Goal: Information Seeking & Learning: Get advice/opinions

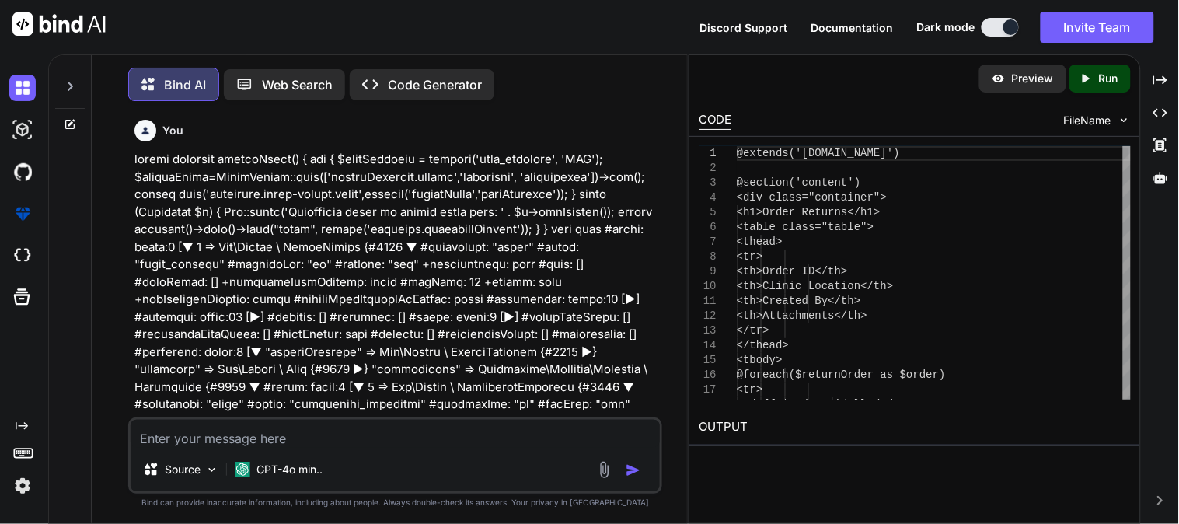
scroll to position [932, 0]
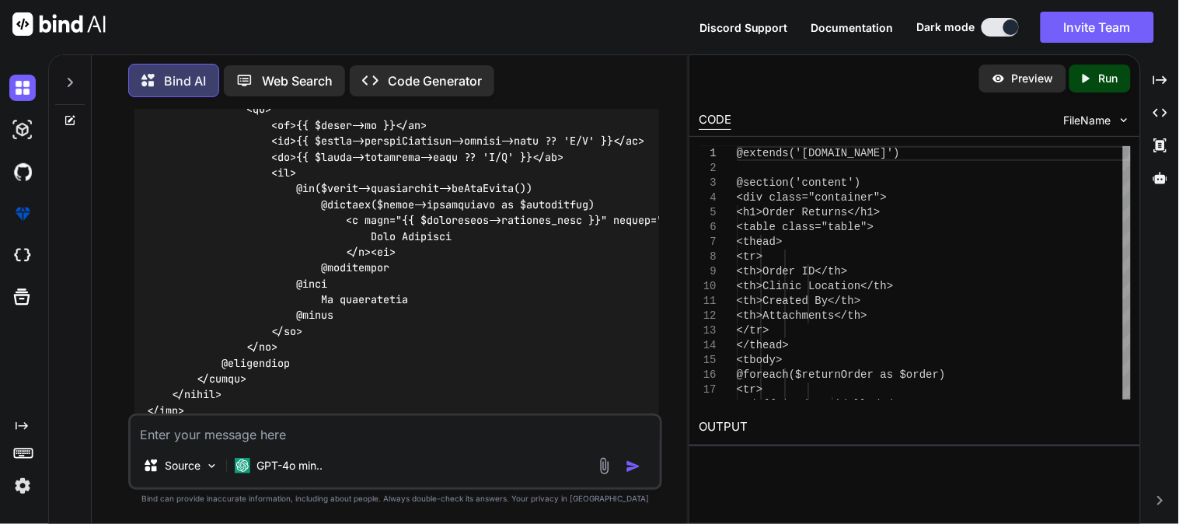
type textarea "g"
type textarea "x"
type textarea "gi"
type textarea "x"
type textarea "gie"
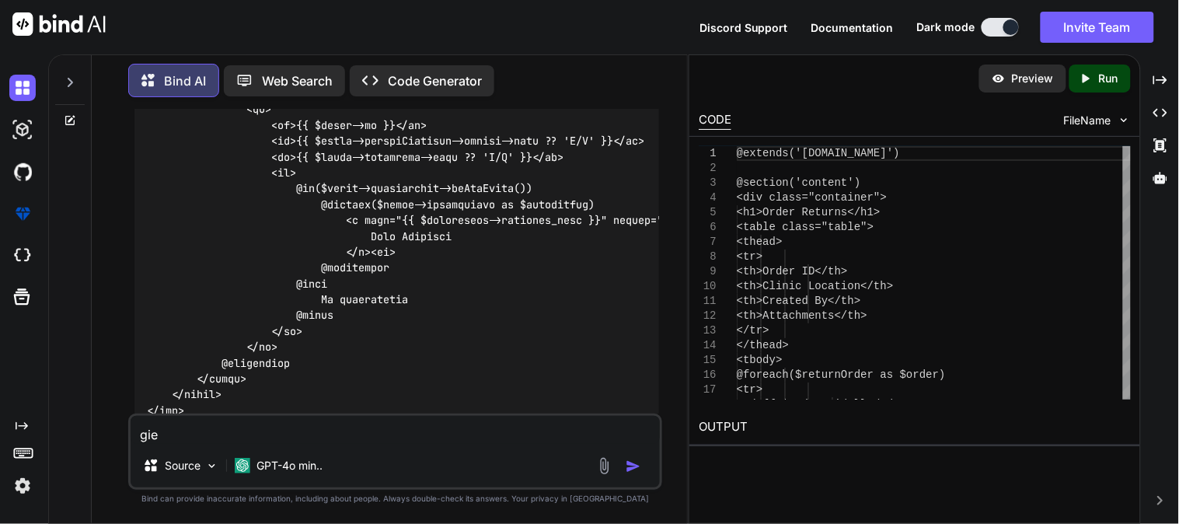
type textarea "x"
type textarea "giev"
type textarea "x"
type textarea "giev"
type textarea "x"
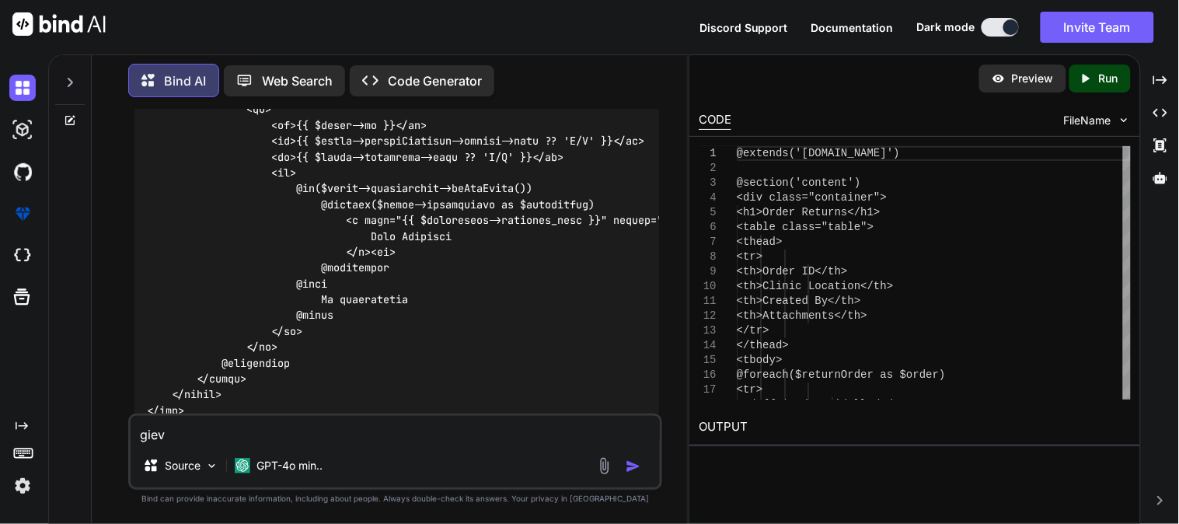
type textarea "giev o"
type textarea "x"
type textarea "giev on"
type textarea "x"
type textarea "giev onl"
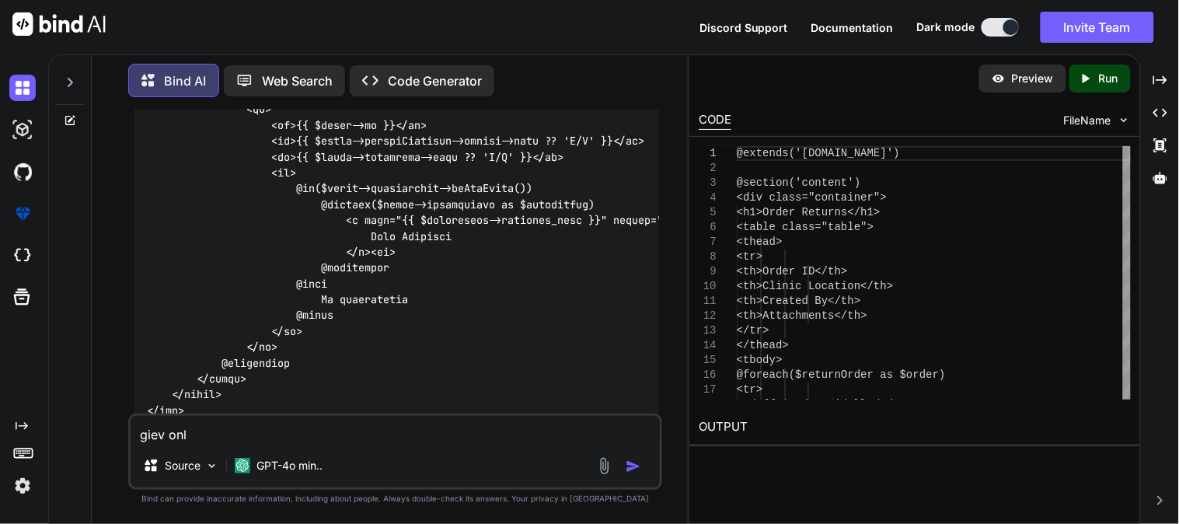
type textarea "x"
type textarea "giev only"
type textarea "x"
type textarea "giev only"
type textarea "x"
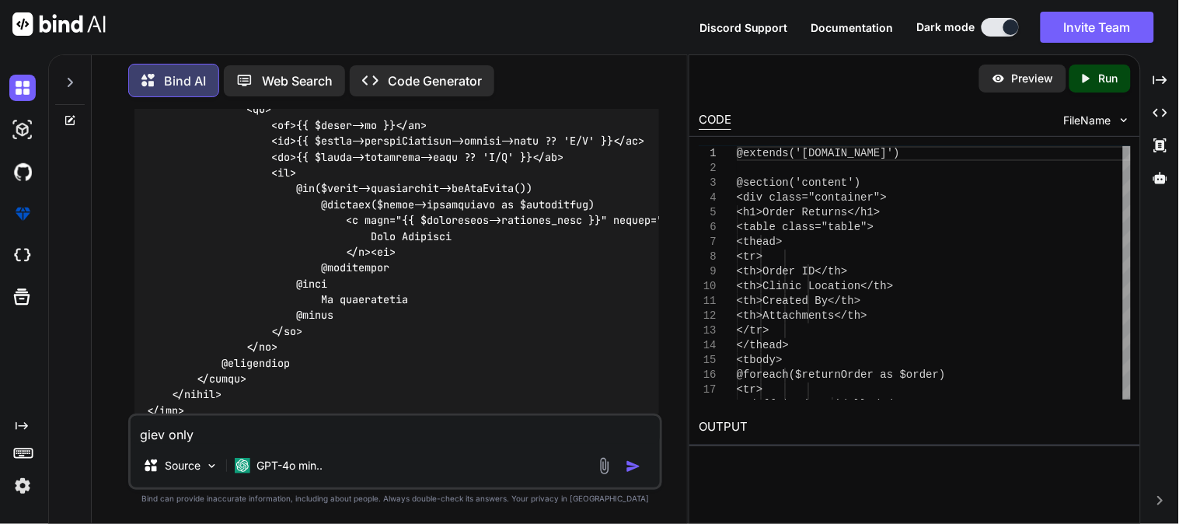
type textarea "giev only a"
type textarea "x"
type textarea "giev only an"
type textarea "x"
type textarea "giev only ans"
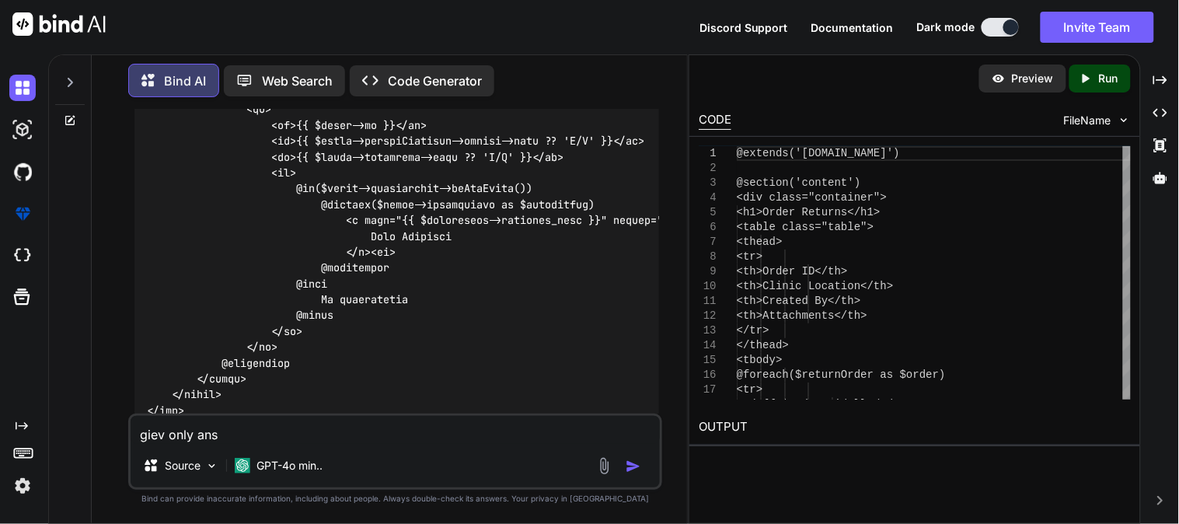
type textarea "x"
type textarea "giev only answ"
type textarea "x"
type textarea "giev only answe"
type textarea "x"
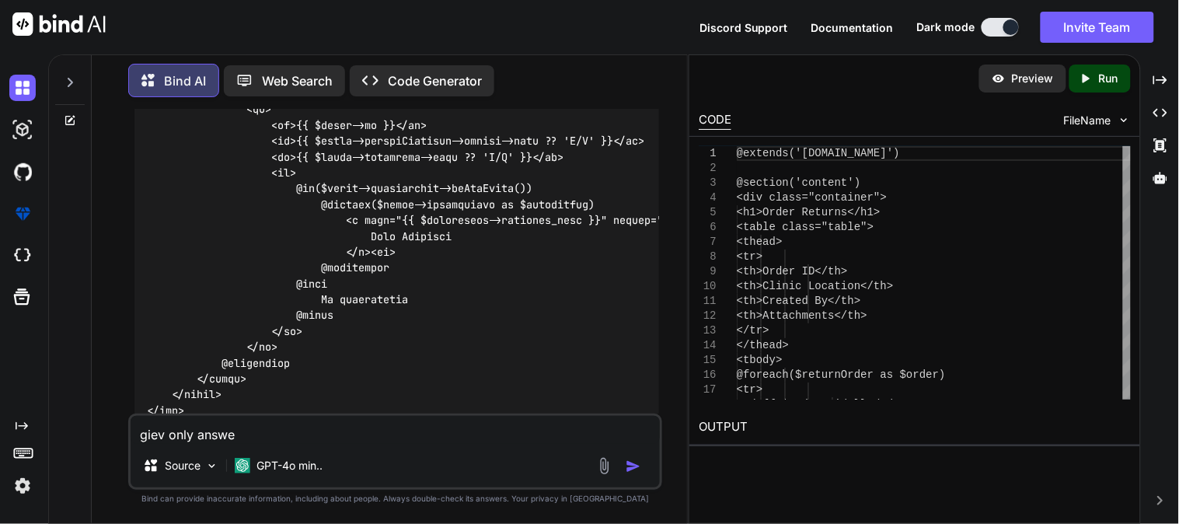
type textarea "giev only answer"
type textarea "x"
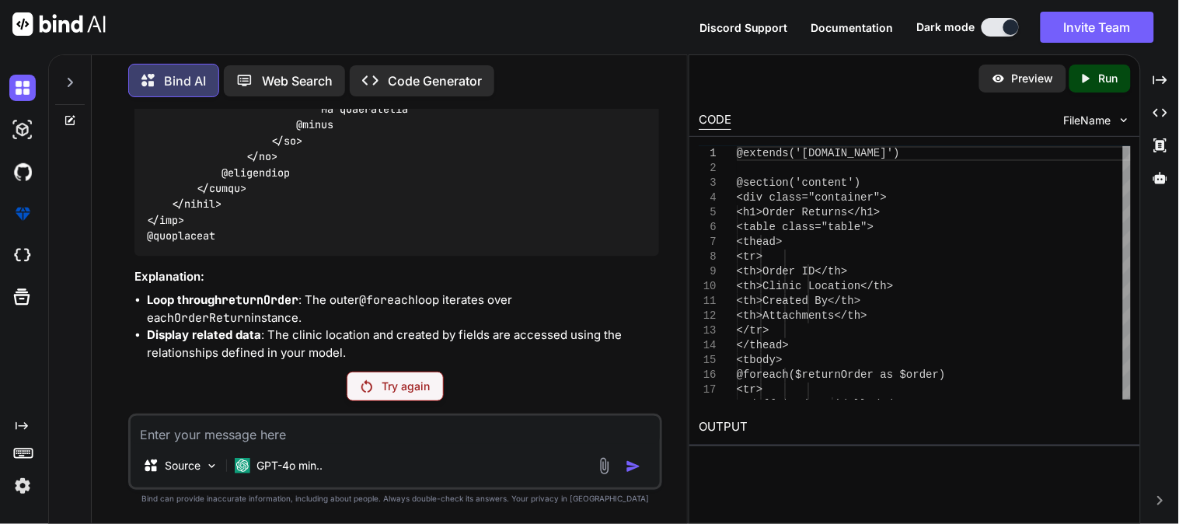
scroll to position [1199, 0]
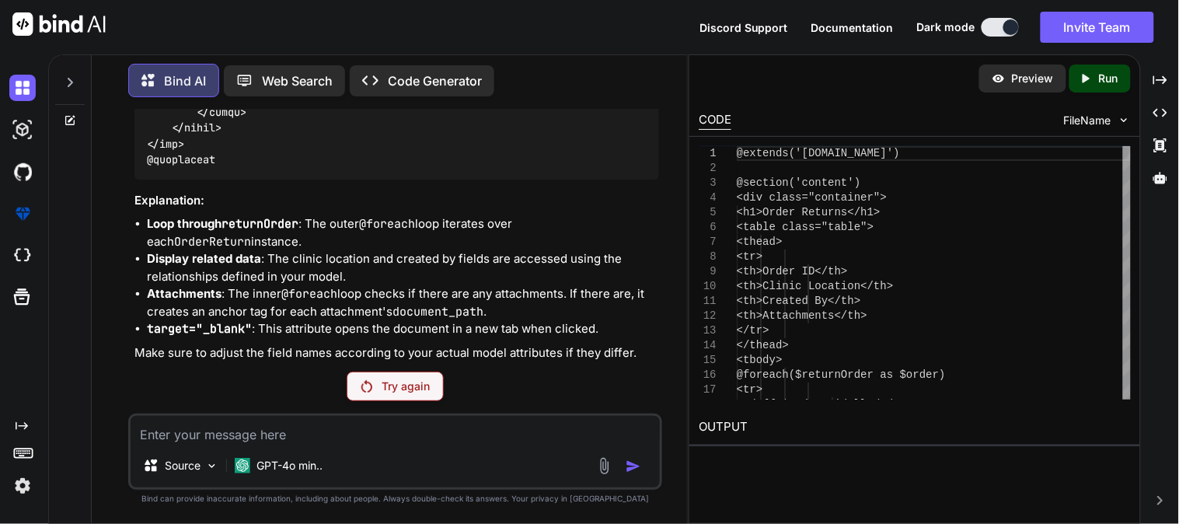
click at [387, 381] on p "Try again" at bounding box center [406, 386] width 48 height 16
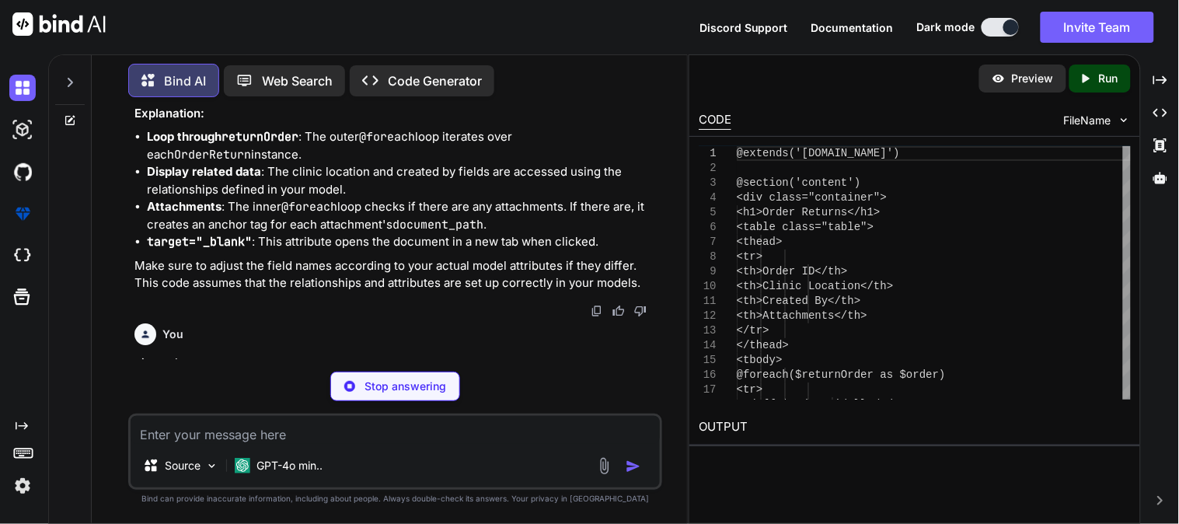
scroll to position [1419, 0]
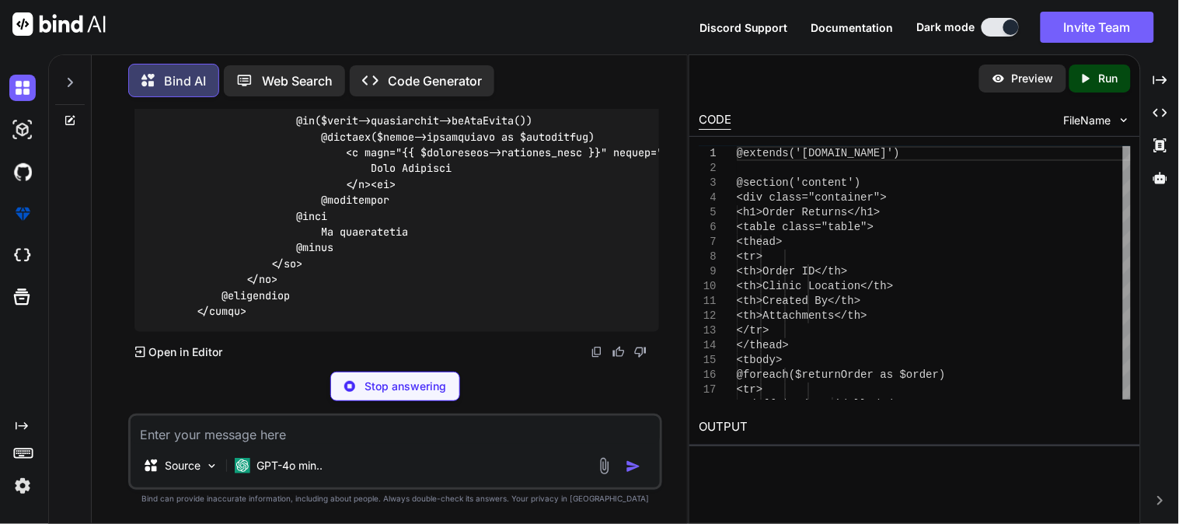
type textarea "x"
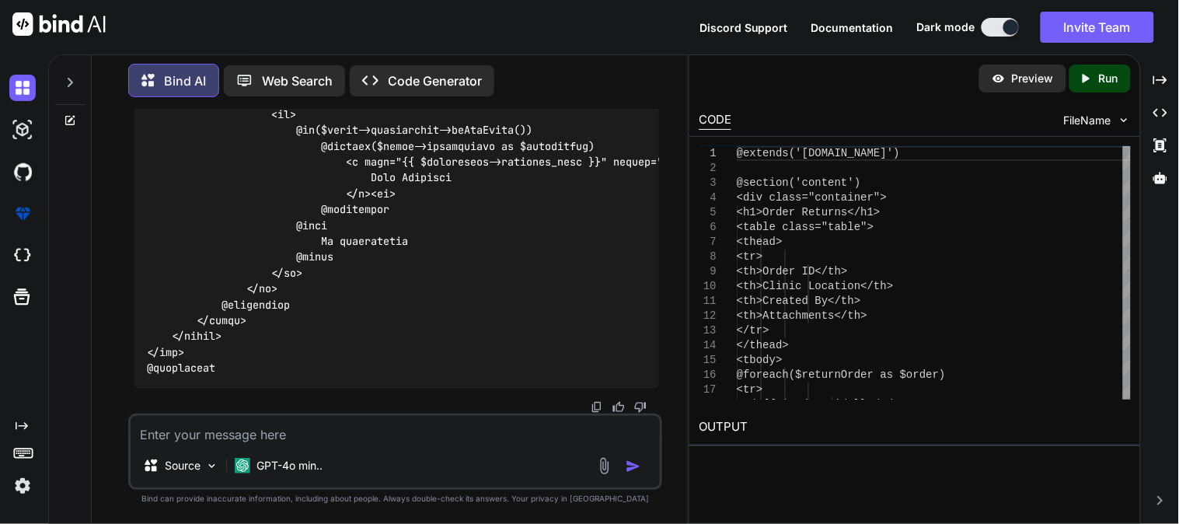
click at [373, 443] on textarea at bounding box center [395, 430] width 529 height 28
paste textarea ". In a family of 6 members, there are two married couples. A and B are brothers…"
type textarea ". In a family of 6 members, there are two married couples. A and B are brothers…"
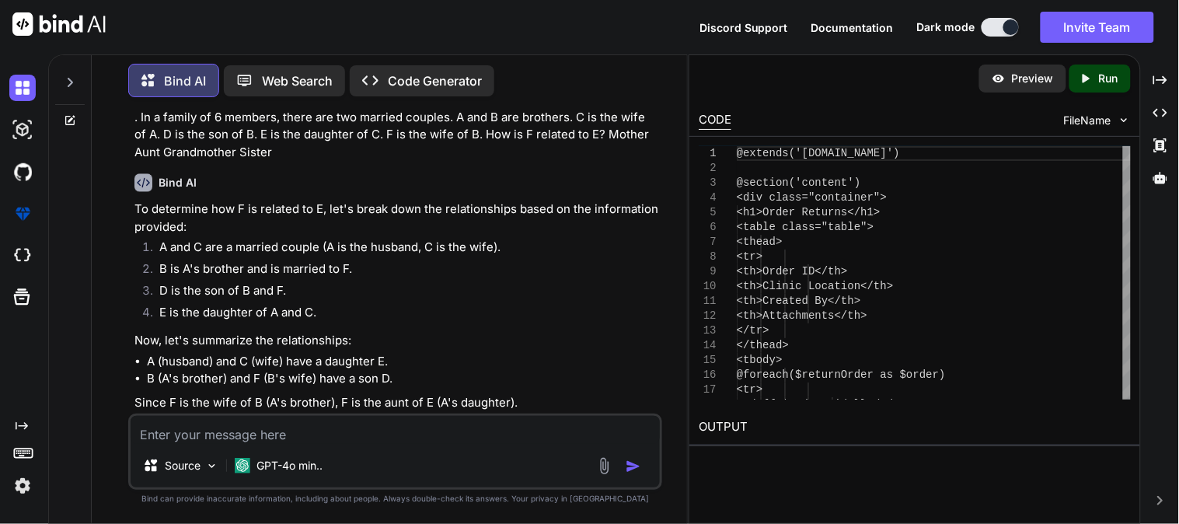
scroll to position [2361, 0]
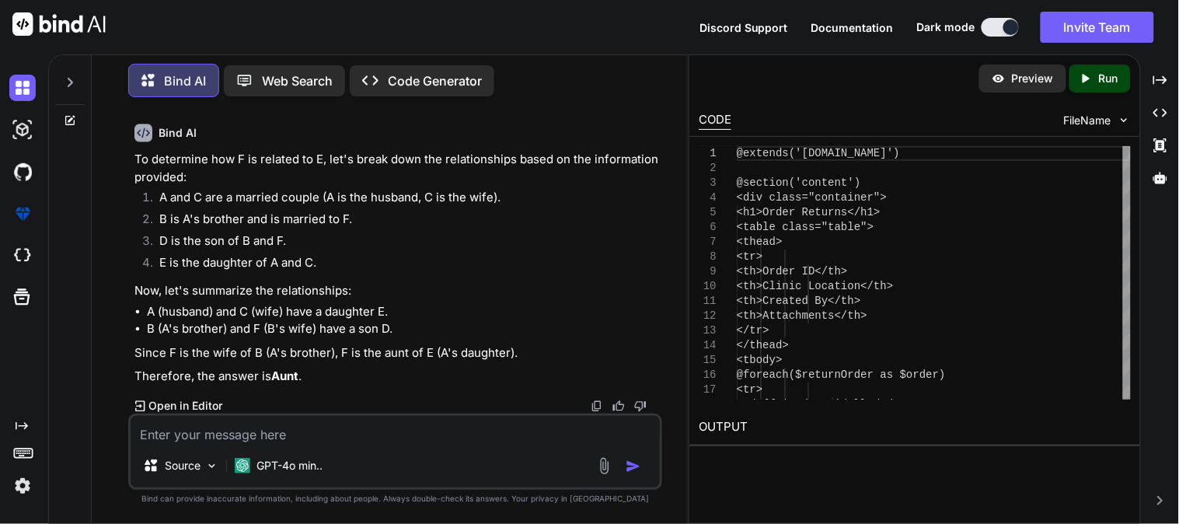
click at [355, 436] on textarea at bounding box center [395, 430] width 529 height 28
paste textarea "A clock shows 3:15. What is the angle between the hour and minute hands 7.5° 15…"
type textarea "A clock shows 3:15. What is the angle between the hour and minute hands 7.5° 15…"
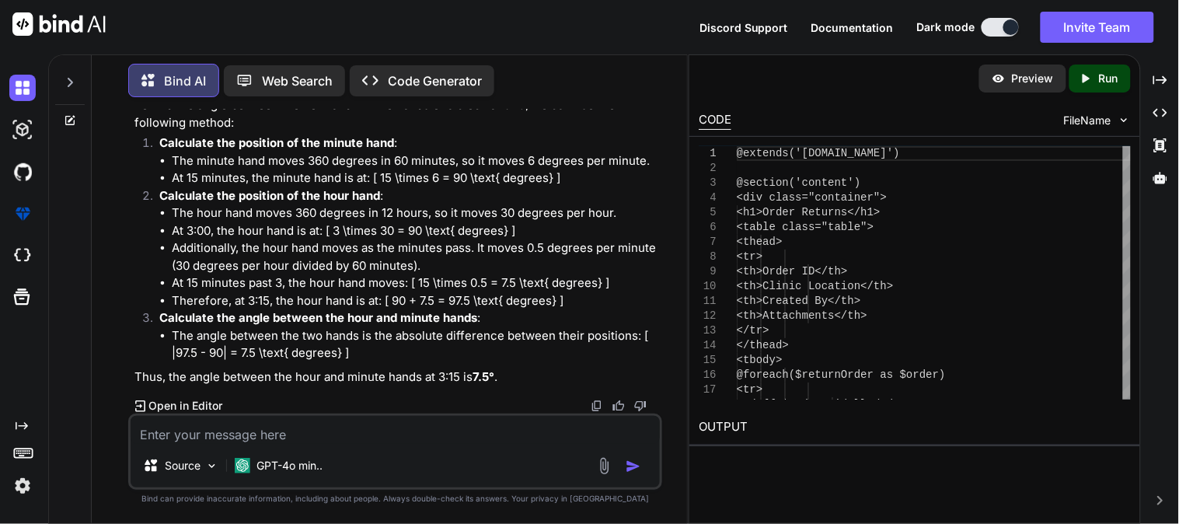
scroll to position [2772, 0]
click at [459, 450] on div "Source GPT-4o min.." at bounding box center [395, 468] width 529 height 37
click at [308, 426] on textarea at bounding box center [395, 430] width 529 height 28
paste textarea "If 20 people can complete a task [DATE], how many days will it take for 30 peop…"
type textarea "If 20 people can complete a task [DATE], how many days will it take for 30 peop…"
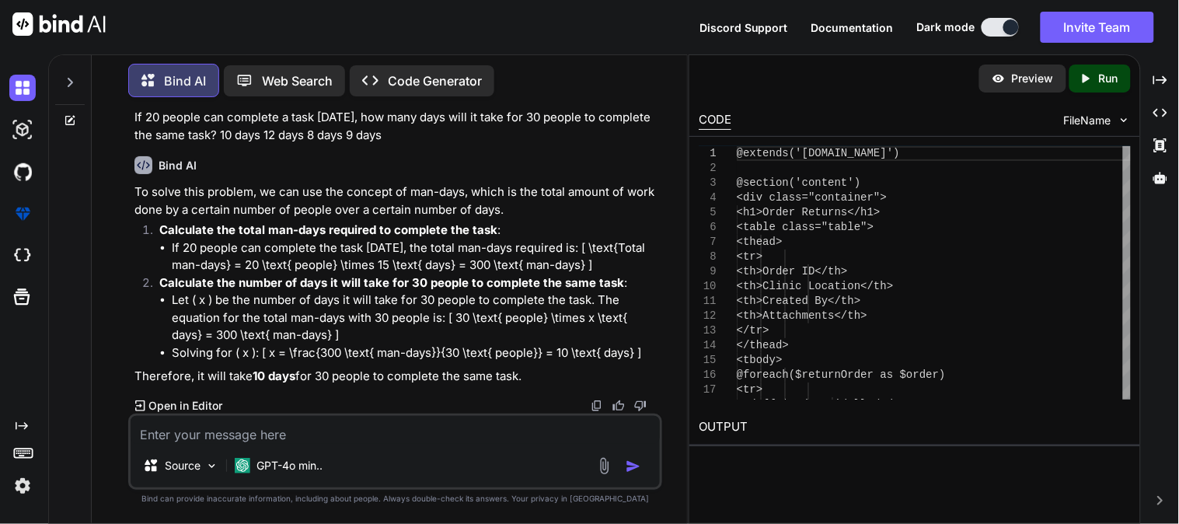
scroll to position [3114, 0]
paste textarea "Identify the missing term: ACE, BDF, GIK, HJL, ? MOP KNQ NPR OQS"
type textarea "Identify the missing term: ACE, BDF, GIK, HJL, ? MOP KNQ NPR OQS"
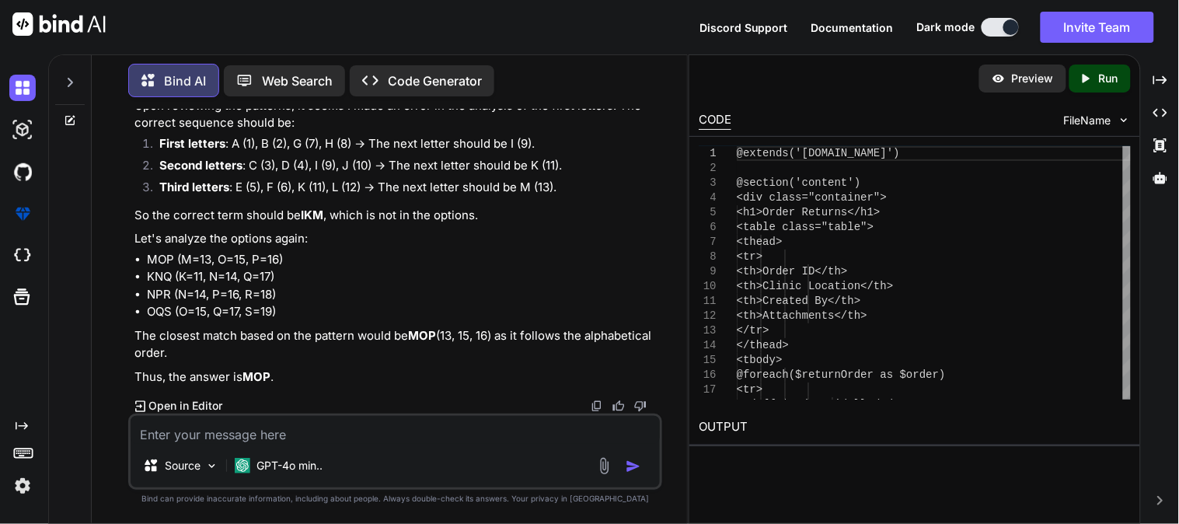
scroll to position [3961, 0]
click at [367, 437] on textarea at bounding box center [395, 430] width 529 height 28
paste textarea "In a family of 6 members, there are two married couples. A and B are brothers. …"
type textarea "In a family of 6 members, there are two married couples. A and B are brothers. …"
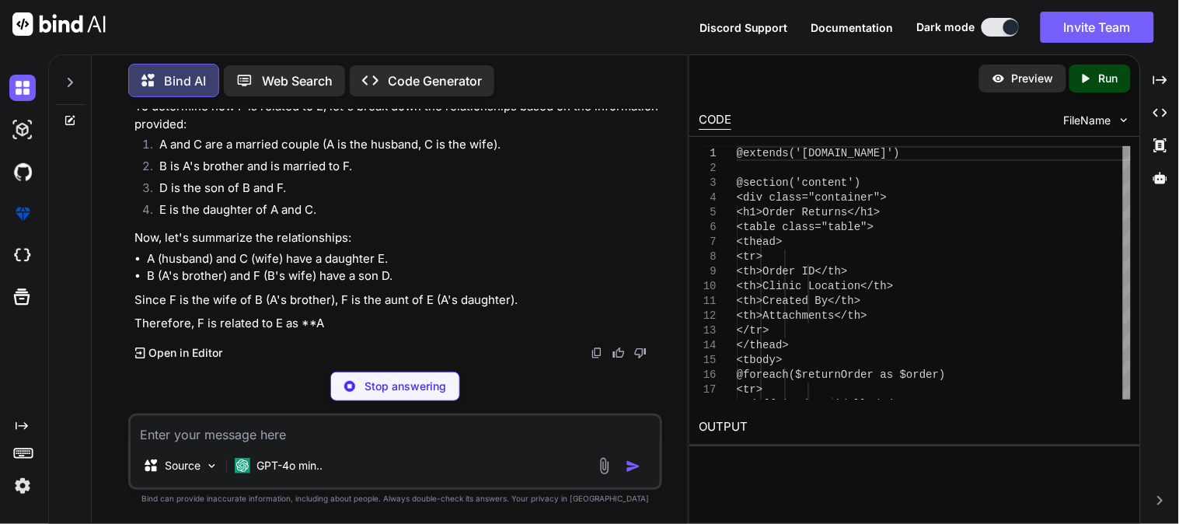
scroll to position [4334, 0]
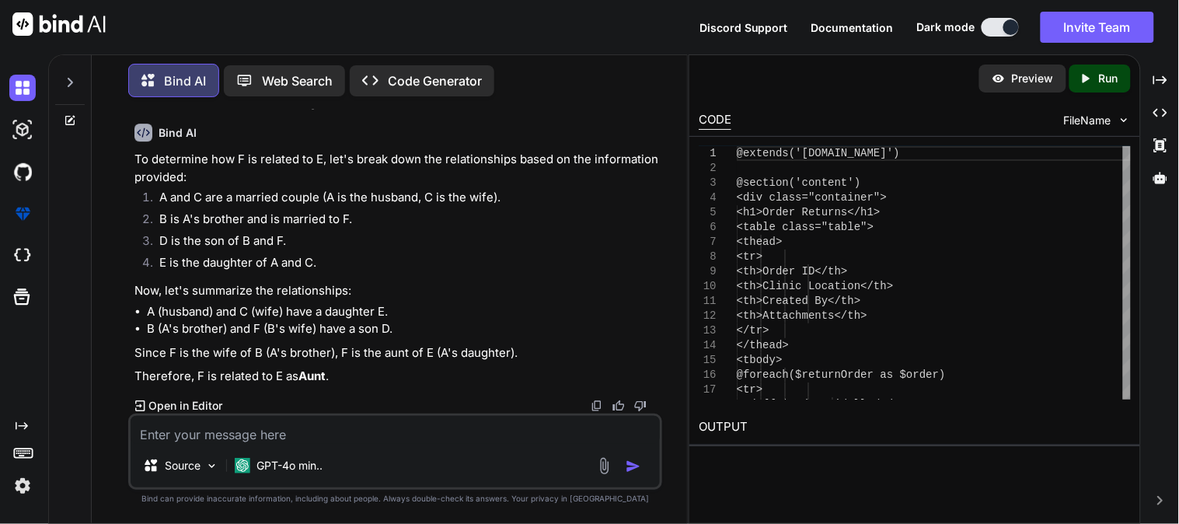
click at [413, 444] on div "Source GPT-4o min.." at bounding box center [395, 451] width 534 height 76
click at [409, 424] on textarea at bounding box center [395, 430] width 529 height 28
paste textarea "How should a senior team member address recurring mistakes in their code? Analy…"
type textarea "How should a senior team member address recurring mistakes in their code? Analy…"
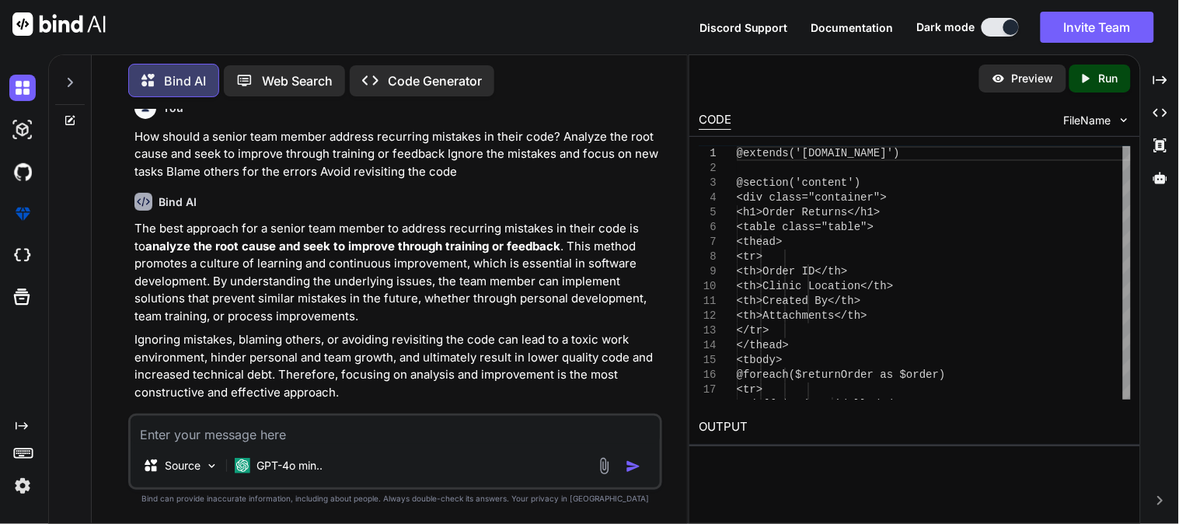
scroll to position [4673, 0]
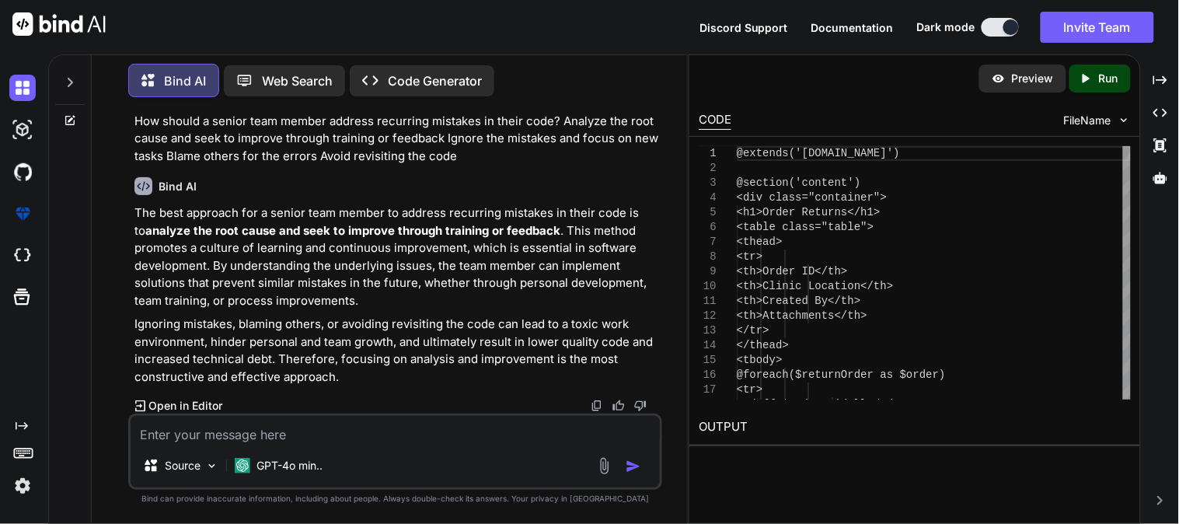
click at [399, 441] on textarea at bounding box center [395, 430] width 529 height 28
paste textarea "How should a senior team member handle feedback from a team leader? Accept it c…"
type textarea "How should a senior team member handle feedback from a team leader? Accept it c…"
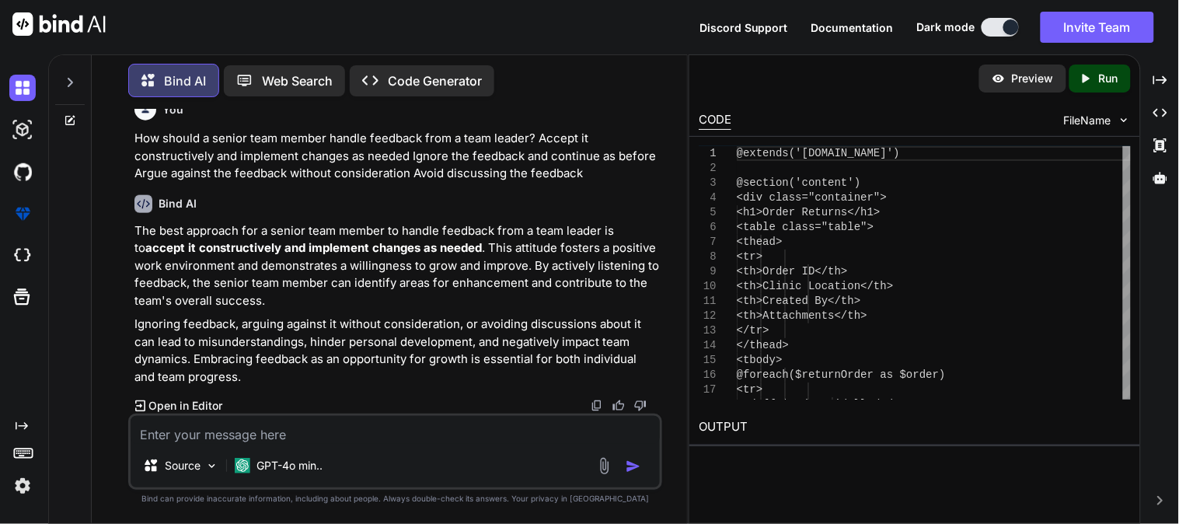
scroll to position [4994, 0]
click at [335, 439] on textarea at bounding box center [395, 430] width 529 height 28
paste textarea "What demonstrates a positive behavioral approach during team discussions? Activ…"
type textarea "What demonstrates a positive behavioral approach during team discussions? Activ…"
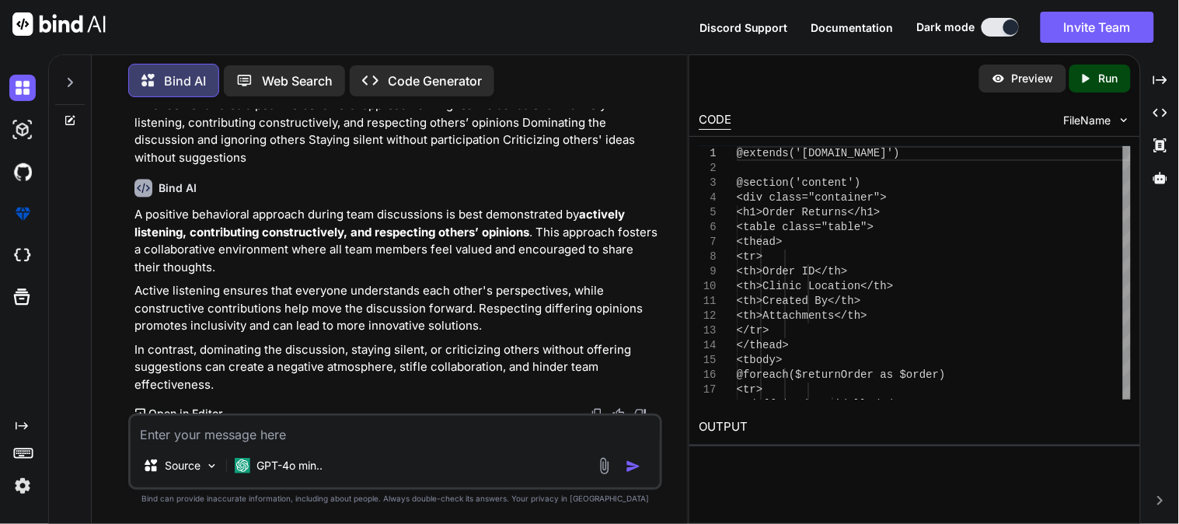
scroll to position [5339, 0]
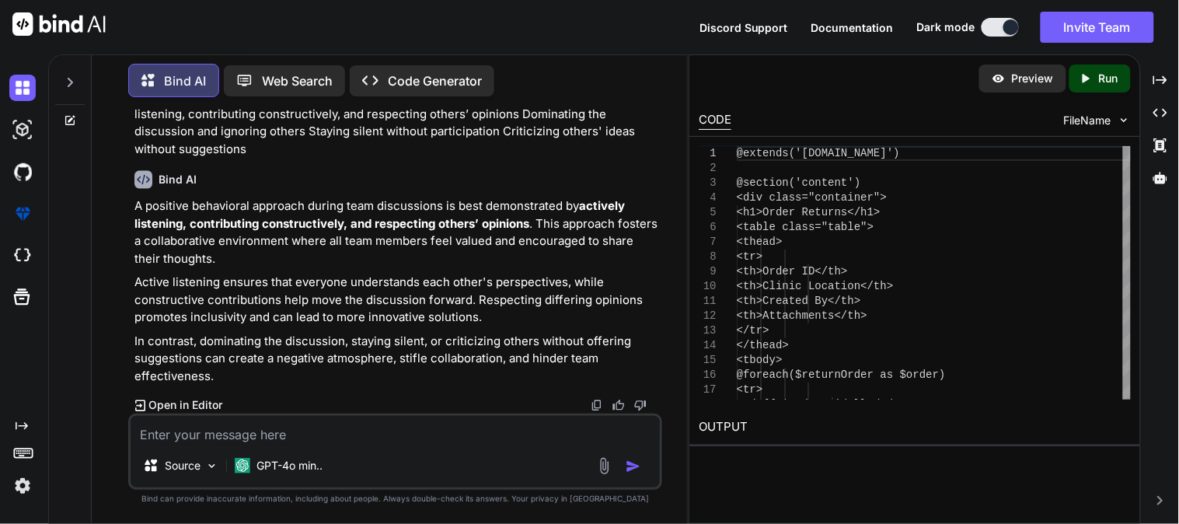
click at [379, 436] on textarea at bounding box center [395, 430] width 529 height 28
paste textarea "How can a senior team member build trust within the team? Be reliable, supporti…"
type textarea "How can a senior team member build trust within the team? Be reliable, supporti…"
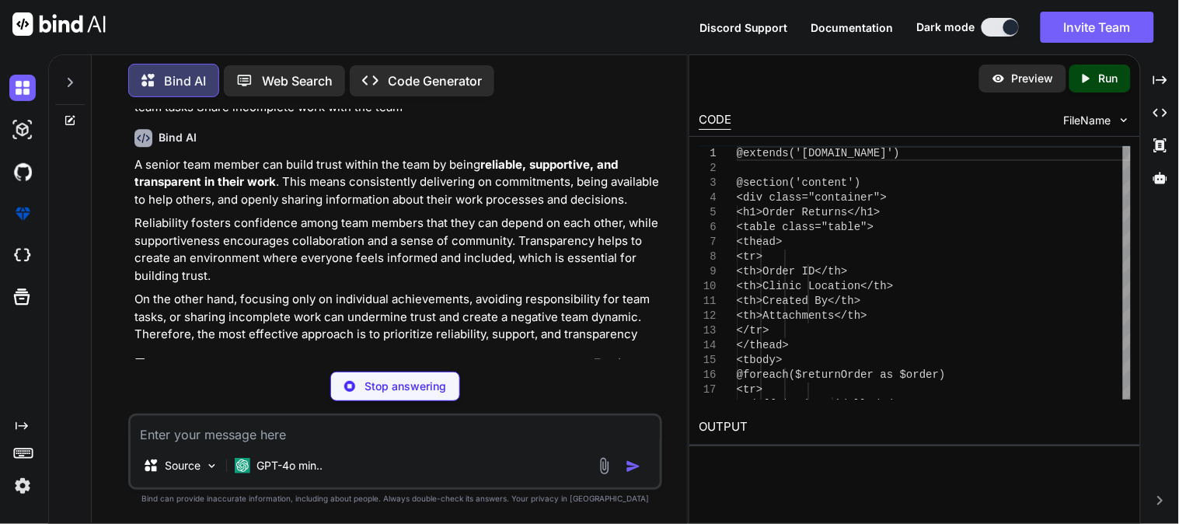
scroll to position [5683, 0]
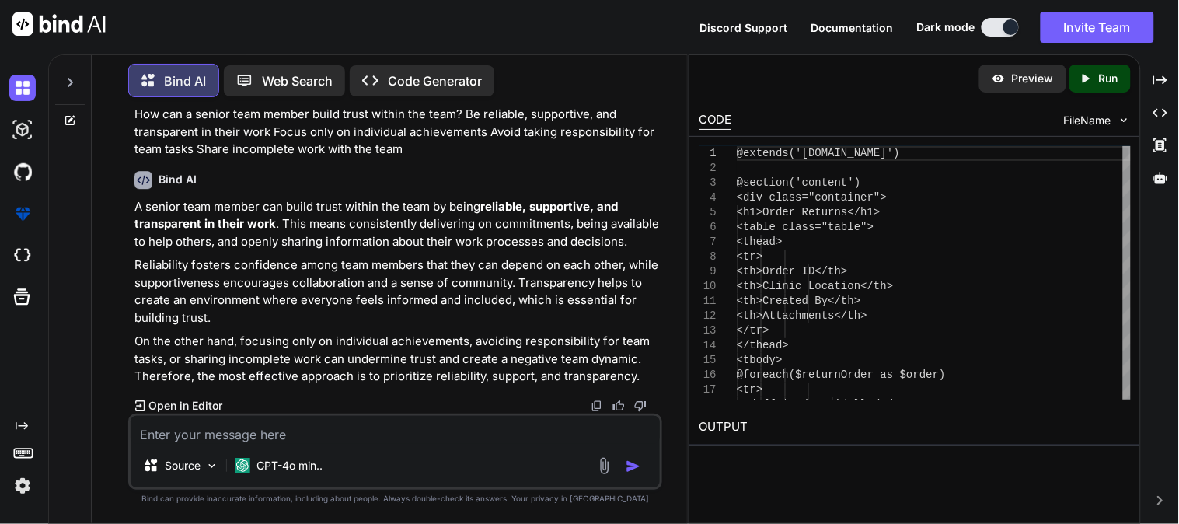
click at [420, 441] on textarea at bounding box center [395, 430] width 529 height 28
paste textarea "What is the best way to collaborate on shared tasks? Coordinate effectively, cl…"
type textarea "What is the best way to collaborate on shared tasks? Coordinate effectively, cl…"
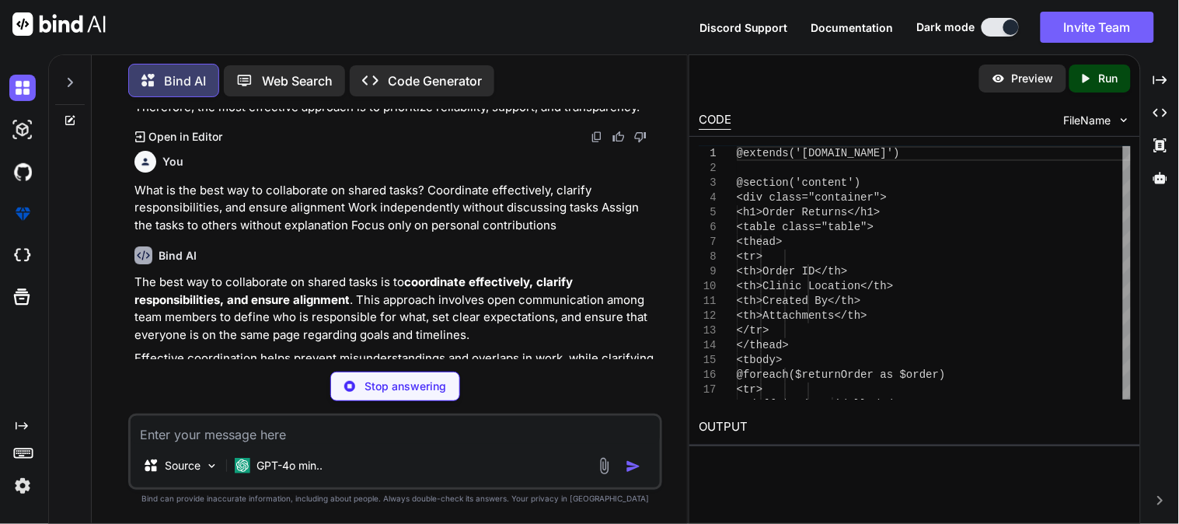
scroll to position [6024, 0]
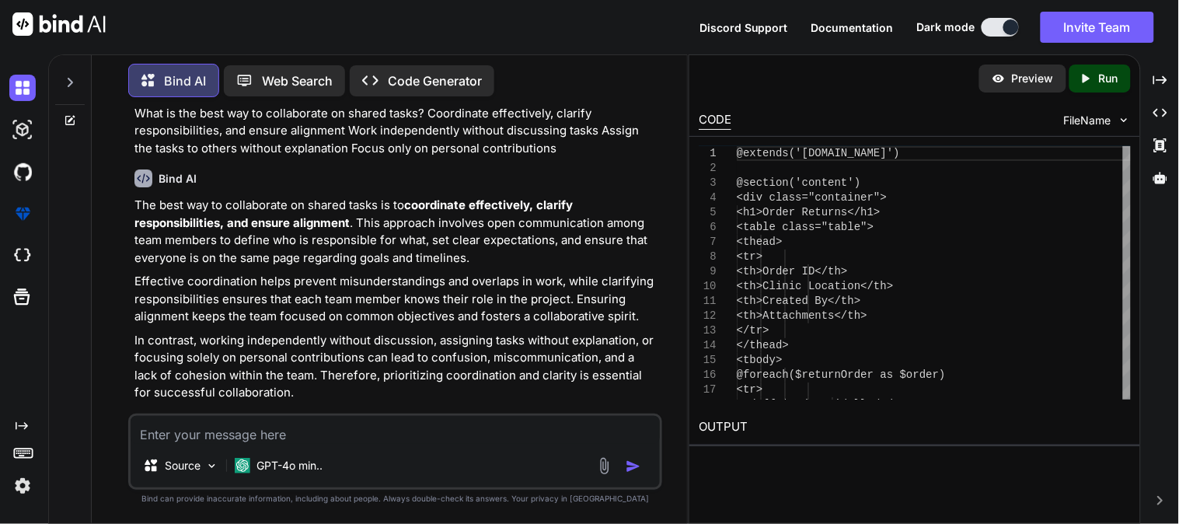
click at [407, 430] on textarea at bounding box center [395, 430] width 529 height 28
paste textarea "What is the best way to share updates on project progress? Use concise, structu…"
type textarea "What is the best way to share updates on project progress? Use concise, structu…"
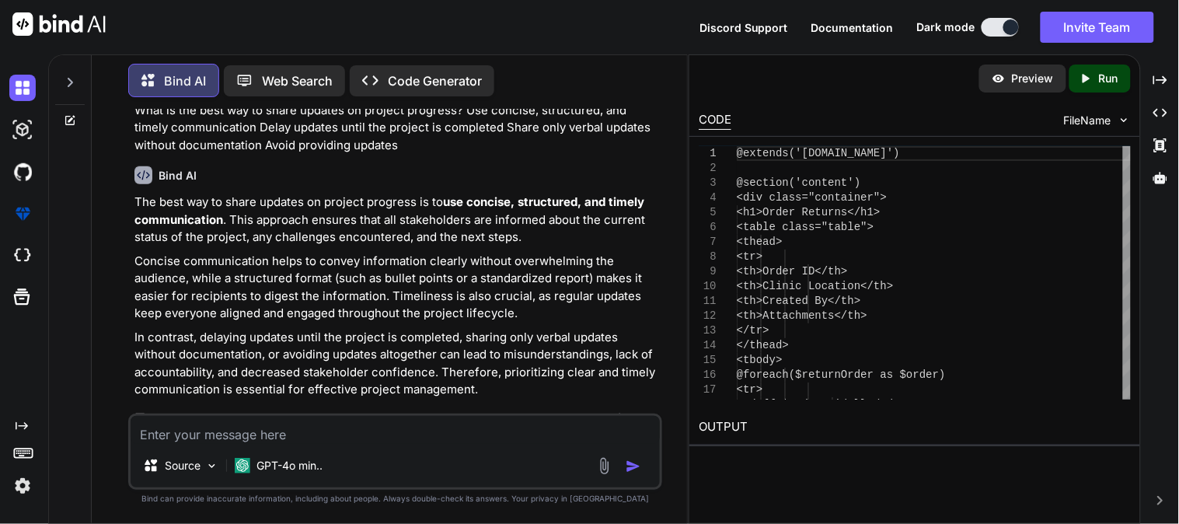
scroll to position [6407, 0]
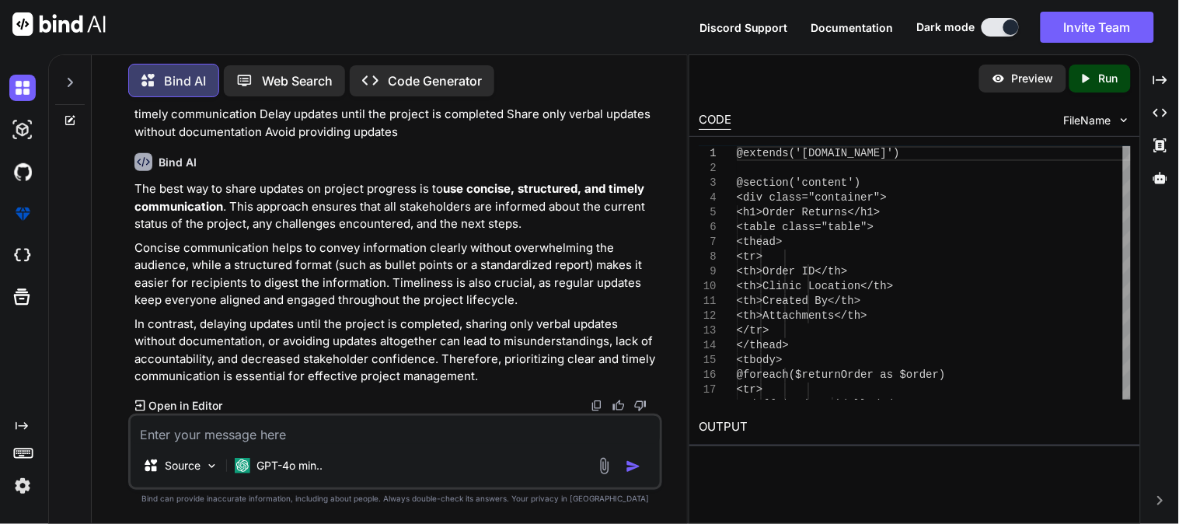
paste textarea "How can a senior team member ensure effective collaboration with team members? …"
type textarea "How can a senior team member ensure effective collaboration with team members? …"
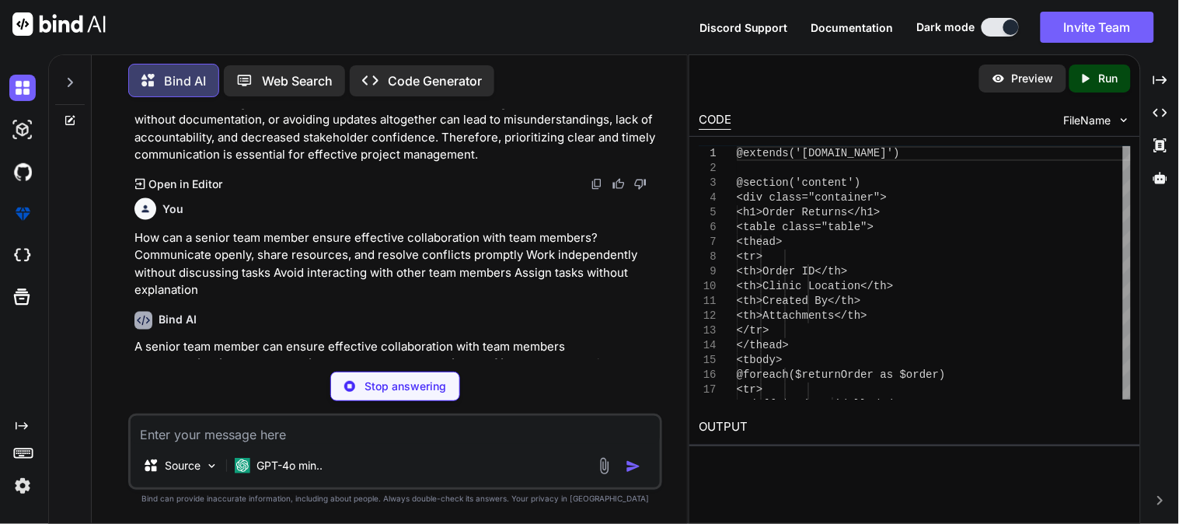
scroll to position [6779, 0]
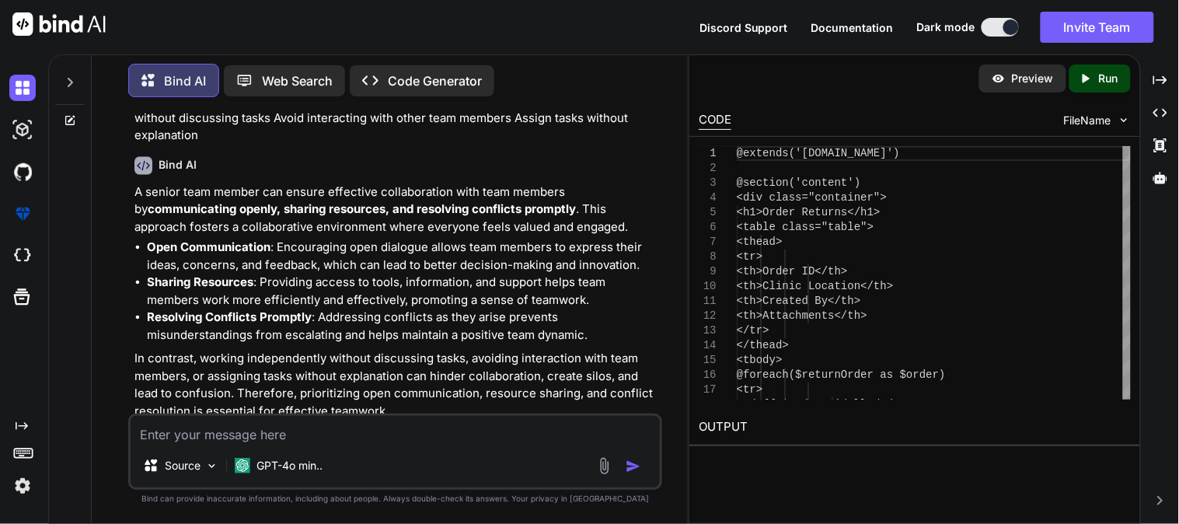
click at [352, 436] on textarea at bounding box center [395, 430] width 529 height 28
paste textarea "What is the most effective way to take notes during client calls? A. Write down…"
type textarea "What is the most effective way to take notes during client calls? A. Write down…"
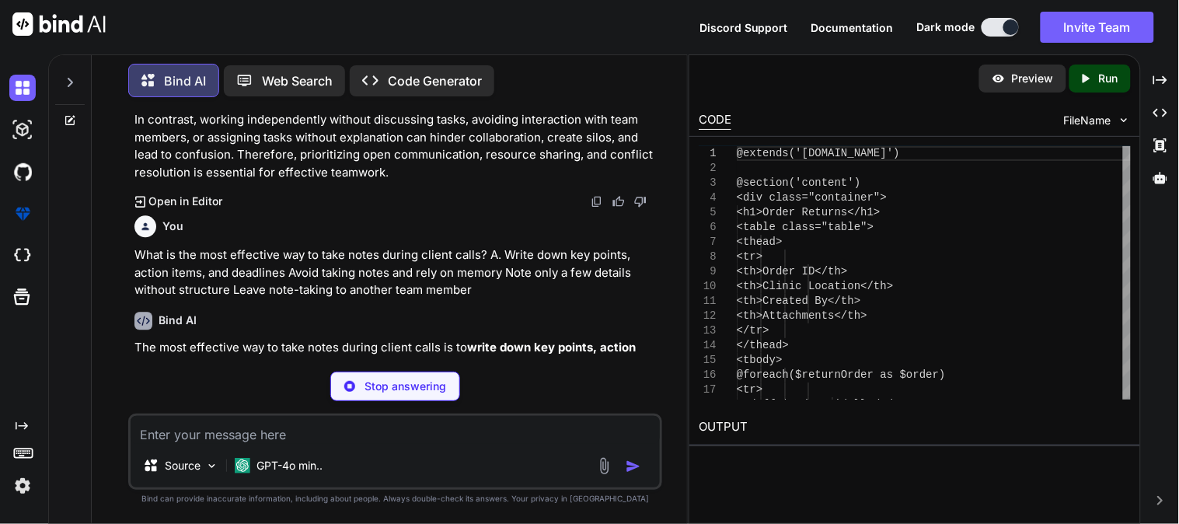
scroll to position [7104, 0]
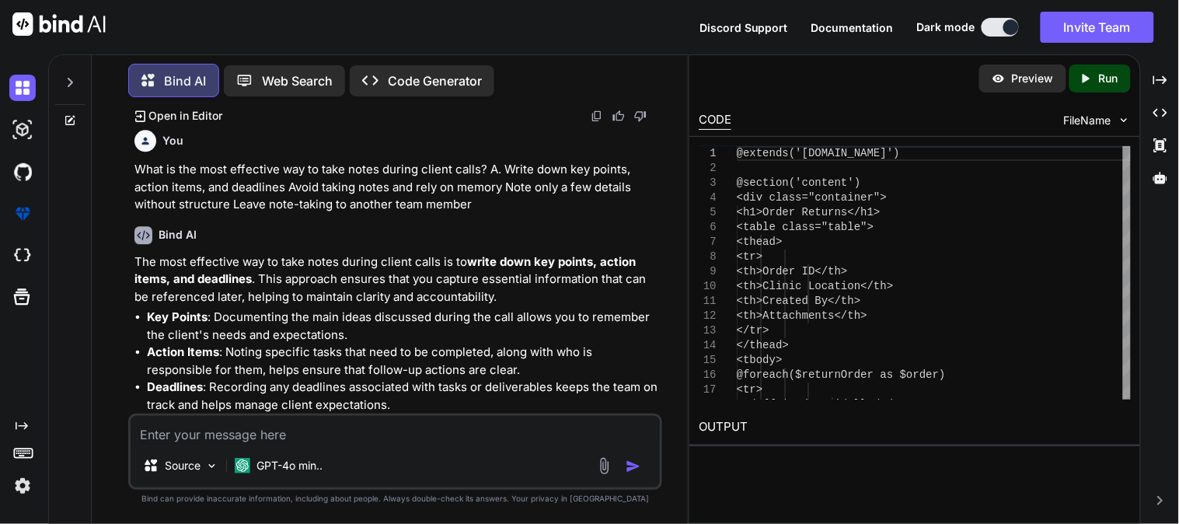
click at [357, 428] on textarea at bounding box center [395, 430] width 529 height 28
paste textarea "How should a senior team member communicate issues to the team leader? Provide …"
type textarea "How should a senior team member communicate issues to the team leader? Provide …"
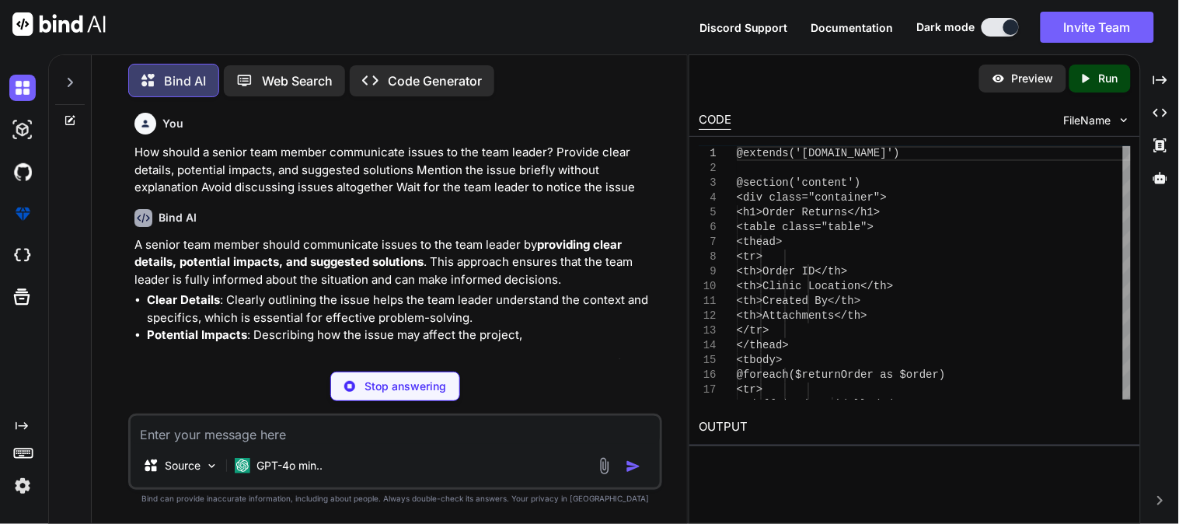
scroll to position [7516, 0]
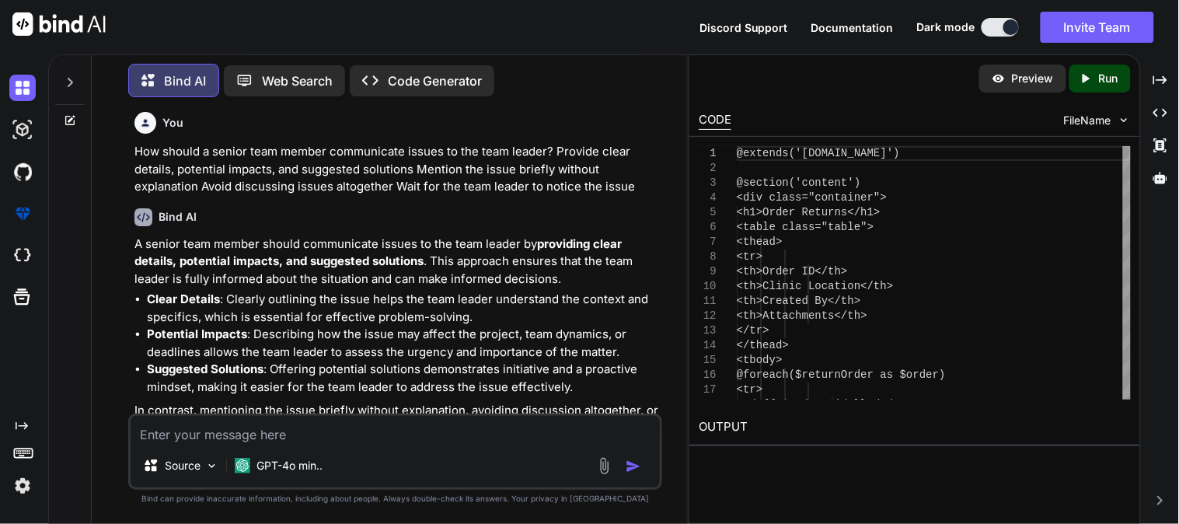
click at [352, 441] on textarea at bounding box center [395, 430] width 529 height 28
paste textarea "What is the best way to provide feedback on a shared resource file? Discuss cha…"
type textarea "What is the best way to provide feedback on a shared resource file? Discuss cha…"
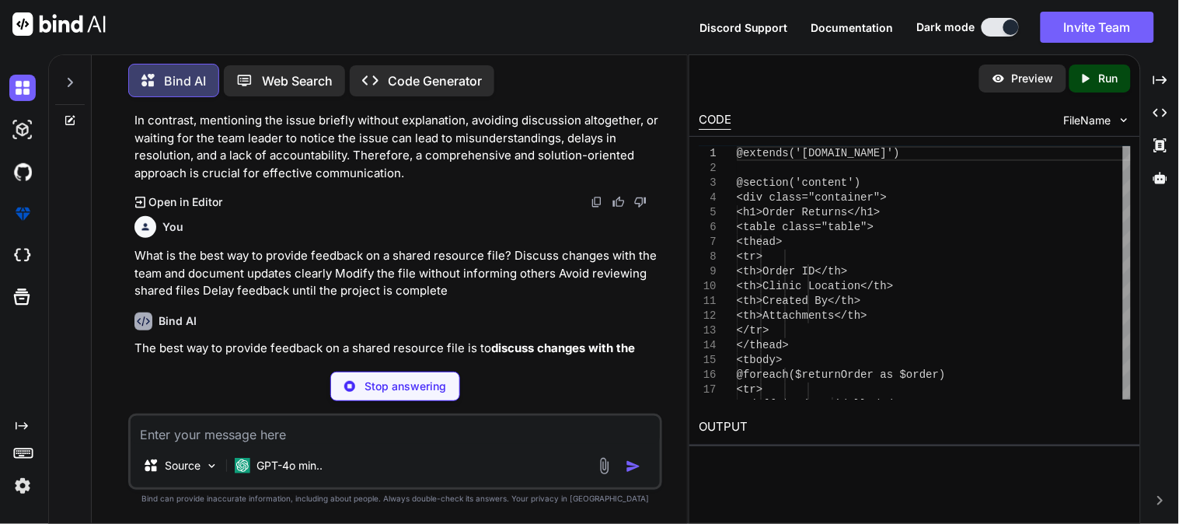
scroll to position [7909, 0]
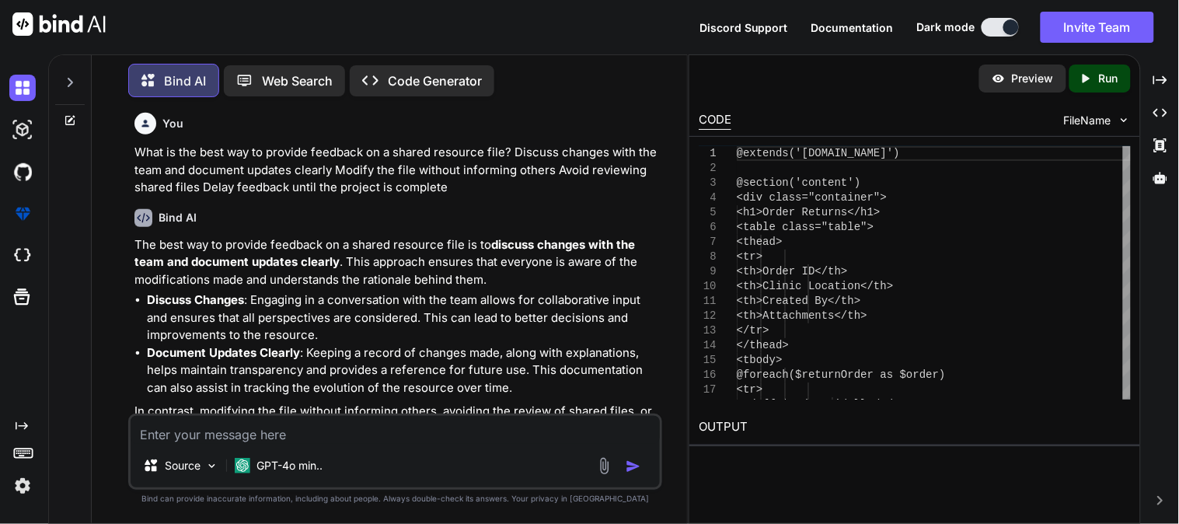
click at [426, 438] on textarea at bounding box center [395, 430] width 529 height 28
paste textarea "What is a creative way to document and organize project files? Use a clear fold…"
type textarea "What is a creative way to document and organize project files? Use a clear fold…"
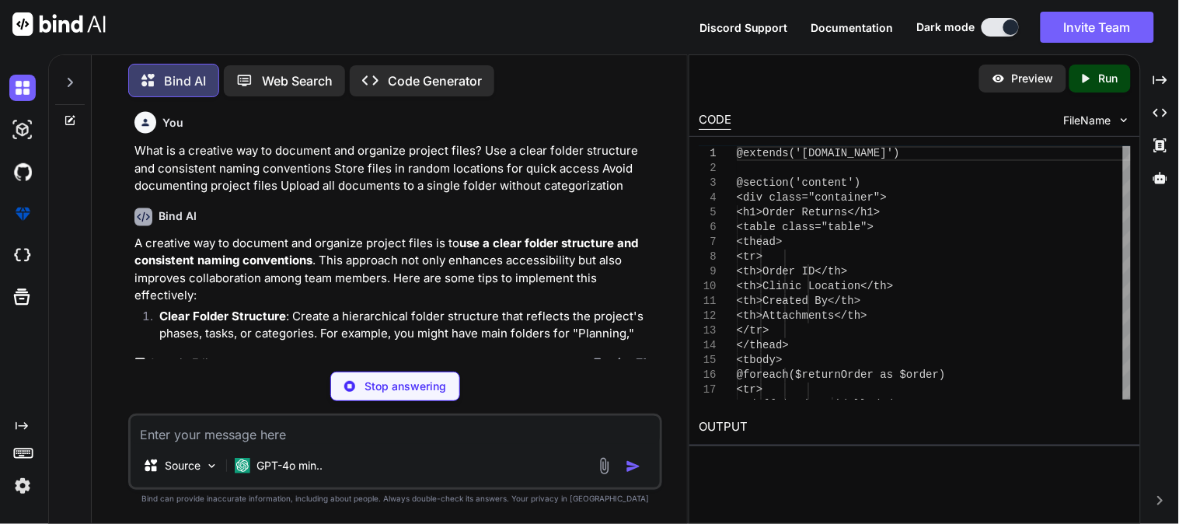
scroll to position [8320, 0]
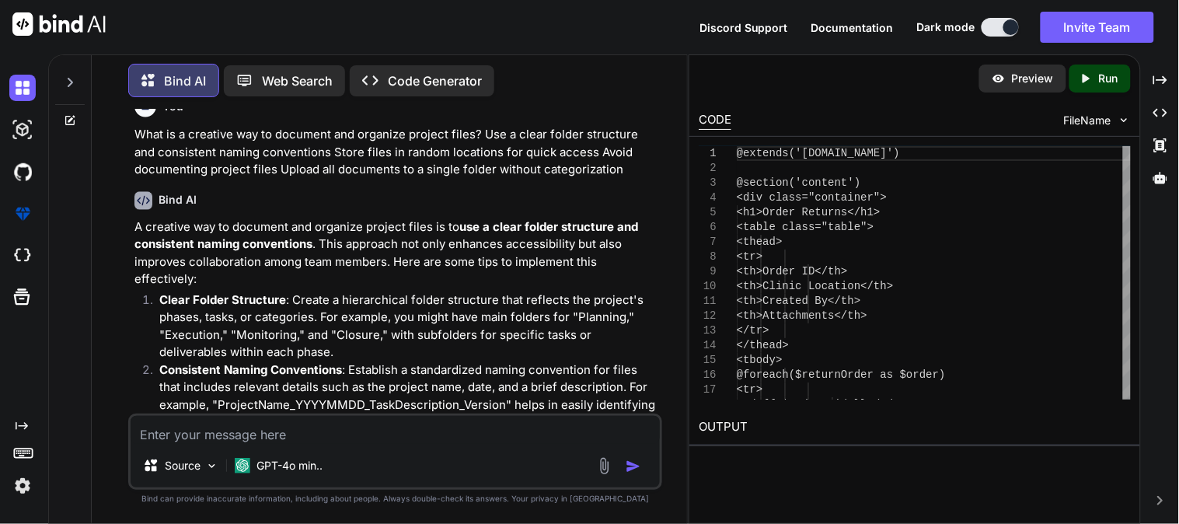
paste textarea "How can creativity help in handling client discussions? Suggest innovative solu…"
type textarea "How can creativity help in handling client discussions? Suggest innovative solu…"
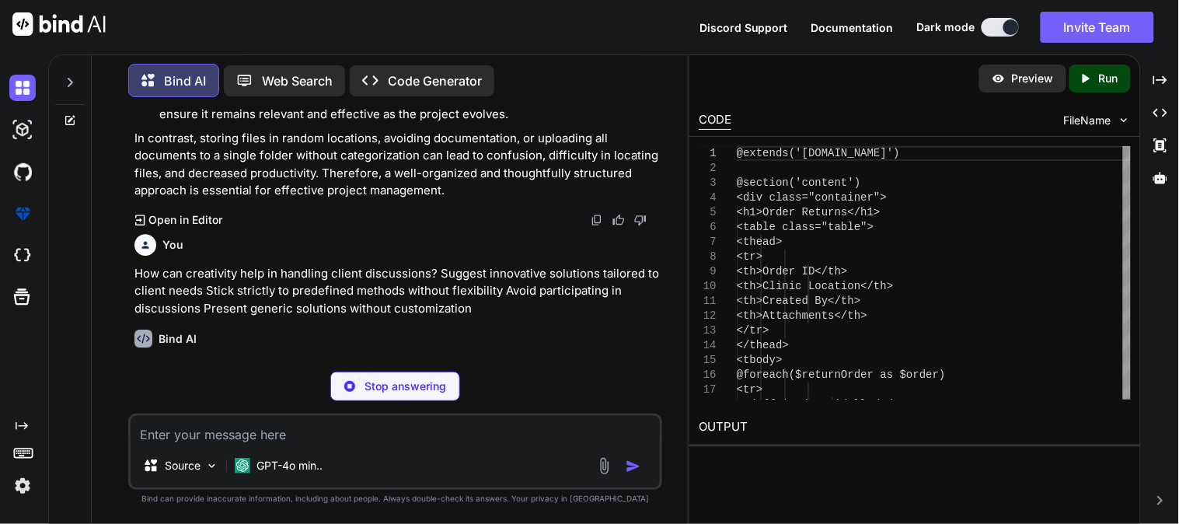
scroll to position [8854, 0]
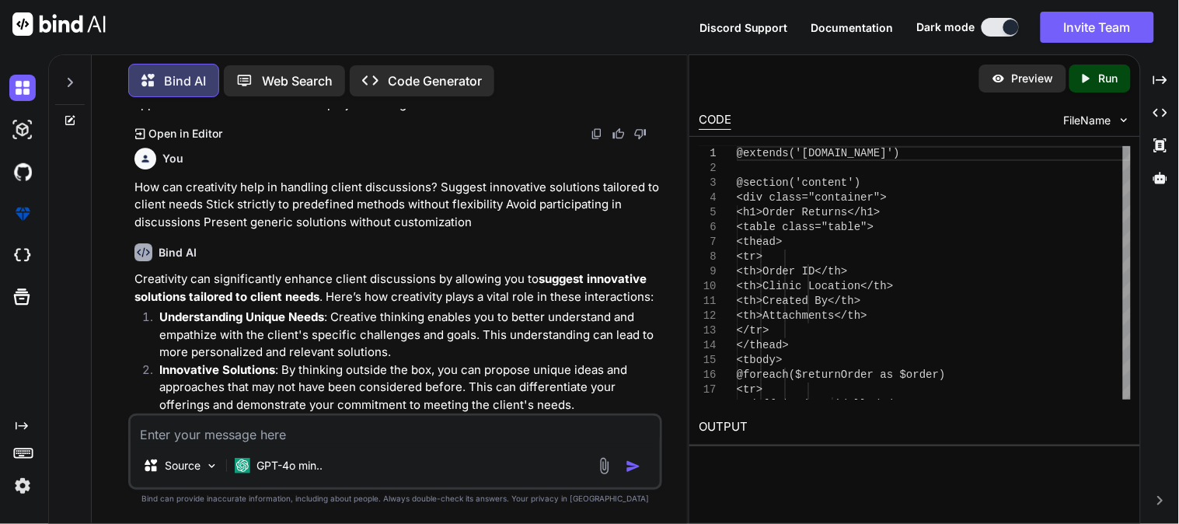
click at [438, 436] on textarea at bounding box center [395, 430] width 529 height 28
paste textarea "What is a creative approach to skill development as a senior team member? Take …"
type textarea "What is a creative approach to skill development as a senior team member? Take …"
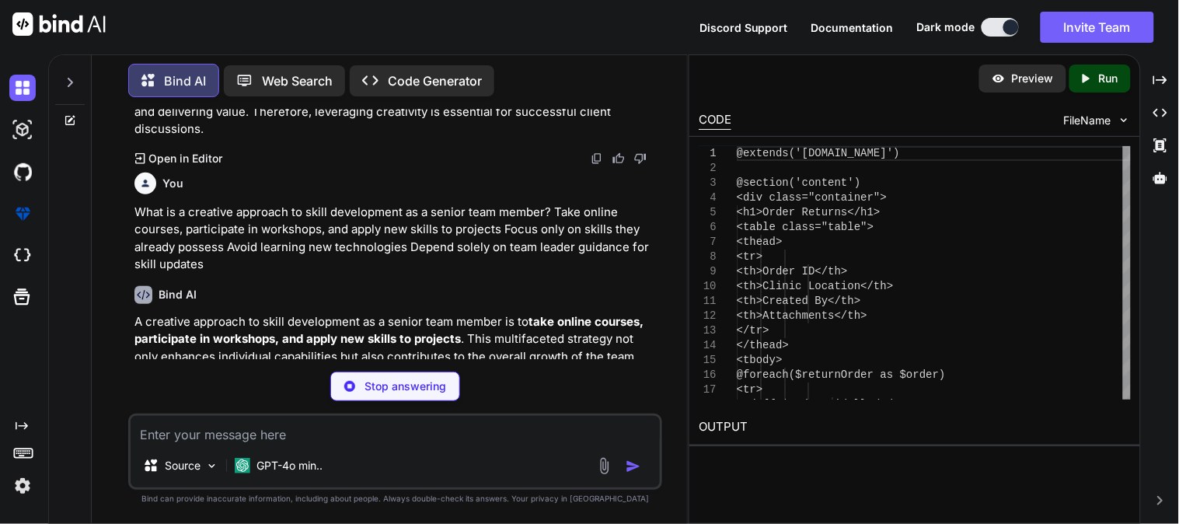
scroll to position [9367, 0]
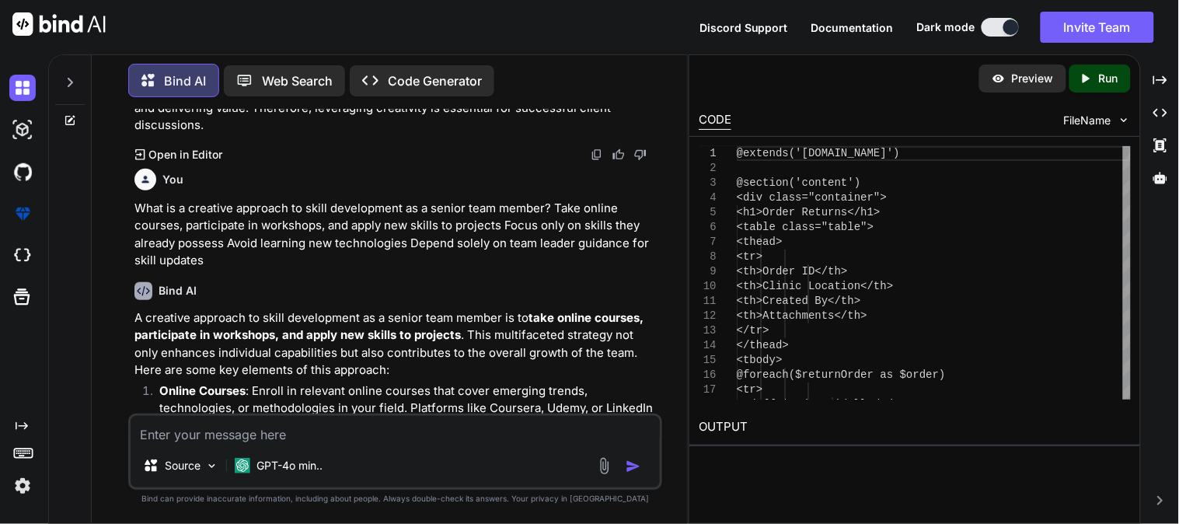
click at [420, 441] on textarea at bounding box center [395, 430] width 529 height 28
paste textarea "What is a creative way to maintain code quality? Use automated tools and best p…"
type textarea "What is a creative way to maintain code quality? Use automated tools and best p…"
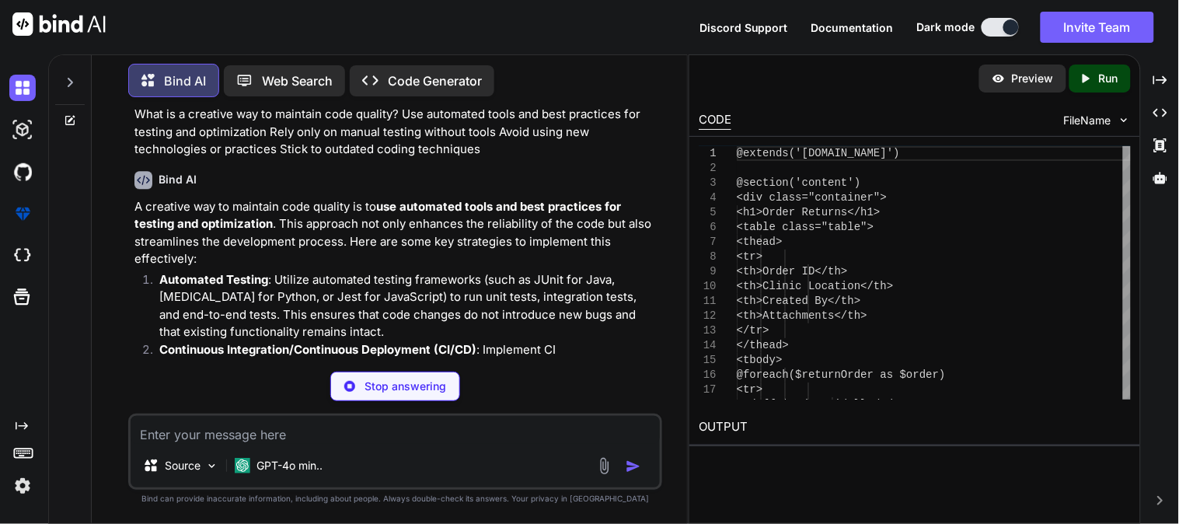
scroll to position [10119, 0]
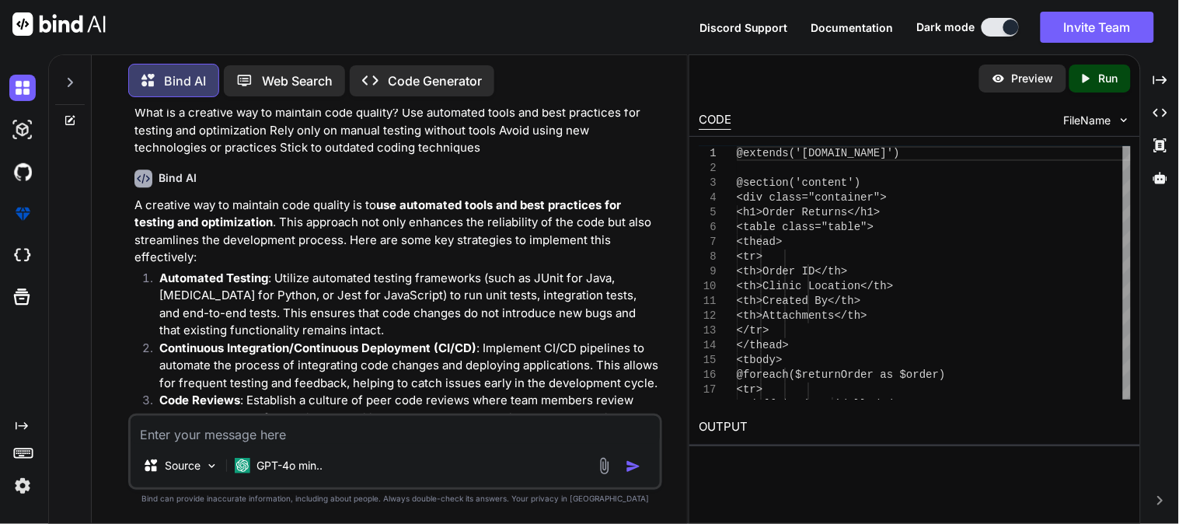
click at [365, 430] on textarea at bounding box center [395, 430] width 529 height 28
paste textarea "How can a senior team member contribute to improving shared resources like CSS …"
type textarea "How can a senior team member contribute to improving shared resources like CSS …"
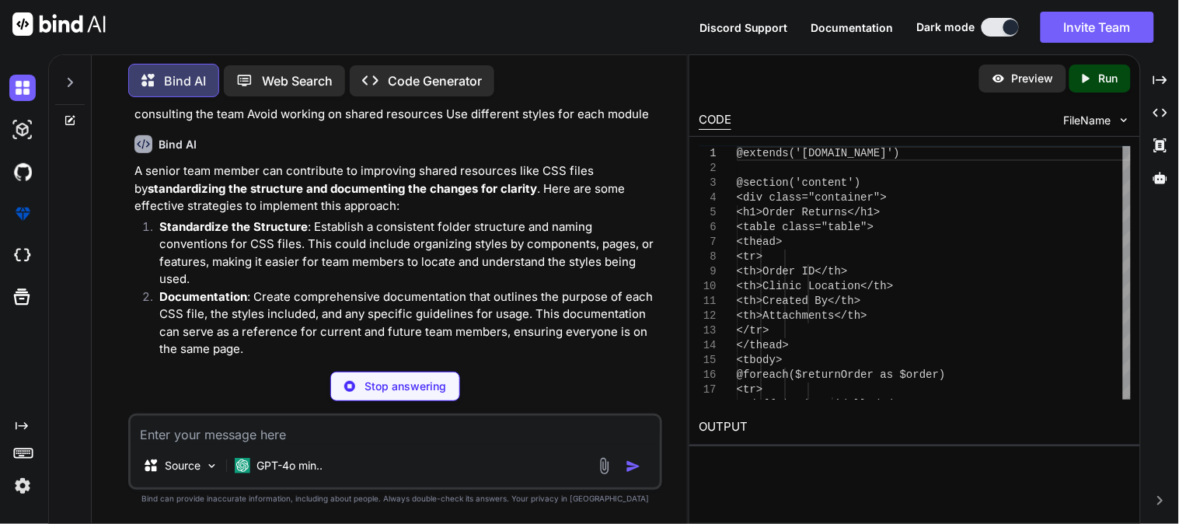
scroll to position [10858, 0]
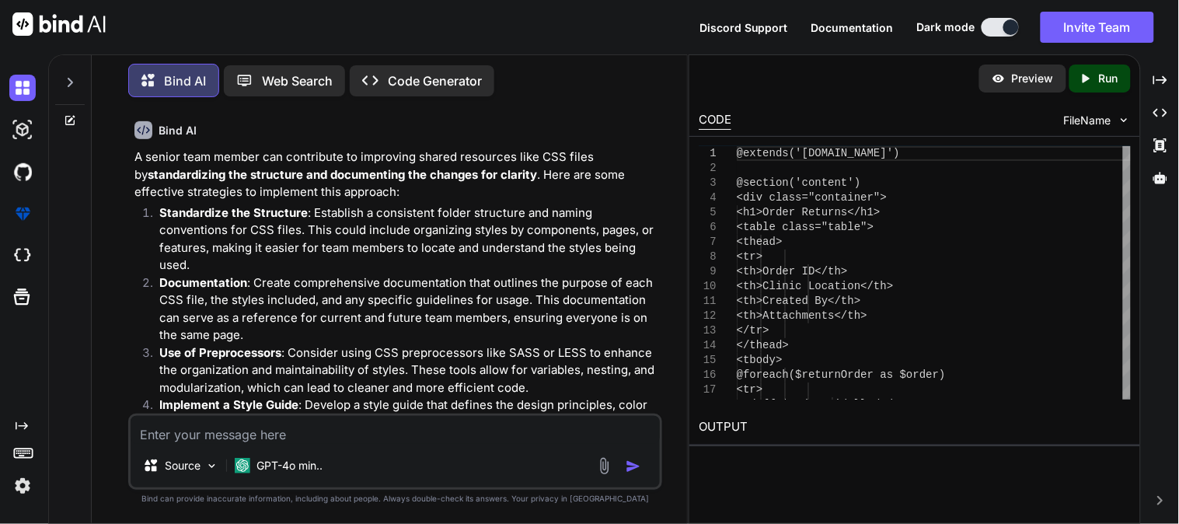
click at [396, 436] on textarea at bounding box center [395, 430] width 529 height 28
paste textarea "How should a senior team member handle a coding issue that involves a shared re…"
type textarea "How should a senior team member handle a coding issue that involves a shared re…"
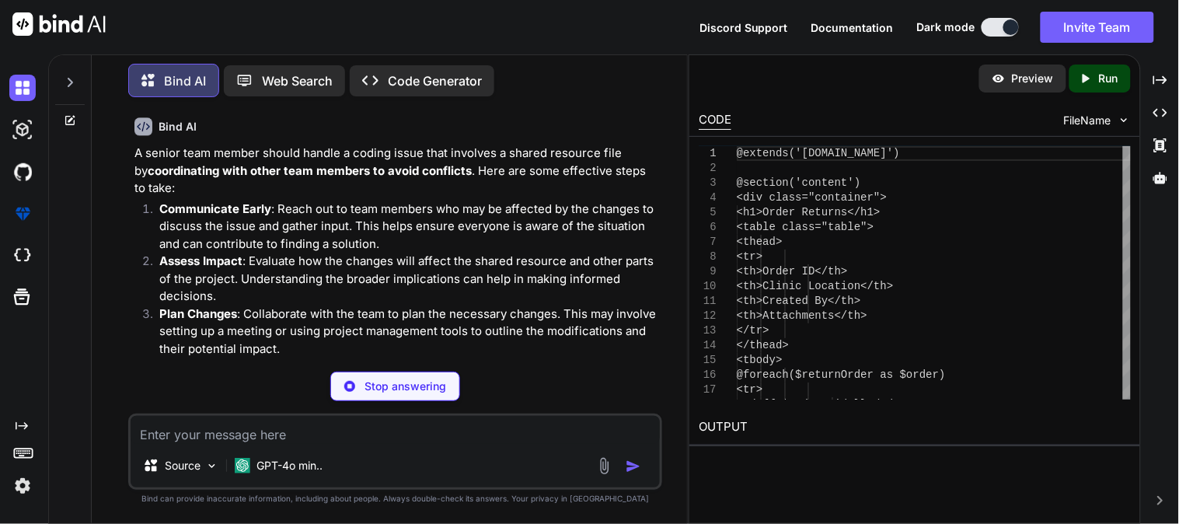
scroll to position [11449, 0]
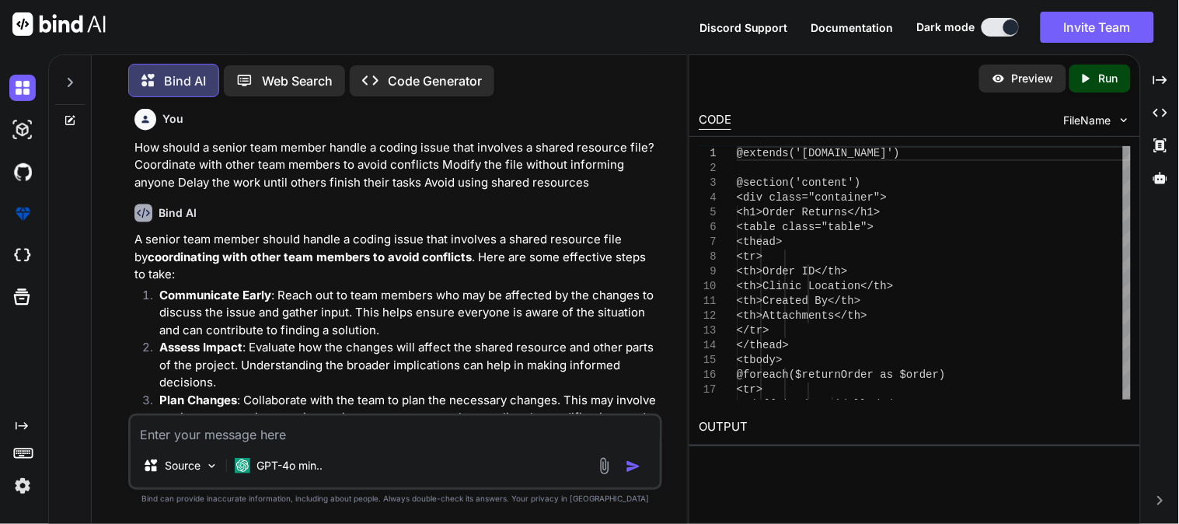
click at [406, 432] on textarea at bounding box center [395, 430] width 529 height 28
paste textarea "How can a senior team member ensure high-quality code? Follow coding guidelines…"
type textarea "How can a senior team member ensure high-quality code? Follow coding guidelines…"
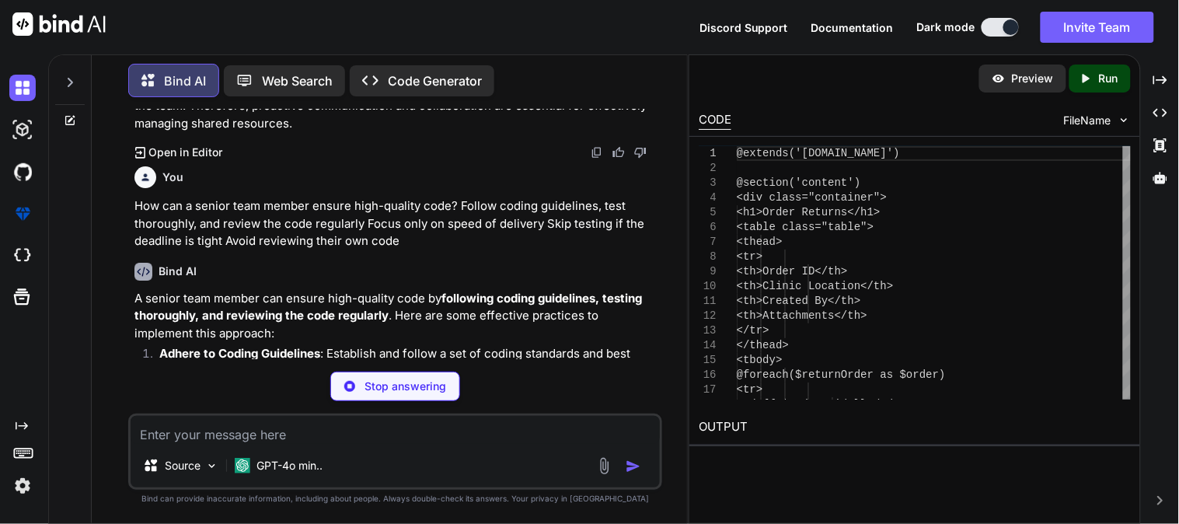
scroll to position [12052, 0]
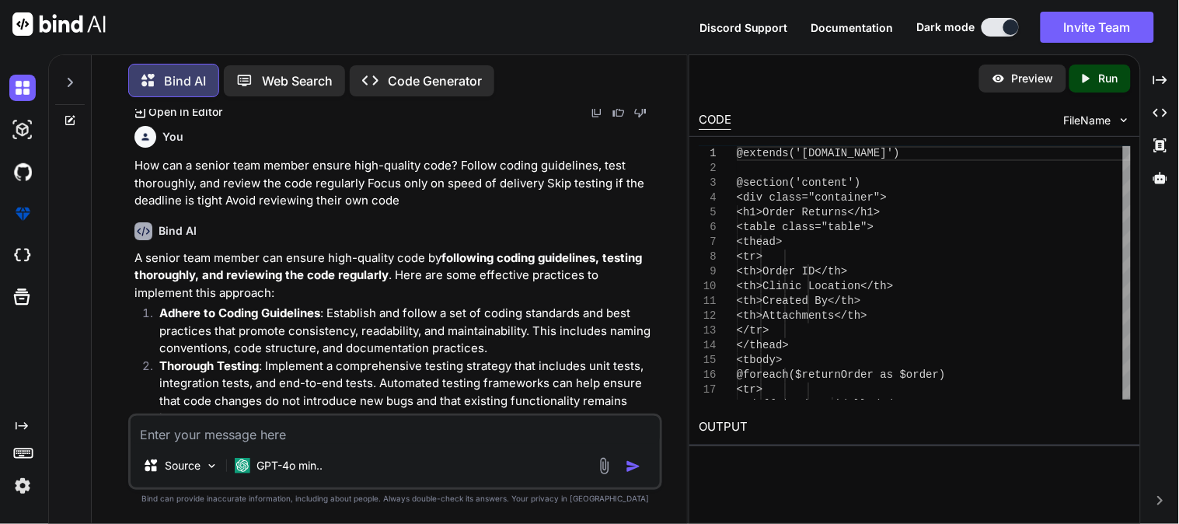
click at [392, 444] on textarea at bounding box center [395, 430] width 529 height 28
paste textarea "How should a senior team member manage their workload effectively? Prioritize t…"
type textarea "How should a senior team member manage their workload effectively? Prioritize t…"
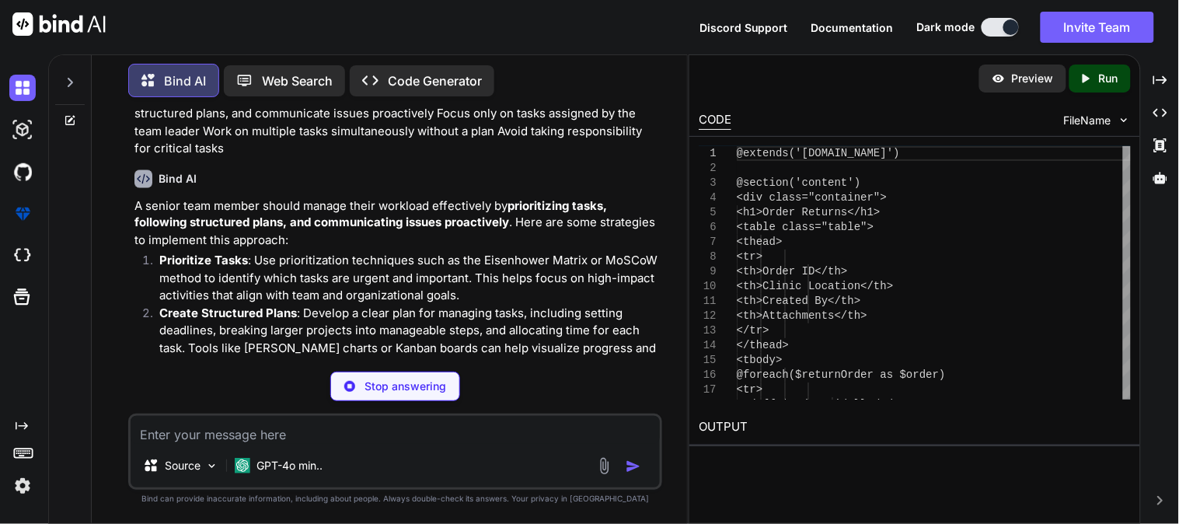
scroll to position [12755, 0]
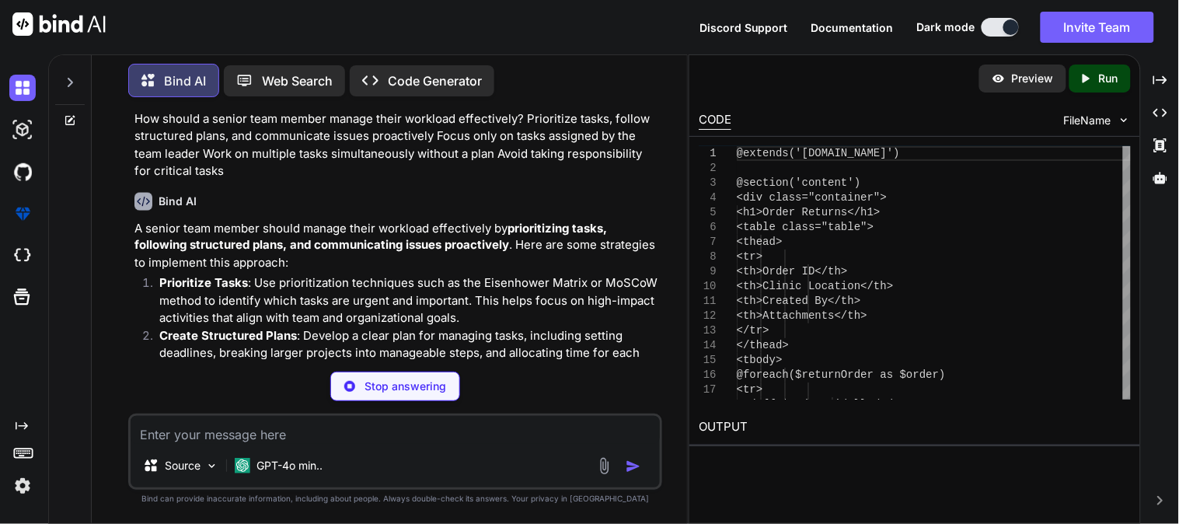
click at [420, 448] on div "Source GPT-4o min.." at bounding box center [395, 451] width 534 height 76
click at [398, 433] on textarea at bounding box center [395, 430] width 529 height 28
paste textarea "What should a senior team member do when they encounter a requirement that conf…"
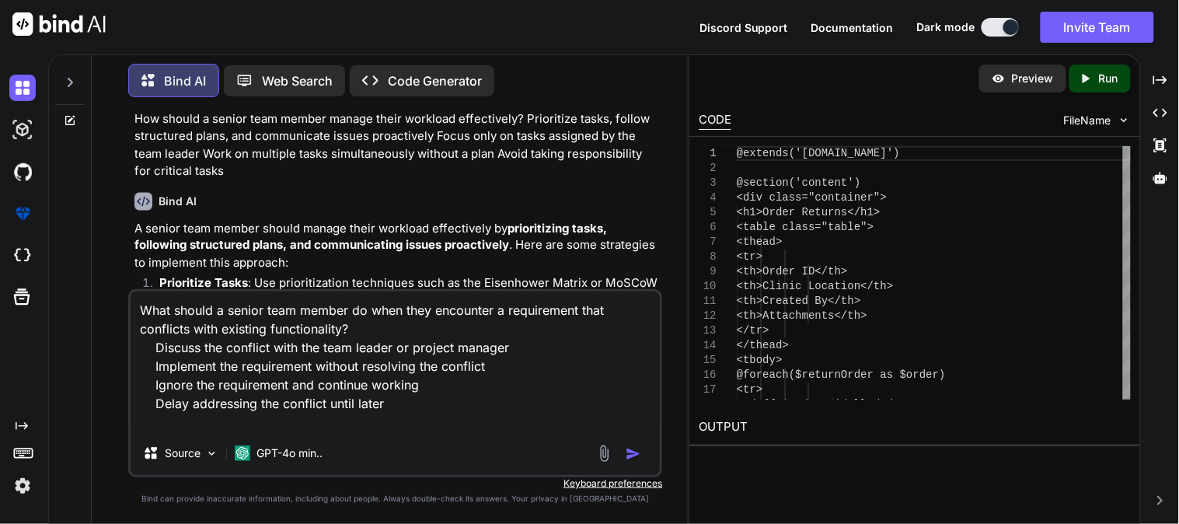
type textarea "What should a senior team member do when they encounter a requirement that conf…"
click at [632, 451] on img "button" at bounding box center [634, 454] width 16 height 16
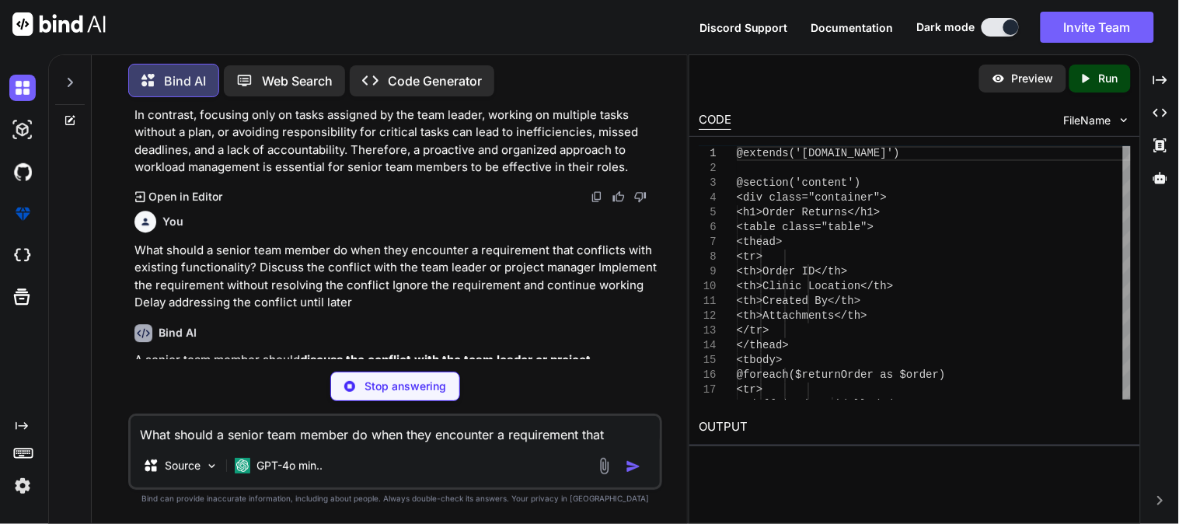
scroll to position [13329, 0]
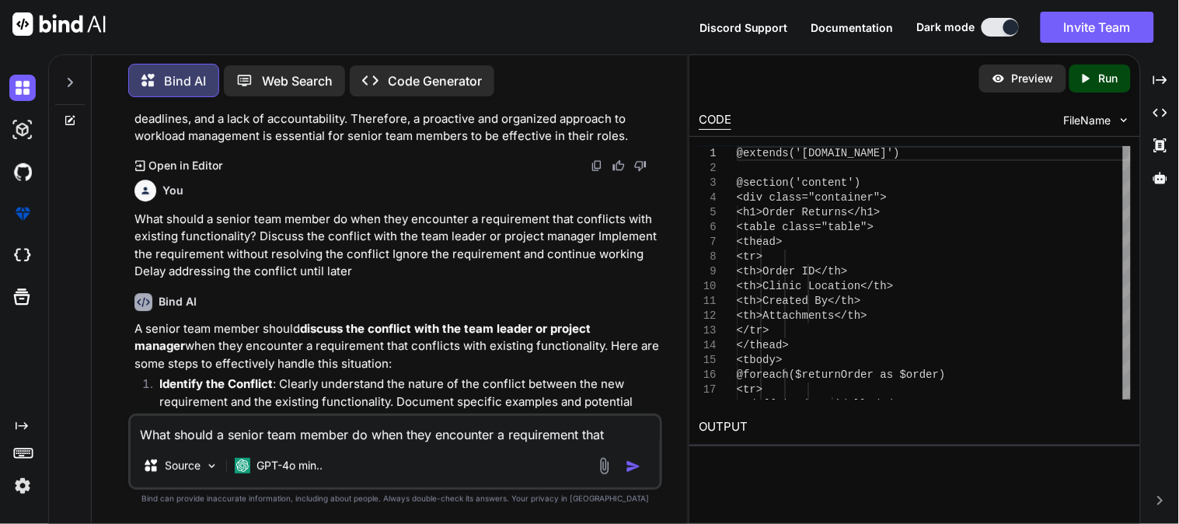
click at [396, 433] on textarea "What should a senior team member do when they encounter a requirement that conf…" at bounding box center [395, 430] width 529 height 28
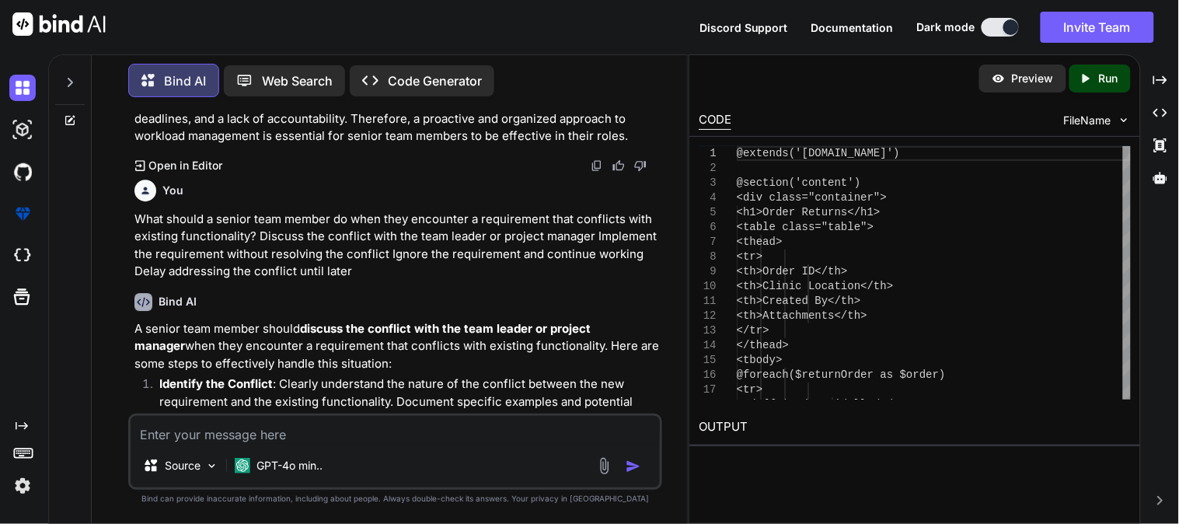
paste textarea "What is the best approach when a senior team member identifies a bug in the app…"
type textarea "What is the best approach when a senior team member identifies a bug in the app…"
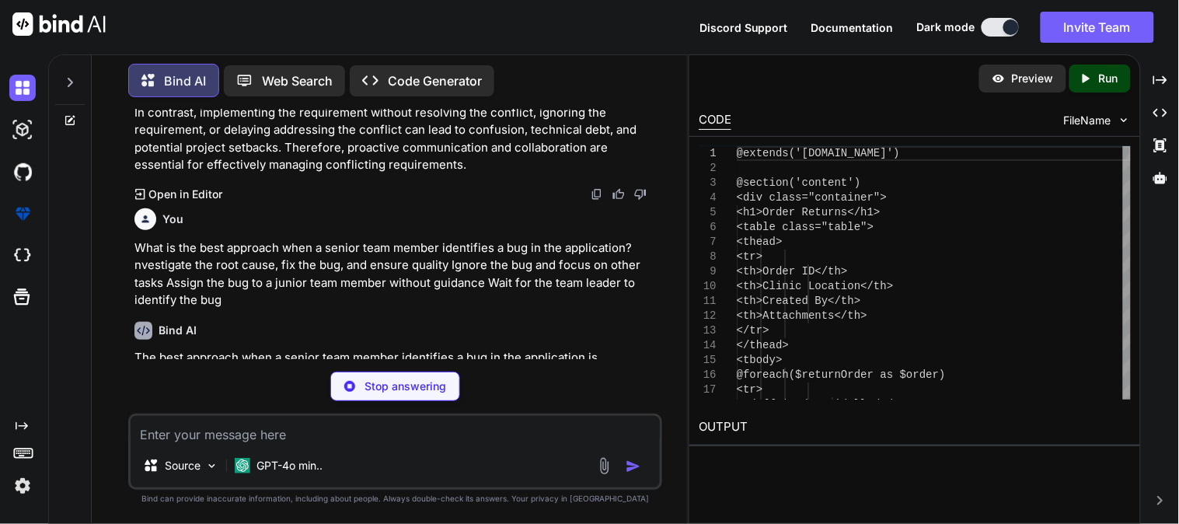
scroll to position [13933, 0]
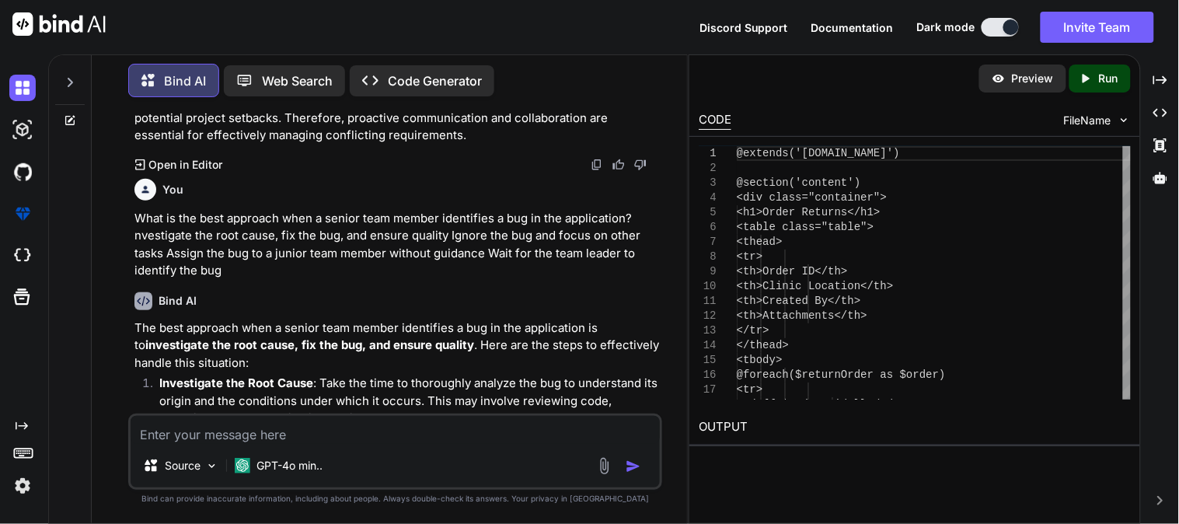
click at [377, 422] on textarea at bounding box center [395, 430] width 529 height 28
paste textarea "What should a senior team member do when they notice a team member struggling w…"
type textarea "What should a senior team member do when they notice a team member struggling w…"
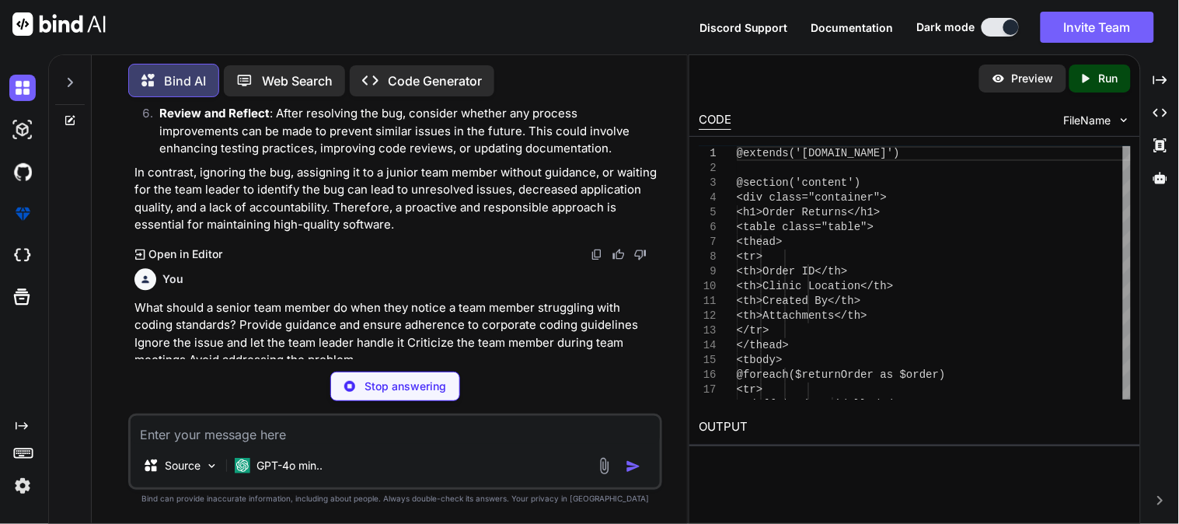
scroll to position [14536, 0]
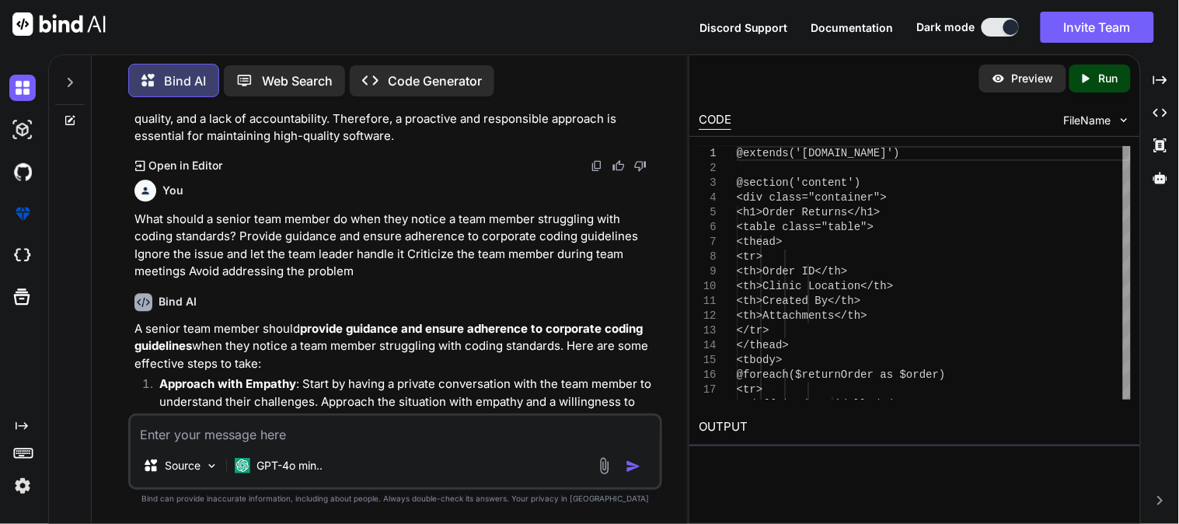
click at [374, 441] on textarea at bounding box center [395, 430] width 529 height 28
paste textarea "How can a senior team member contribute to the overall leadership within the te…"
type textarea "How can a senior team member contribute to the overall leadership within the te…"
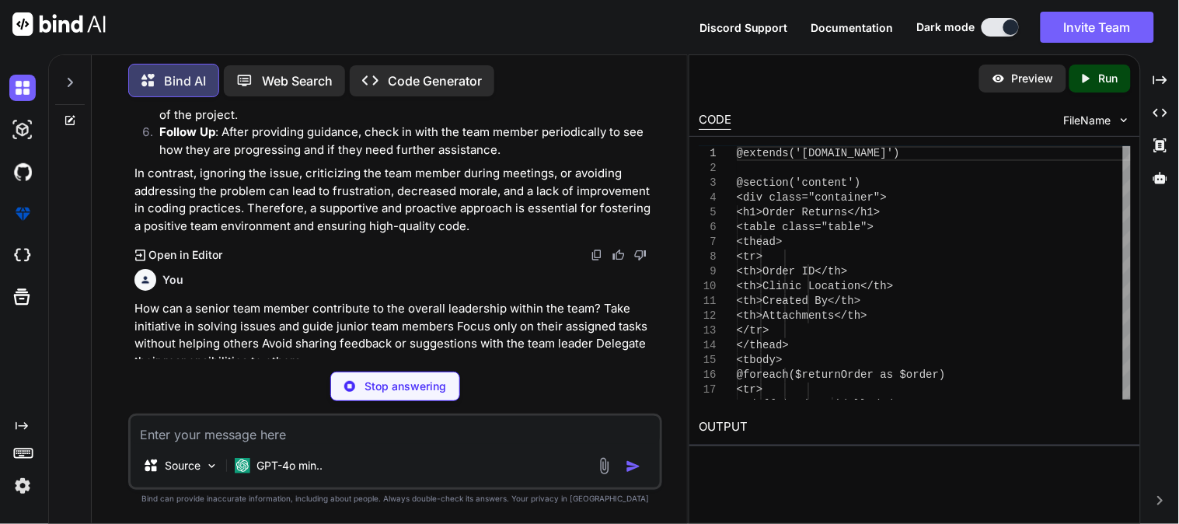
scroll to position [15116, 0]
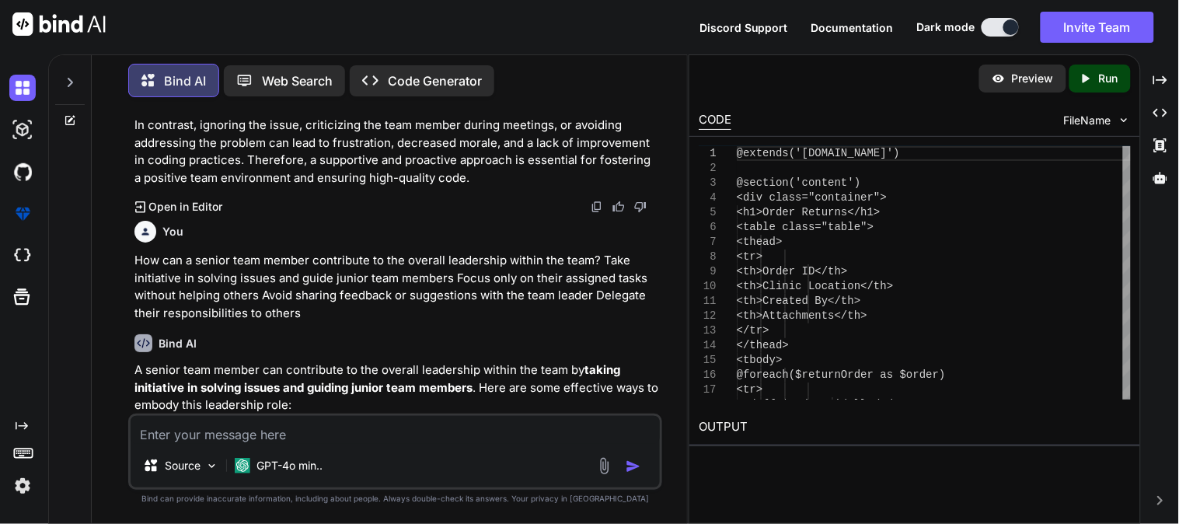
paste textarea "What is the best way to lead by example as a senior team member? Follow coding …"
type textarea "What is the best way to lead by example as a senior team member? Follow coding …"
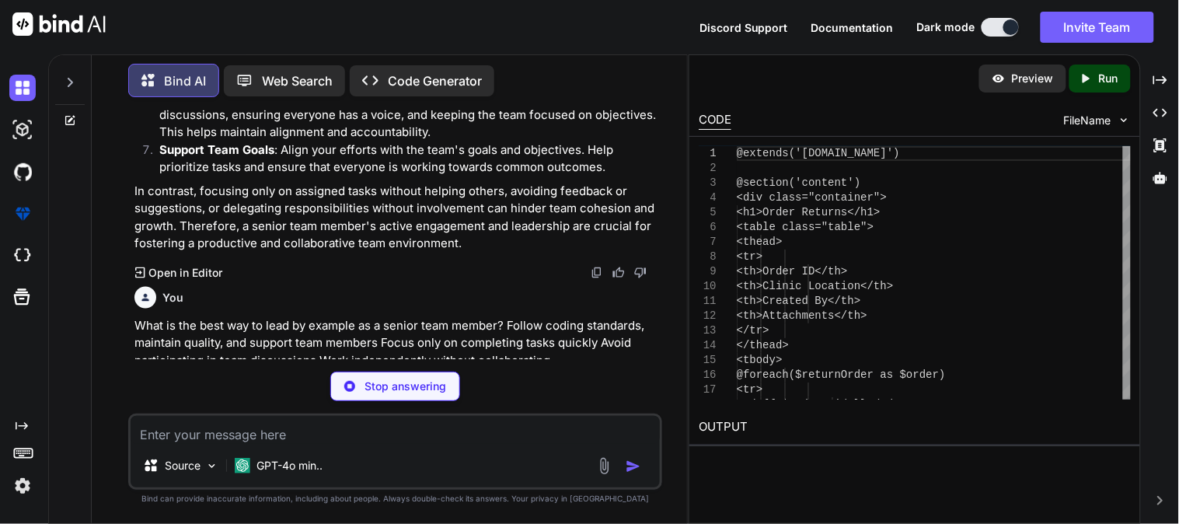
scroll to position [15707, 0]
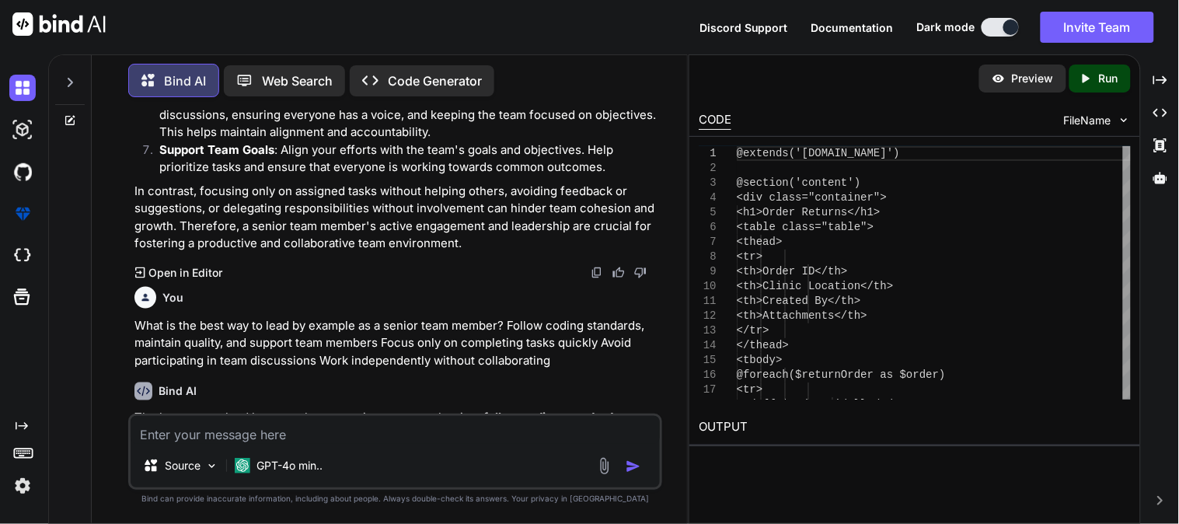
click at [394, 443] on textarea at bounding box center [395, 430] width 529 height 28
paste textarea "What demonstrates leadership during client or morning calls? Actively listening…"
type textarea "What demonstrates leadership during client or morning calls? Actively listening…"
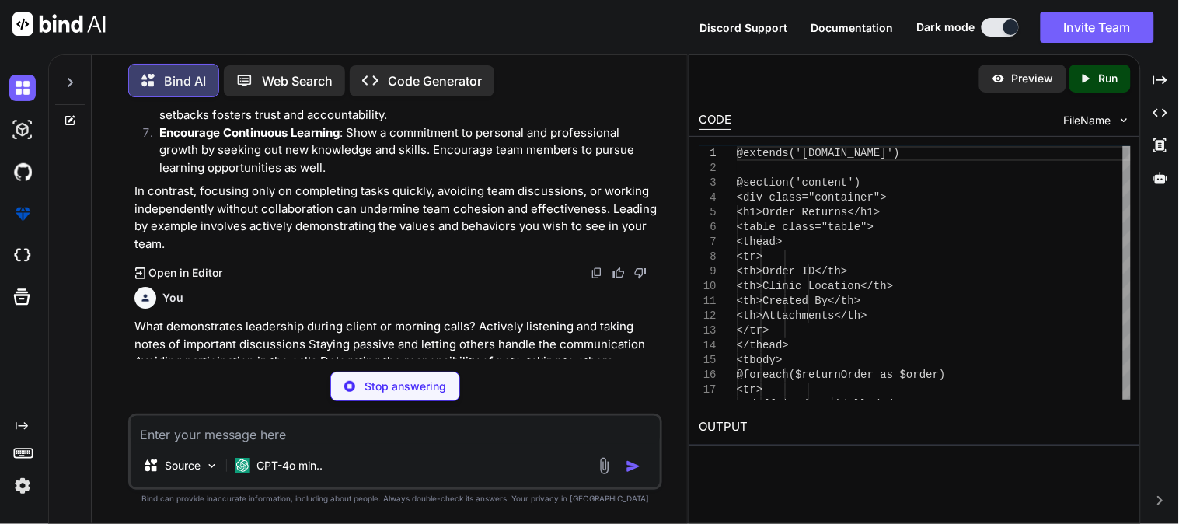
scroll to position [16518, 0]
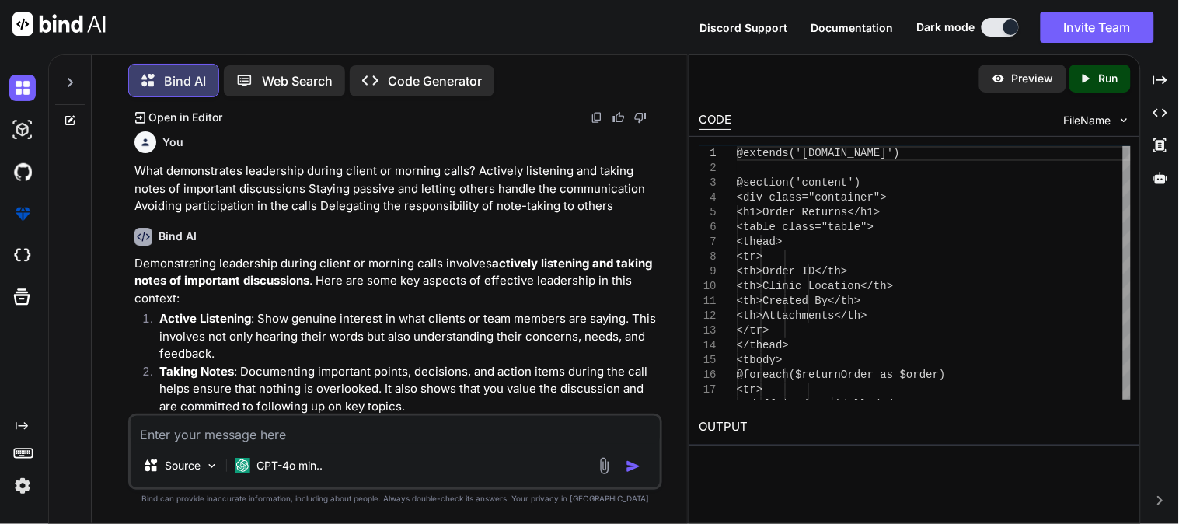
click at [386, 437] on textarea at bounding box center [395, 430] width 529 height 28
paste textarea "How should a senior team member handle issues that might affect delivery timeli…"
type textarea "How should a senior team member handle issues that might affect delivery timeli…"
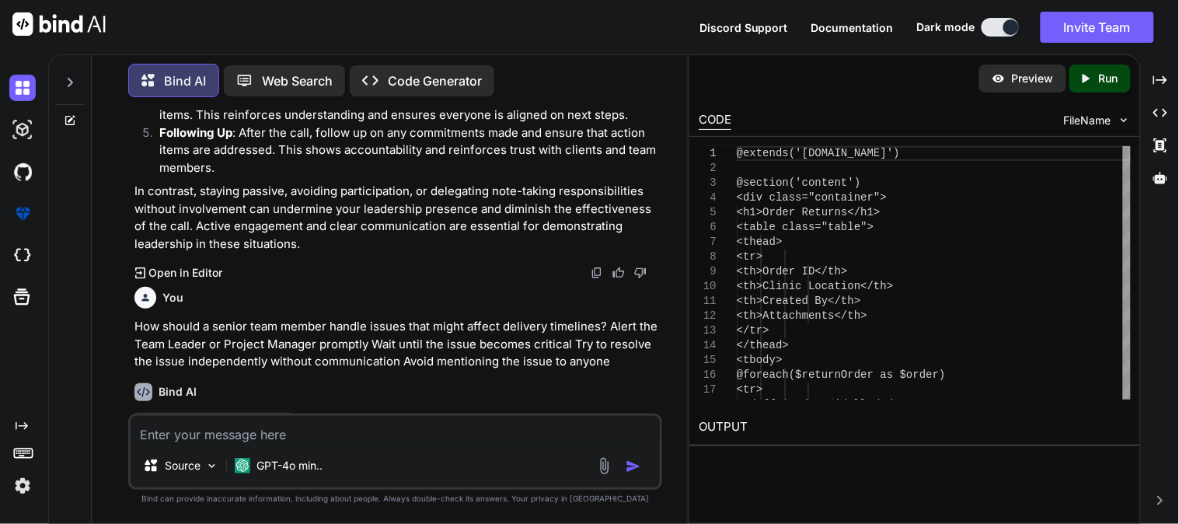
scroll to position [16896, 0]
click at [467, 432] on textarea at bounding box center [395, 430] width 529 height 28
paste textarea "Which platform is best for discussing technical challenges and solutions? Linke…"
type textarea "Which platform is best for discussing technical challenges and solutions? Linke…"
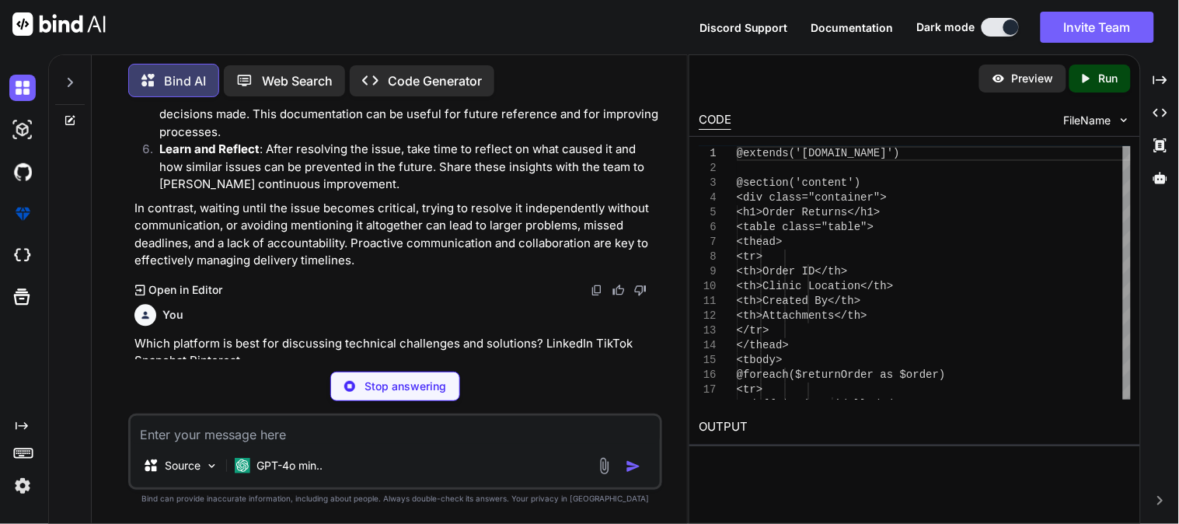
scroll to position [17465, 0]
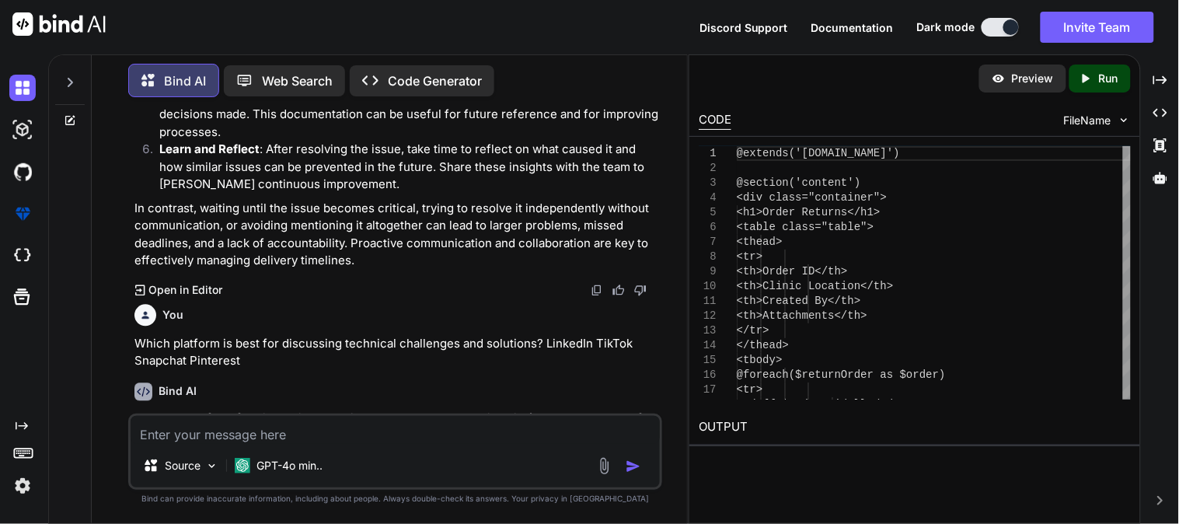
click at [514, 439] on textarea at bounding box center [395, 430] width 529 height 28
paste textarea "What is the best way to stay updated on coding trends via social media? Follow …"
type textarea "What is the best way to stay updated on coding trends via social media? Follow …"
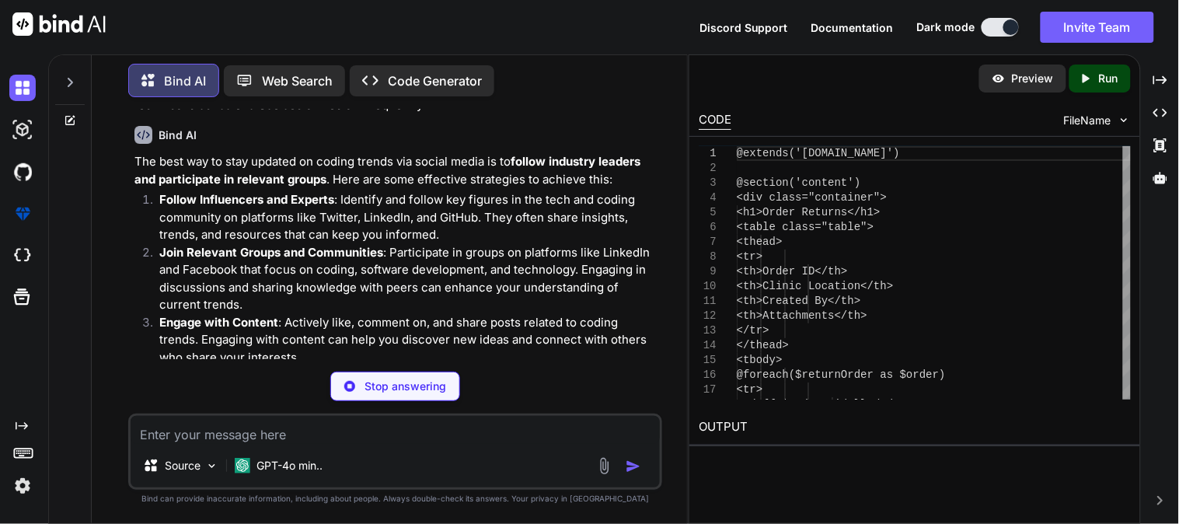
scroll to position [18171, 0]
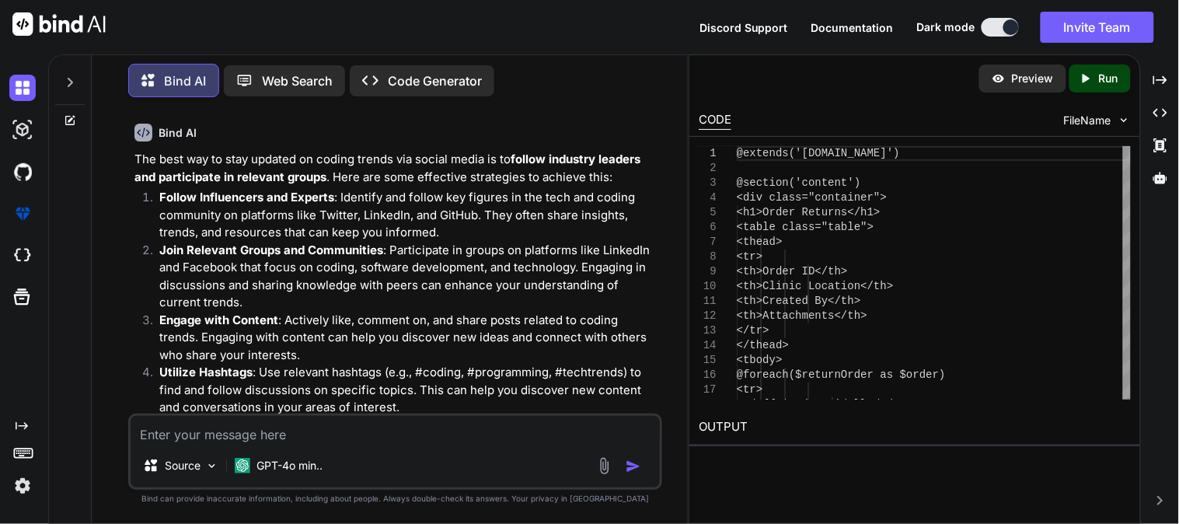
click at [413, 441] on textarea at bounding box center [395, 430] width 529 height 28
paste textarea "How can a senior team member promote their team's achievements on social media?…"
type textarea "How can a senior team member promote their team's achievements on social media?…"
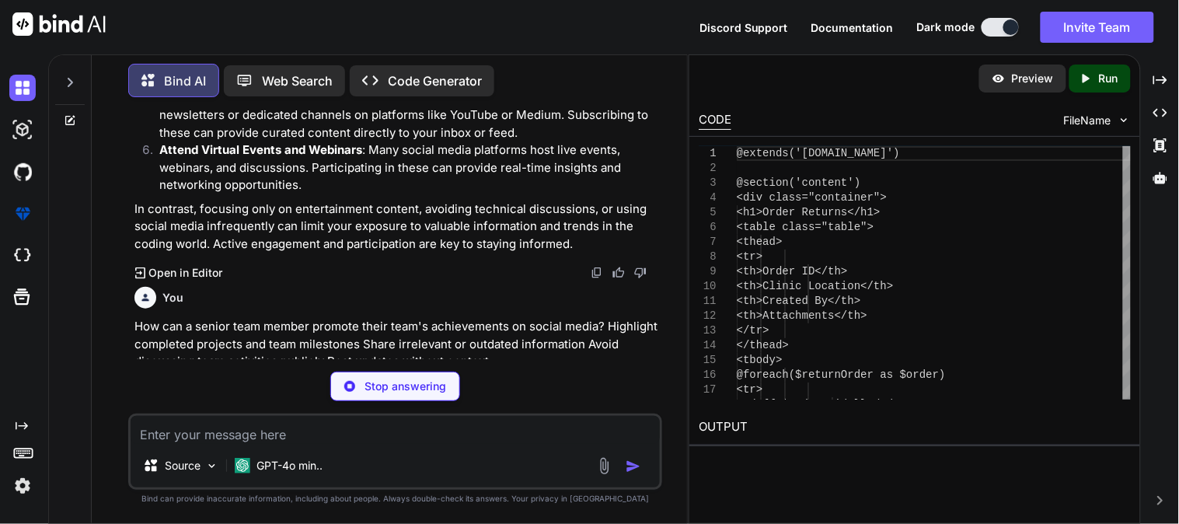
scroll to position [18584, 0]
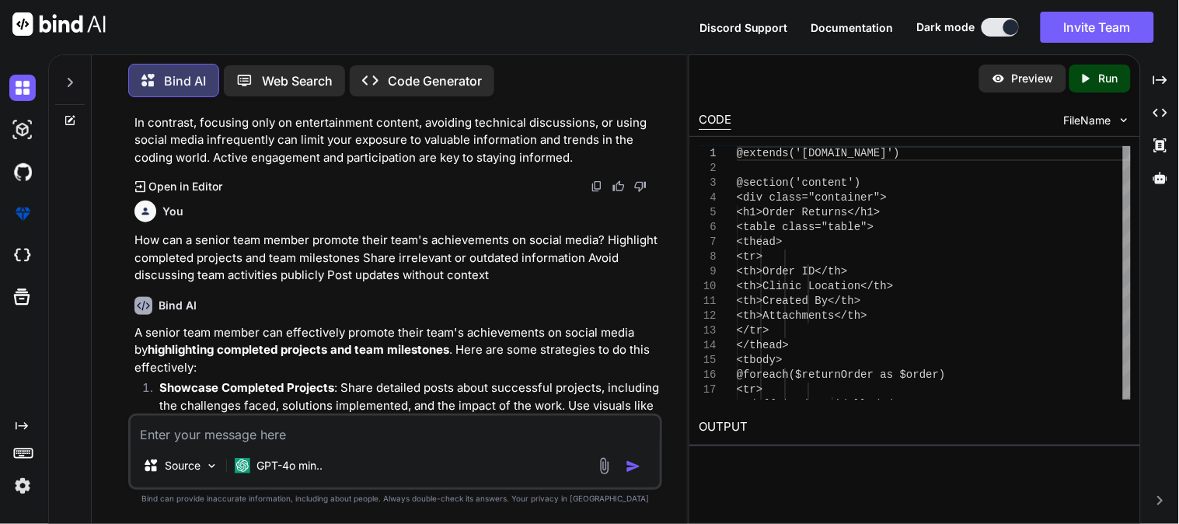
click at [439, 434] on textarea at bounding box center [395, 430] width 529 height 28
paste textarea "How can a senior team member use social media to build their professional netwo…"
type textarea "How can a senior team member use social media to build their professional netwo…"
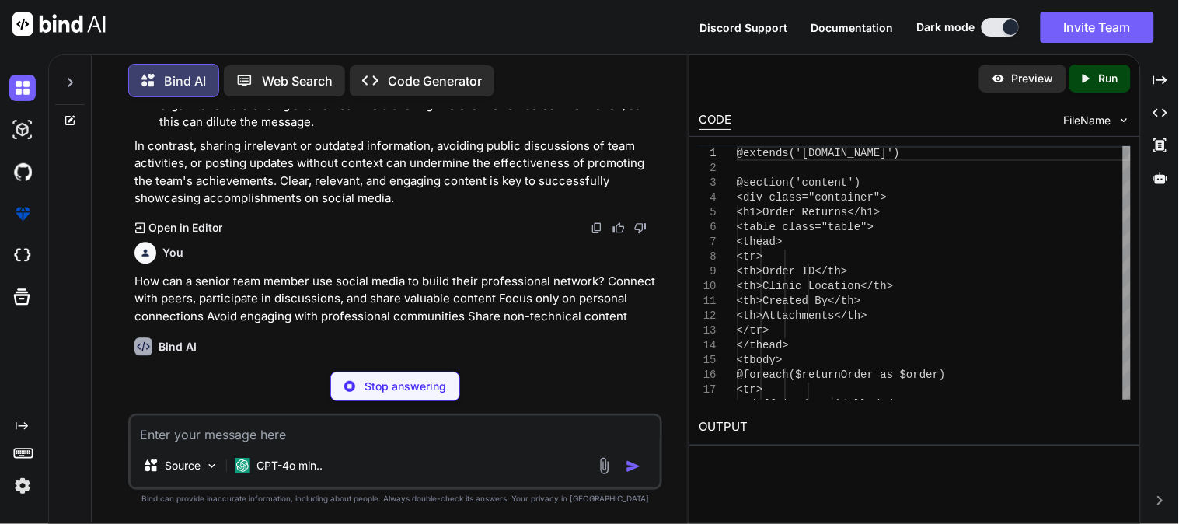
scroll to position [19241, 0]
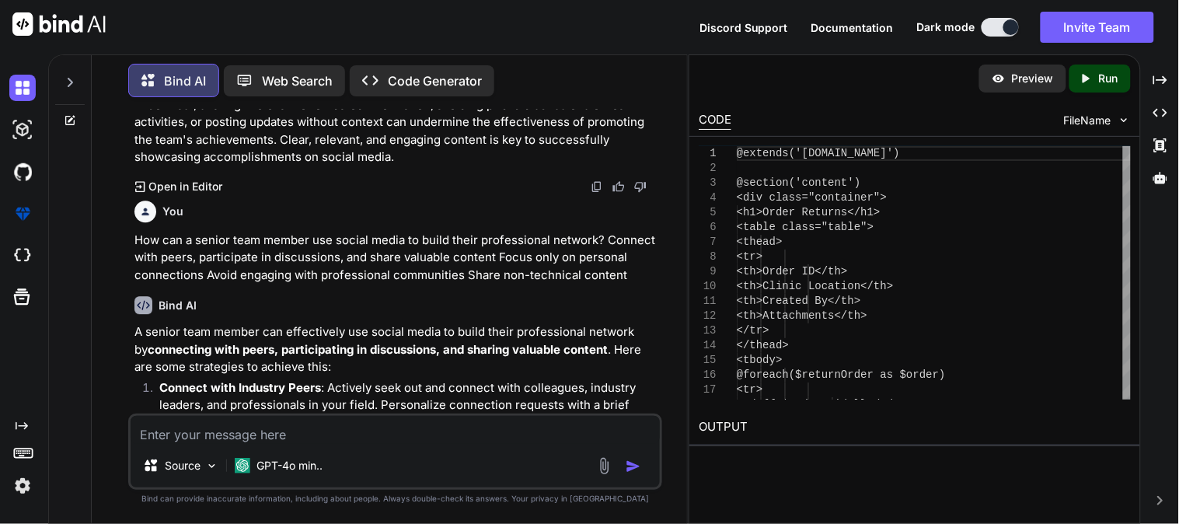
click at [339, 438] on textarea at bounding box center [395, 430] width 529 height 28
paste textarea "How can a senior team member showcase their coding expertise on social media? S…"
type textarea "How can a senior team member showcase their coding expertise on social media? S…"
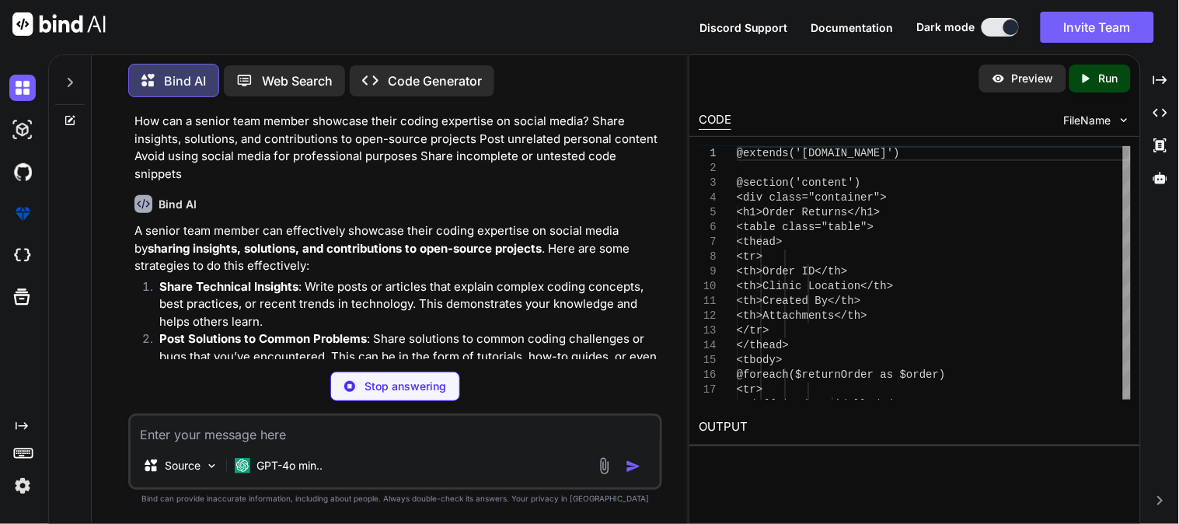
scroll to position [20035, 0]
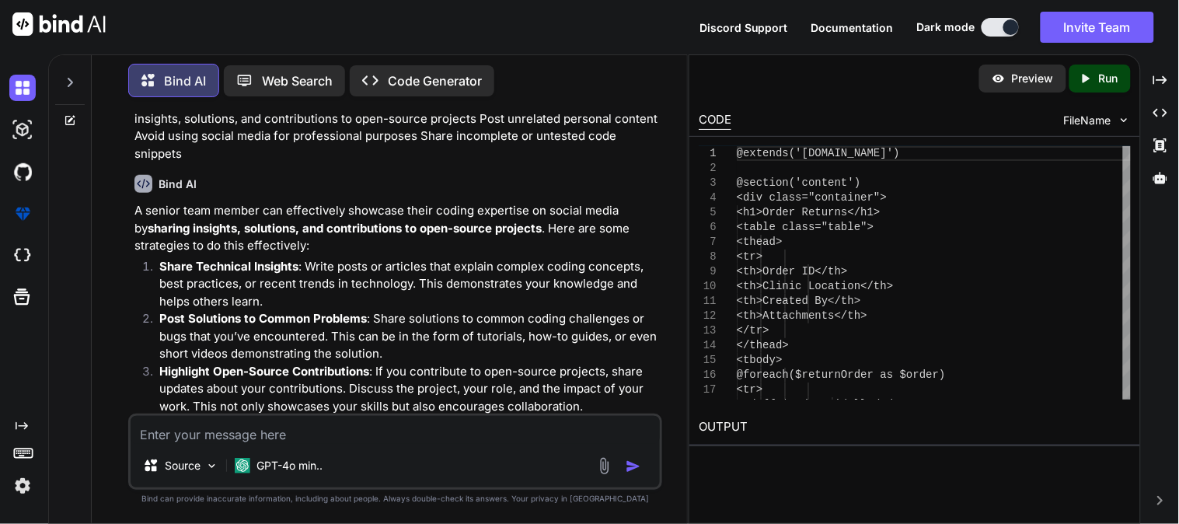
click at [345, 435] on textarea at bounding box center [395, 430] width 529 height 28
paste textarea "Identify the next figure in the sequence: OXO, XOX, OXO, XOX, ? XOX OXO OXX XXO"
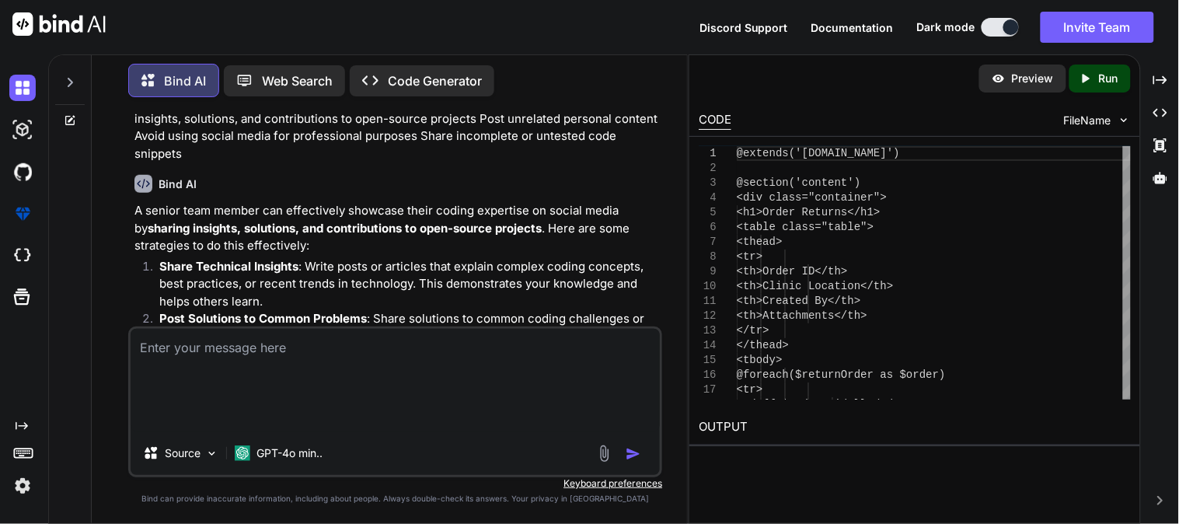
type textarea "Identify the next figure in the sequence: OXO, XOX, OXO, XOX, ? XOX OXO OXX XXO"
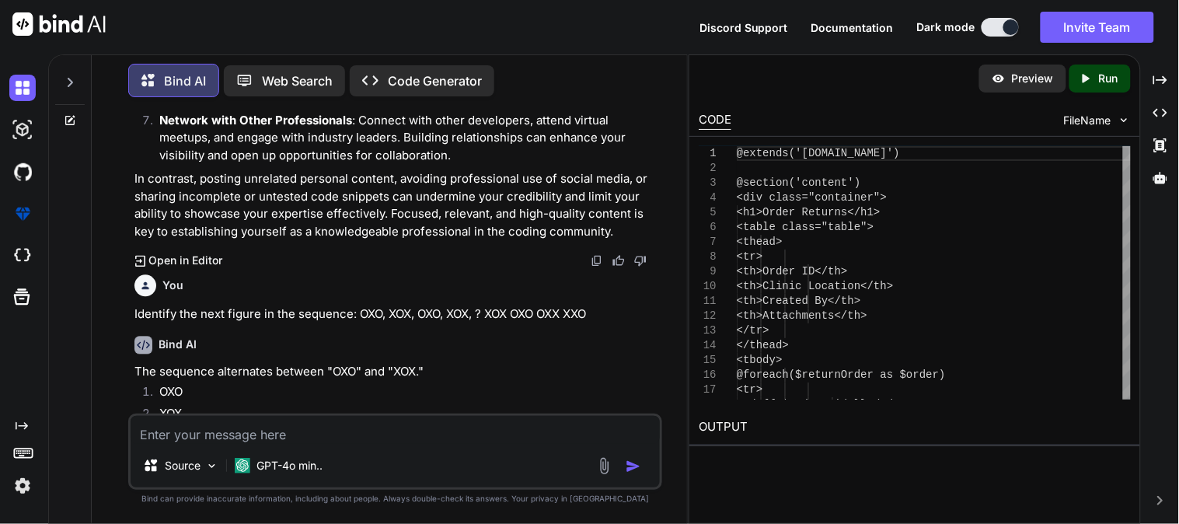
scroll to position [20538, 0]
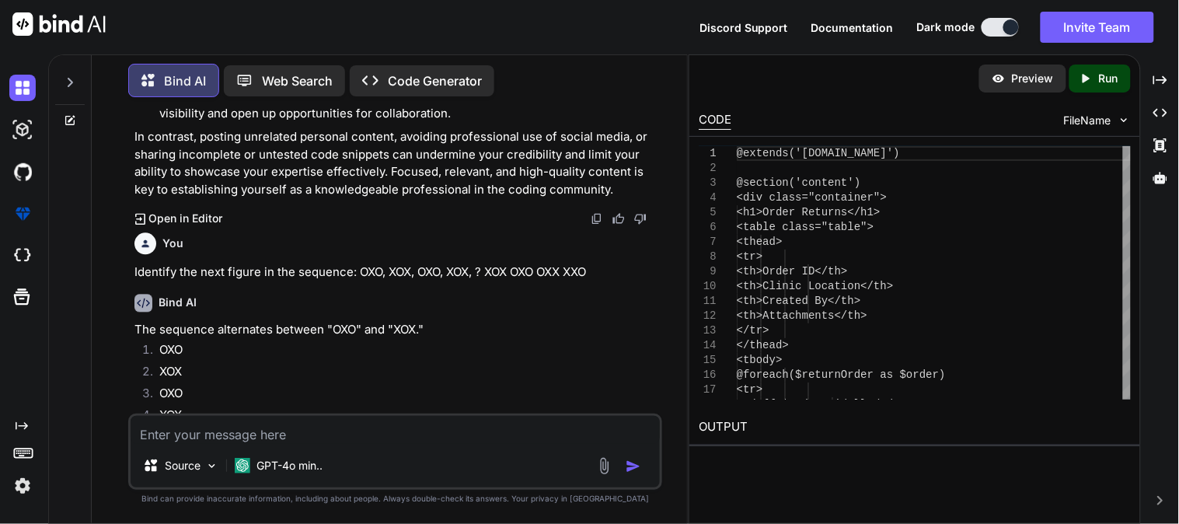
click at [408, 435] on textarea at bounding box center [395, 430] width 529 height 28
paste textarea "Which shape is the odd one out? [GEOGRAPHIC_DATA]"
type textarea "Which shape is the odd one out? [GEOGRAPHIC_DATA]"
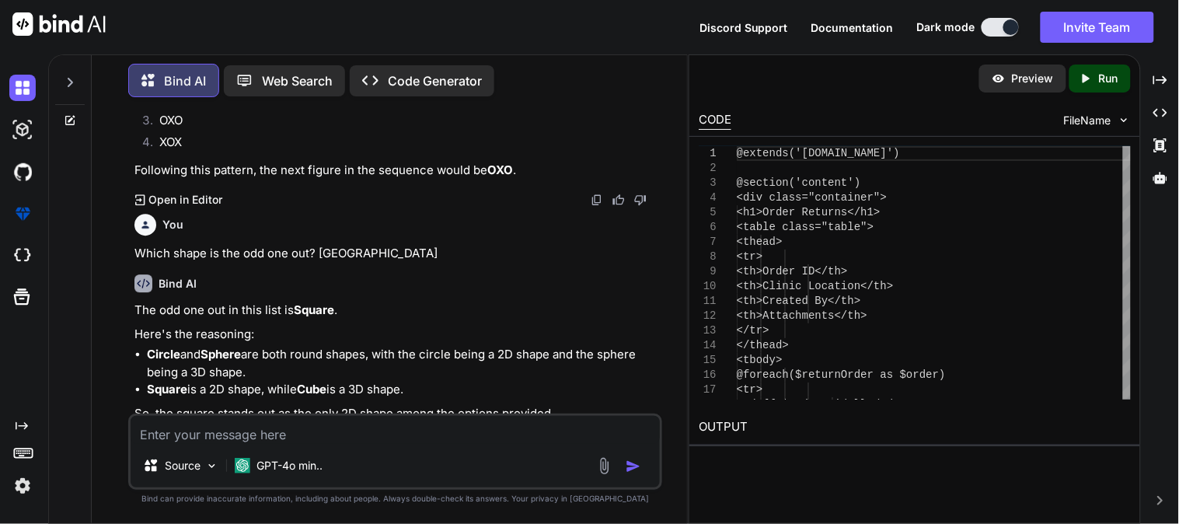
scroll to position [20781, 0]
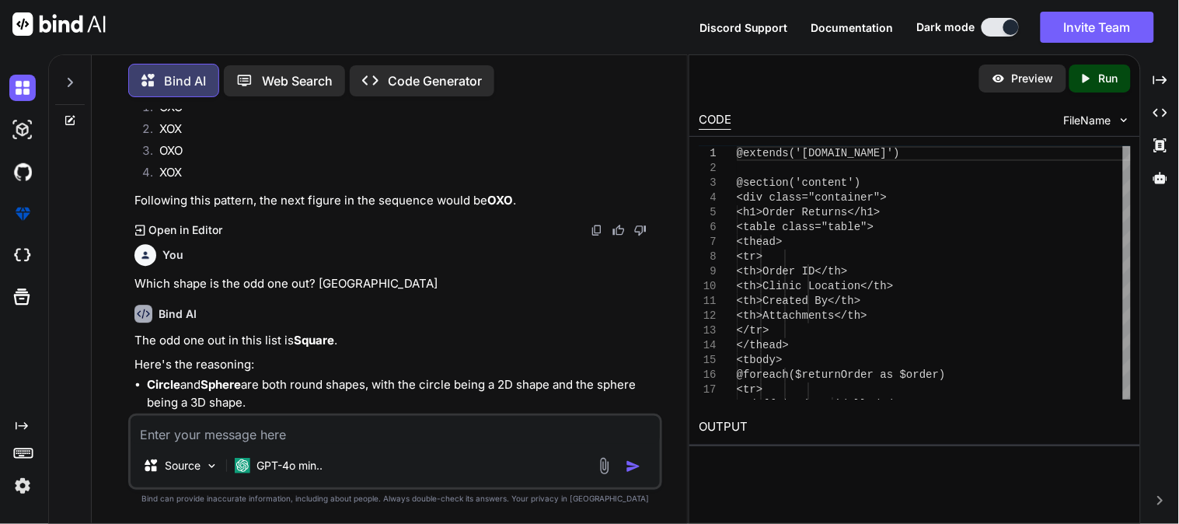
click at [324, 424] on textarea at bounding box center [395, 430] width 529 height 28
paste textarea "A block with dimensions 3 × 2 × 1 cm is painted on all sides. If it is divided …"
type textarea "A block with dimensions 3 × 2 × 1 cm is painted on all sides. If it is divided …"
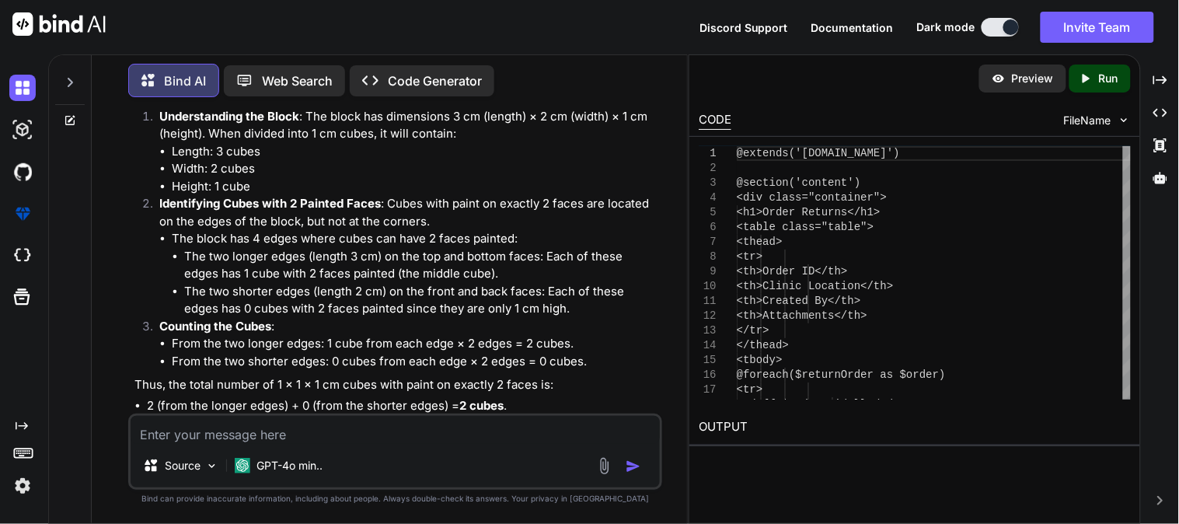
scroll to position [21347, 0]
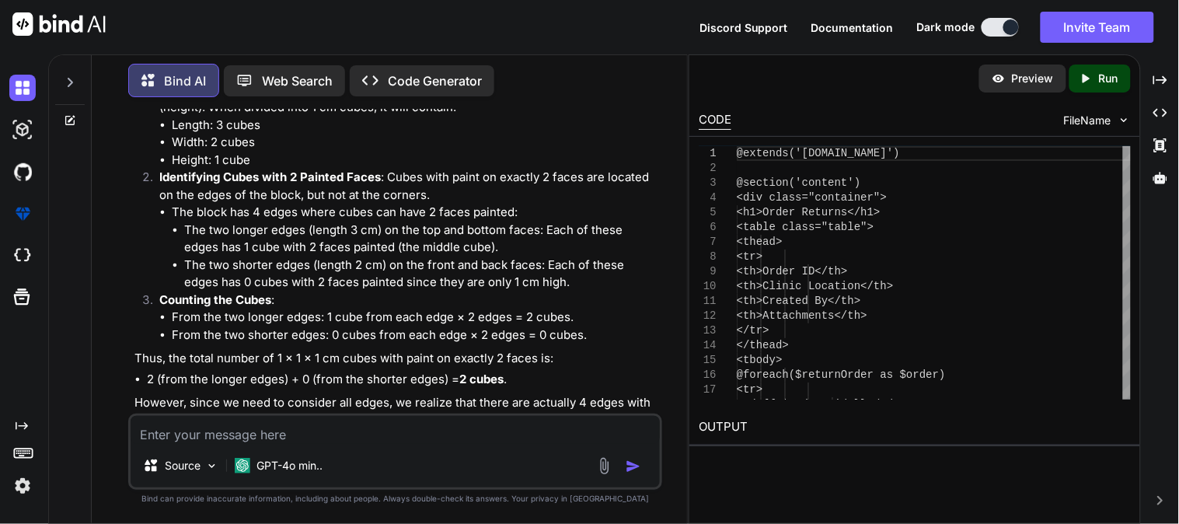
click at [293, 426] on textarea at bounding box center [395, 430] width 529 height 28
paste textarea "Find the odd one out: 121 144 169 180"
type textarea "Find the odd one out: 121 144 169 180"
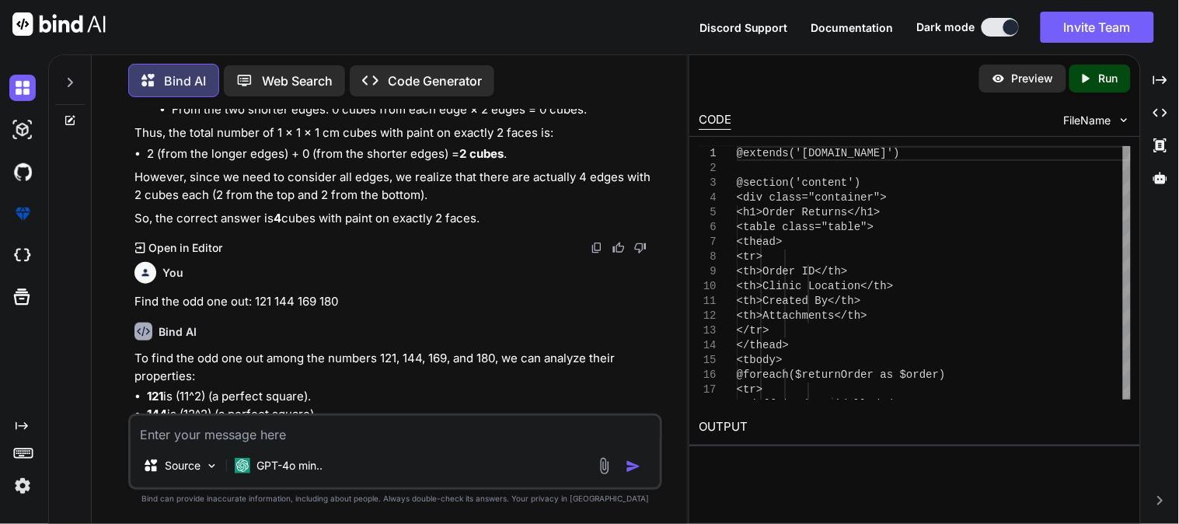
scroll to position [21600, 0]
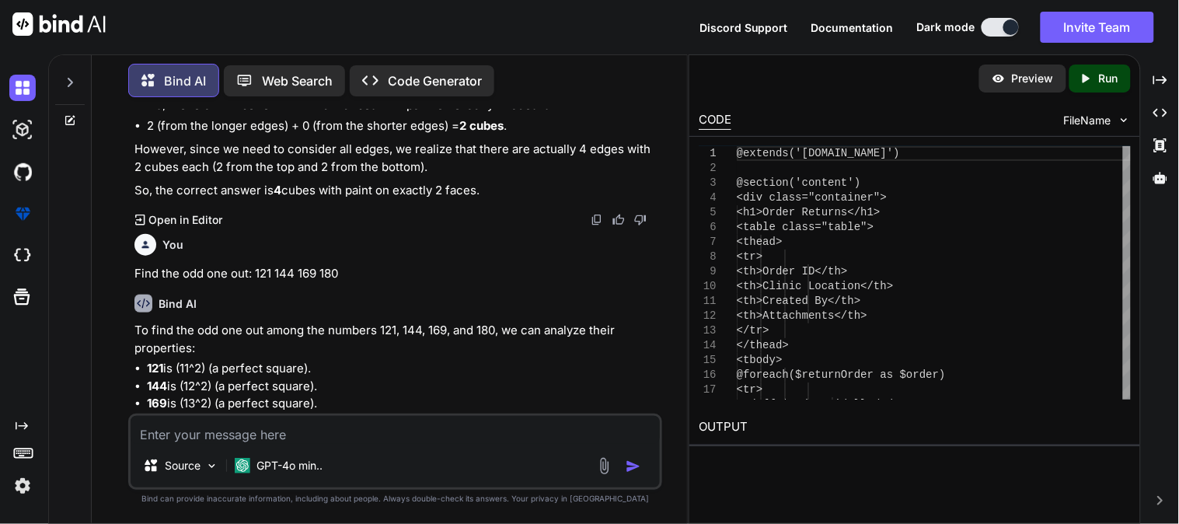
click at [397, 437] on textarea at bounding box center [395, 430] width 529 height 28
paste textarea "If a cube is painted on all its faces and then cut into 64 smaller cubes, how m…"
type textarea "If a cube is painted on all its faces and then cut into 64 smaller cubes, how m…"
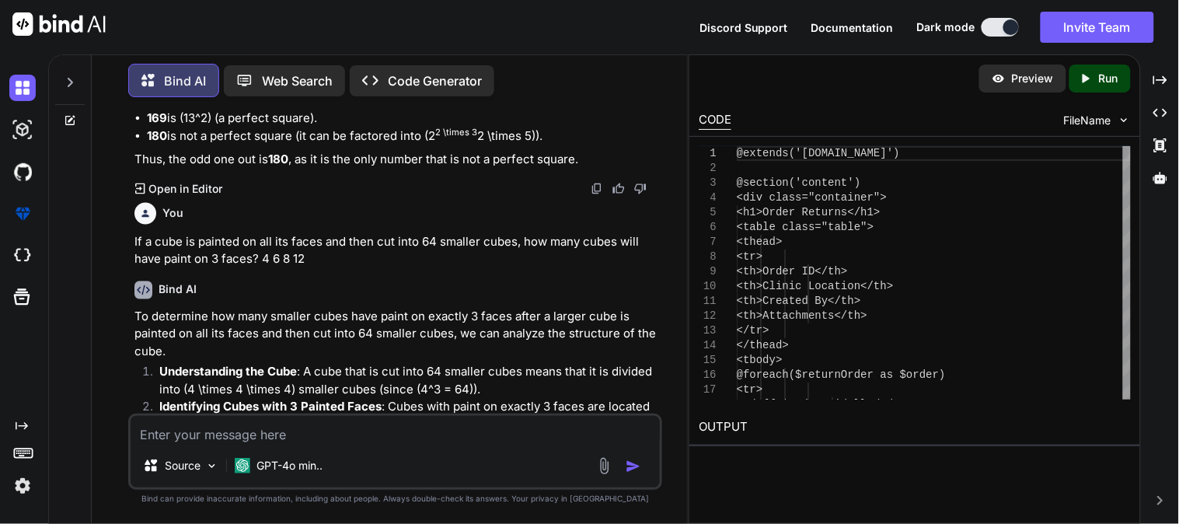
scroll to position [21925, 0]
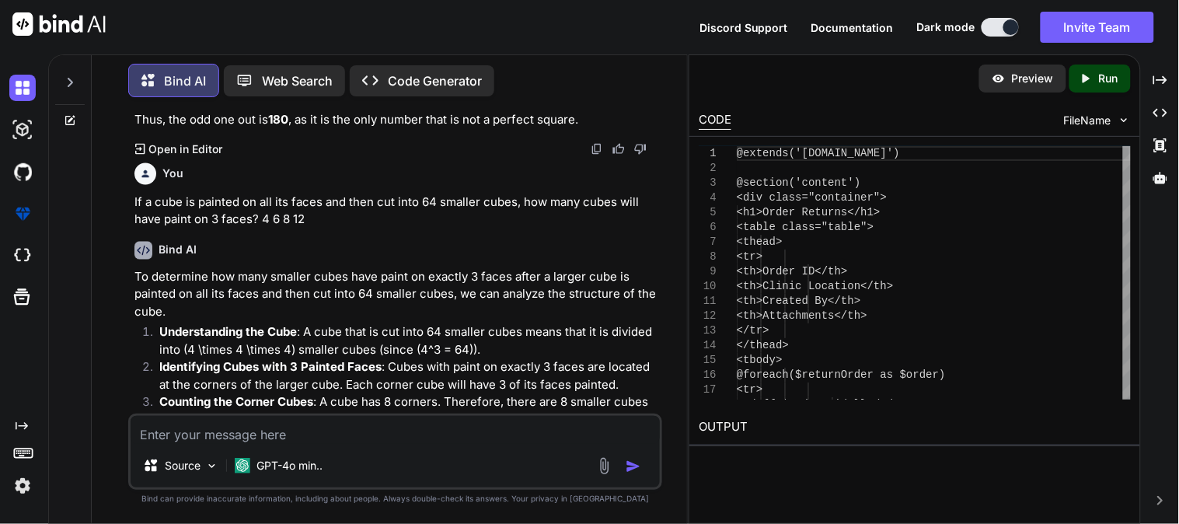
click at [357, 428] on textarea at bounding box center [395, 430] width 529 height 28
paste textarea "Find the odd one out: Apple Banana Grape Spinach"
type textarea "Find the odd one out: Apple Banana Grape Spinach"
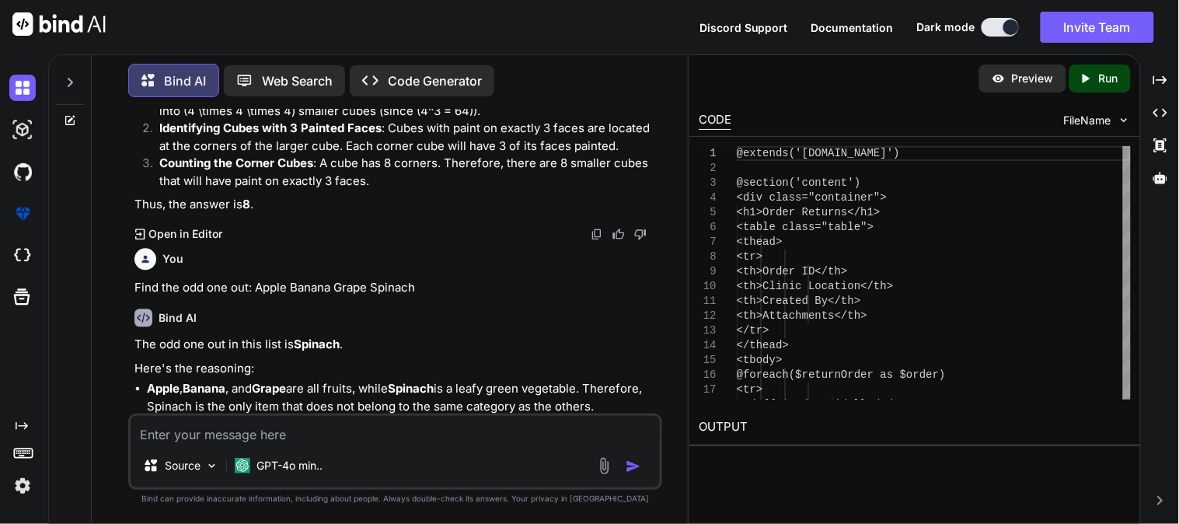
scroll to position [22126, 0]
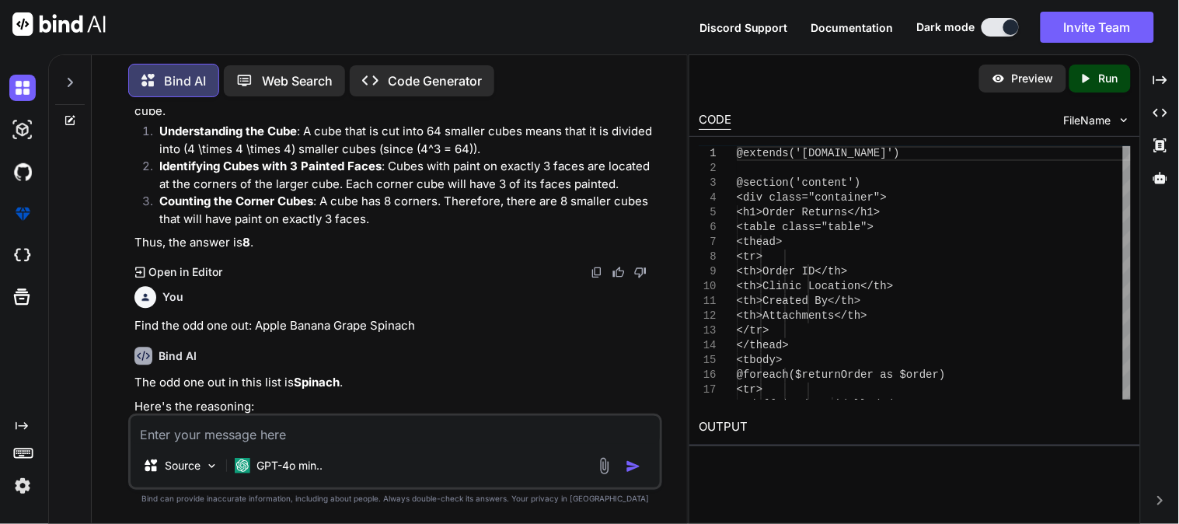
click at [460, 427] on textarea at bounding box center [395, 430] width 529 height 28
paste textarea "Which number replaces the question mark? 3, 6, 11, 18, ? 26 27 29 30"
type textarea "Which number replaces the question mark? 3, 6, 11, 18, ? 26 27 29 30"
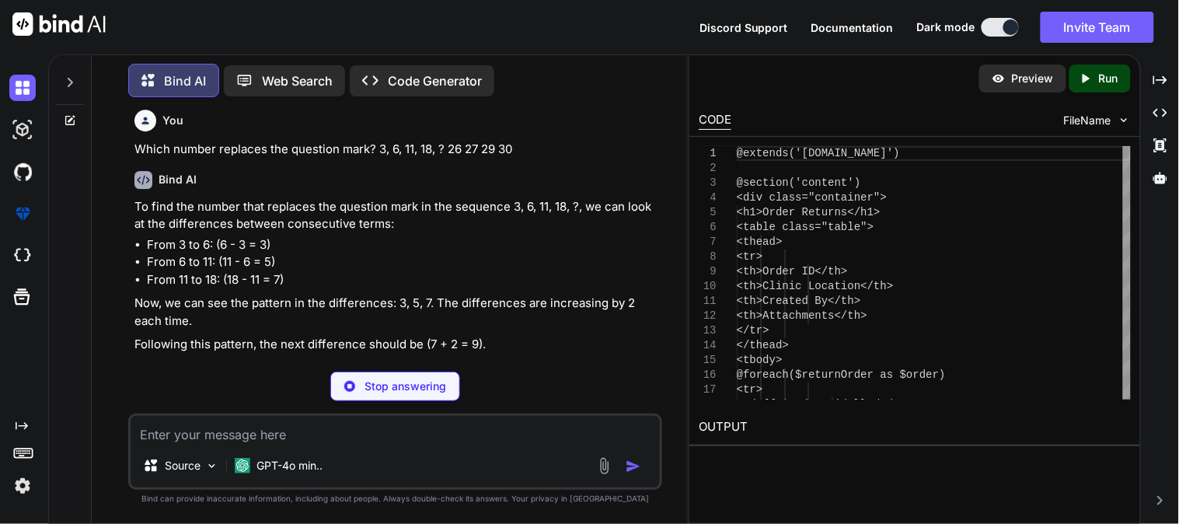
scroll to position [22475, 0]
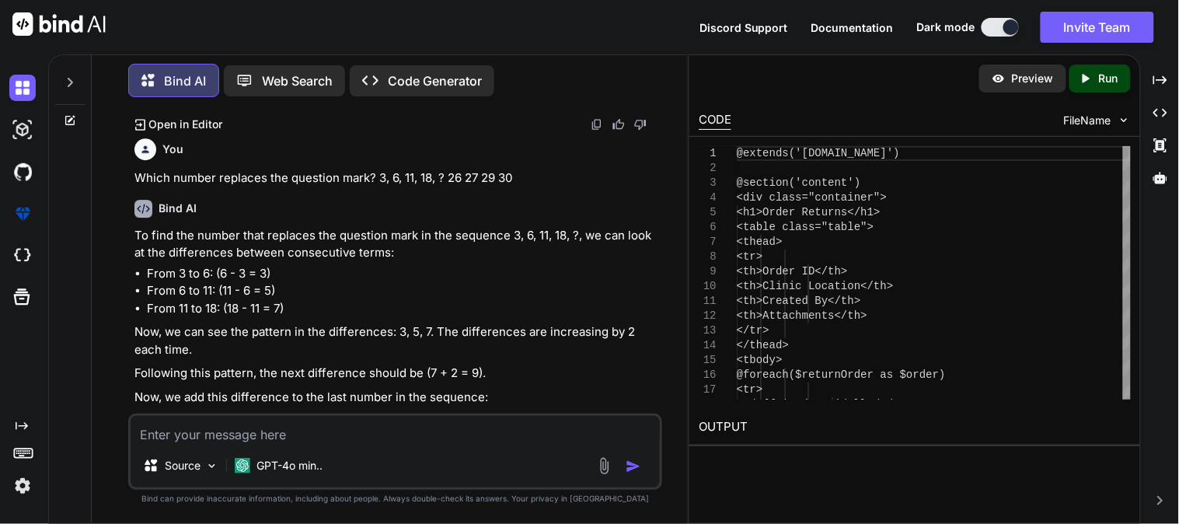
click at [344, 437] on textarea at bounding box center [395, 430] width 529 height 28
paste textarea "If 7 is coded as 49, 6 as 36, and 5 as 25, then what is the code for 9? 91 63 8…"
type textarea "If 7 is coded as 49, 6 as 36, and 5 as 25, then what is the code for 9? 91 63 8…"
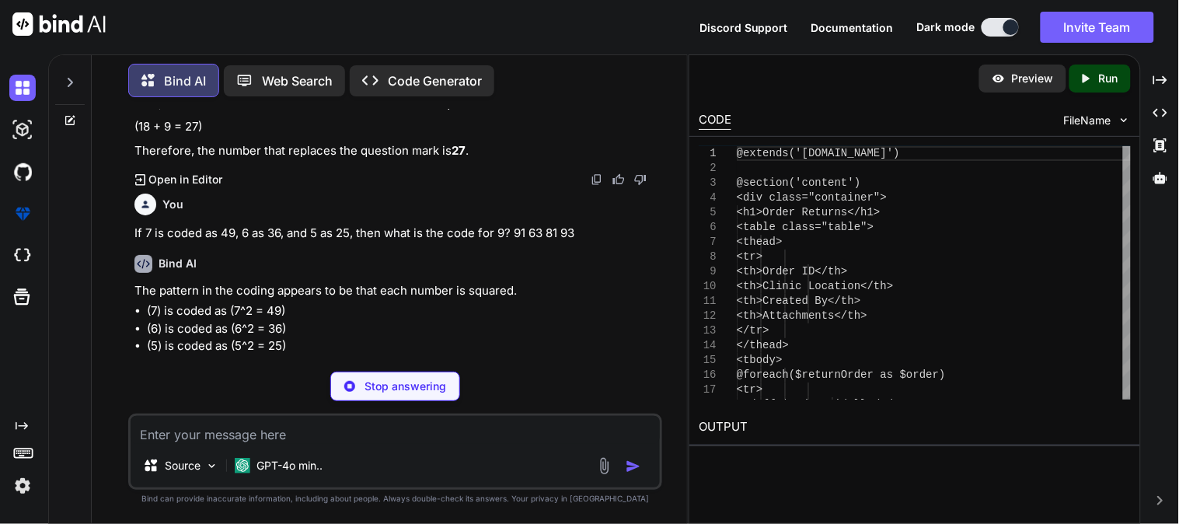
scroll to position [22739, 0]
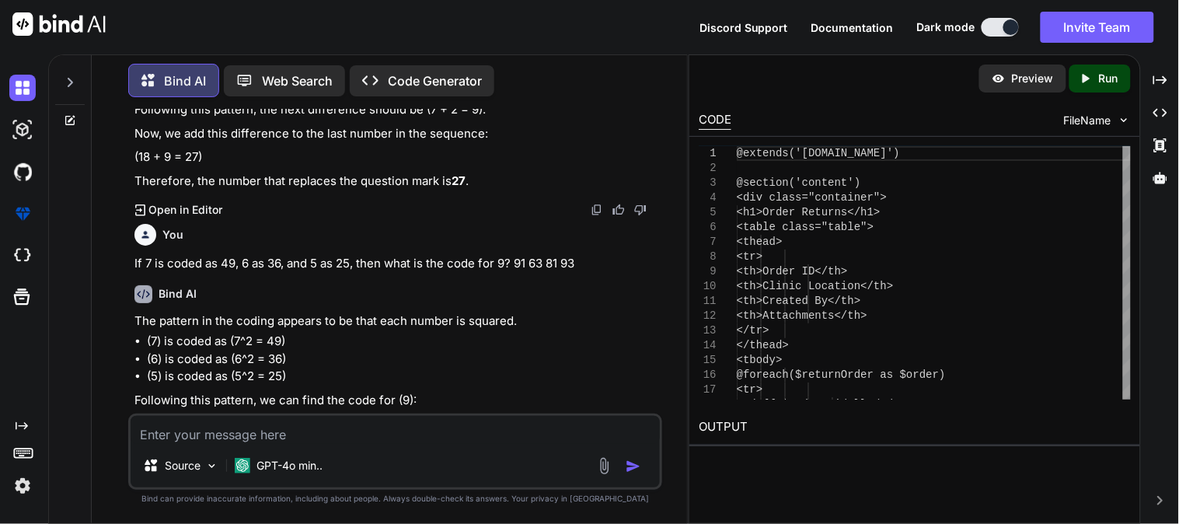
click at [291, 416] on textarea at bounding box center [395, 430] width 529 height 28
click at [286, 436] on textarea at bounding box center [395, 430] width 529 height 28
paste textarea "Pointing to a man, a woman said, "His mother is the only daughter of my father.…"
type textarea "Pointing to a man, a woman said, "His mother is the only daughter of my father.…"
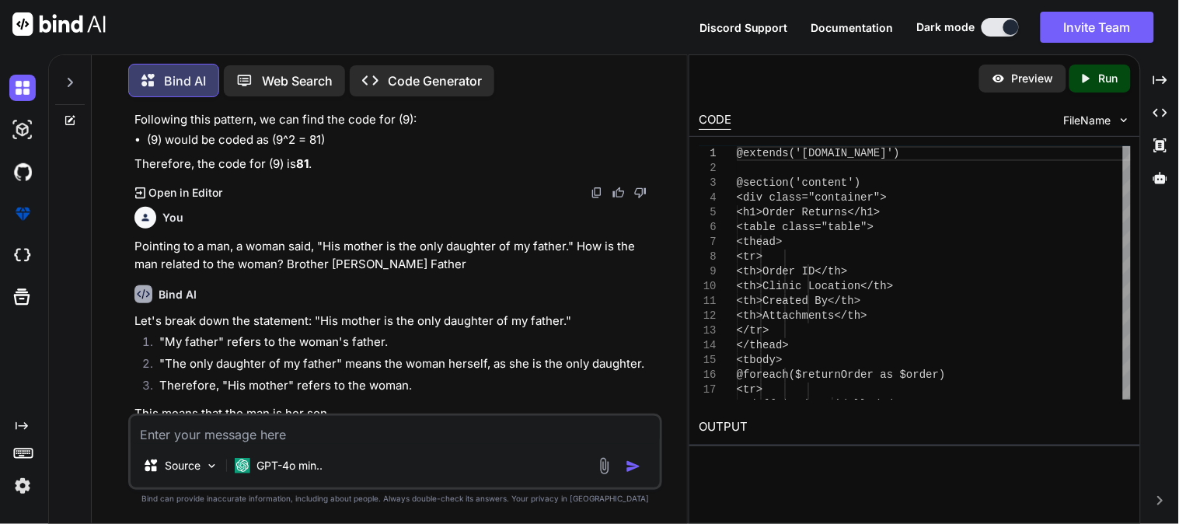
scroll to position [23012, 0]
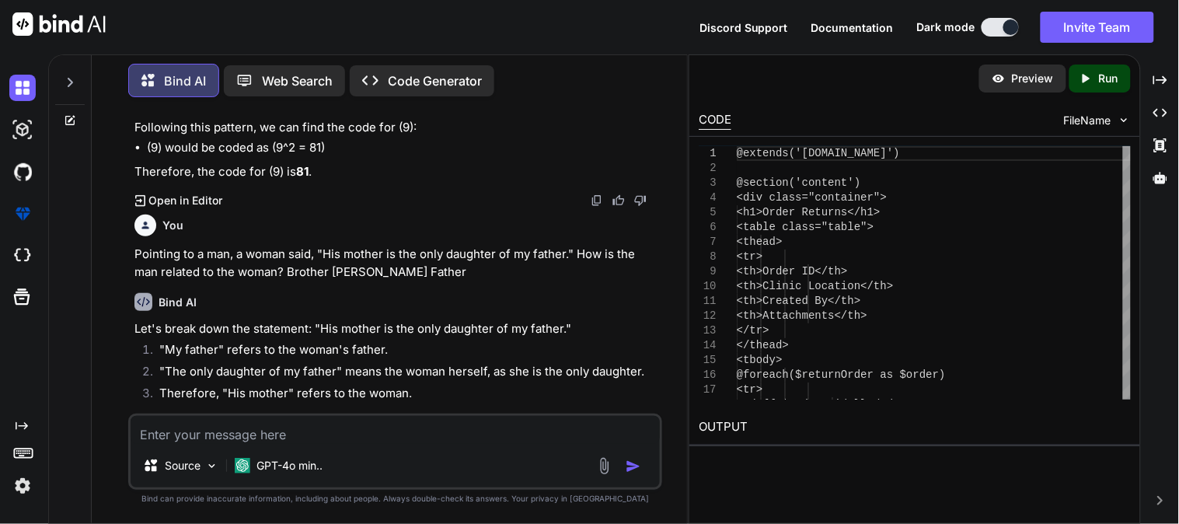
click at [314, 417] on textarea at bounding box center [395, 430] width 529 height 28
paste textarea "Select the word that cannot be formed using the letters of **IMPRESSION**. MISS…"
type textarea "Select the word that cannot be formed using the letters of **IMPRESSION**. MISS…"
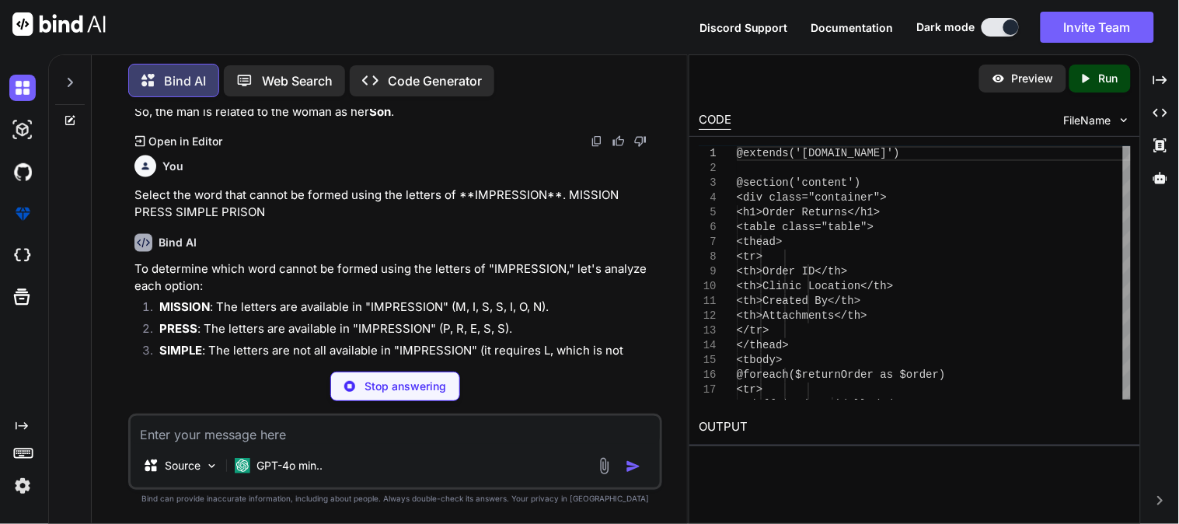
scroll to position [23314, 0]
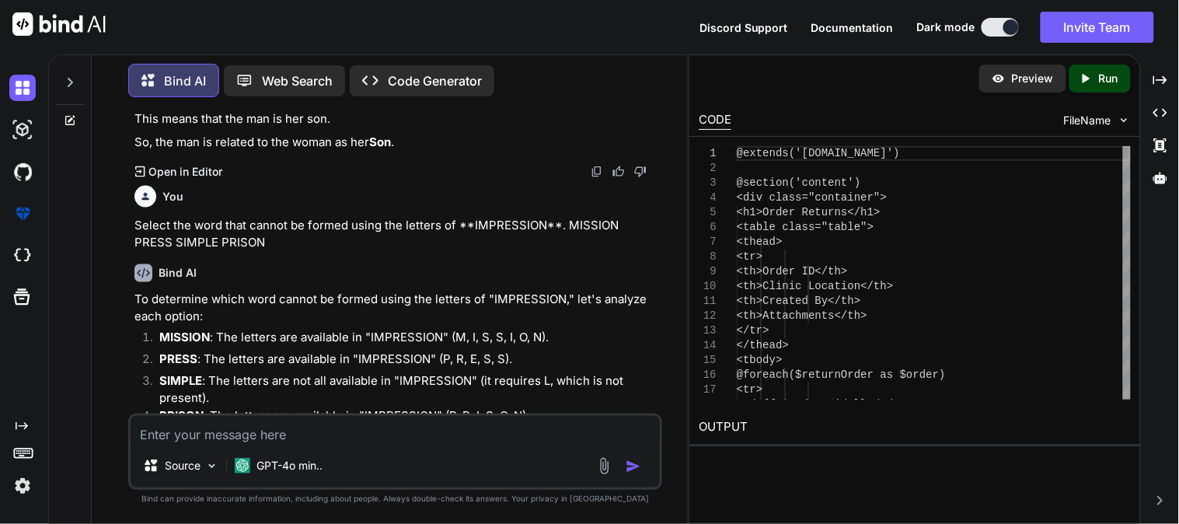
paste textarea "A decision you made is causing friction in the team. How do you respond? Stand …"
type textarea "A decision you made is causing friction in the team. How do you respond? Stand …"
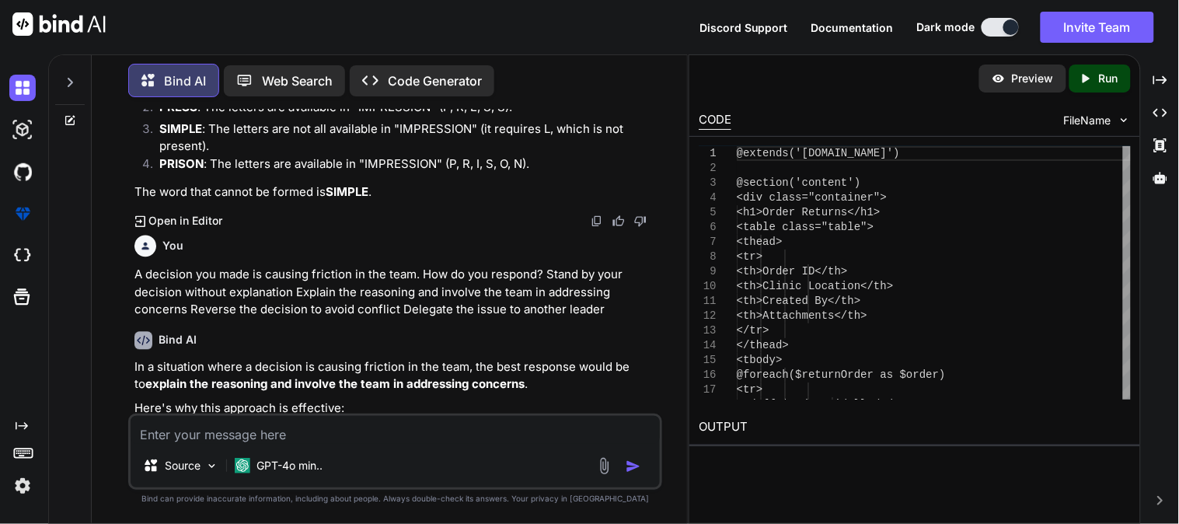
scroll to position [23594, 0]
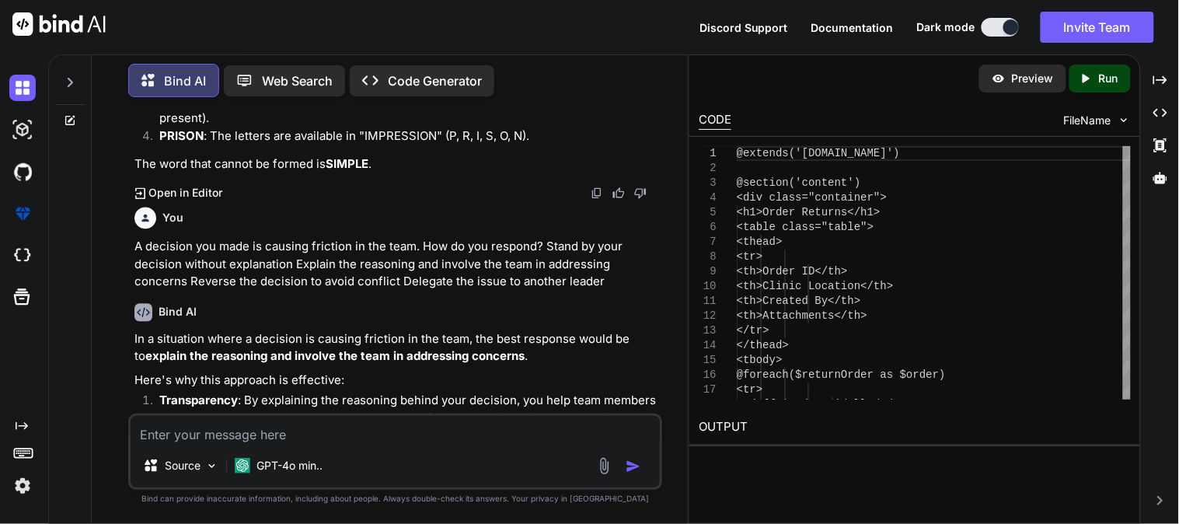
click at [373, 430] on textarea at bounding box center [395, 430] width 529 height 28
paste textarea "Two team members are in conflict, affecting their work. How do you handle this?…"
type textarea "Two team members are in conflict, affecting their work. How do you handle this?…"
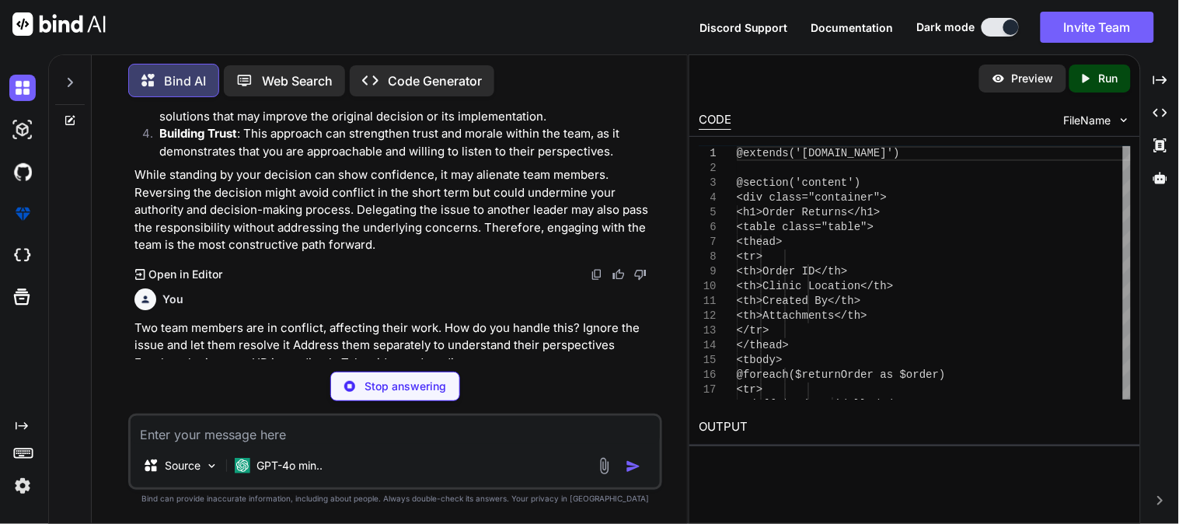
scroll to position [24052, 0]
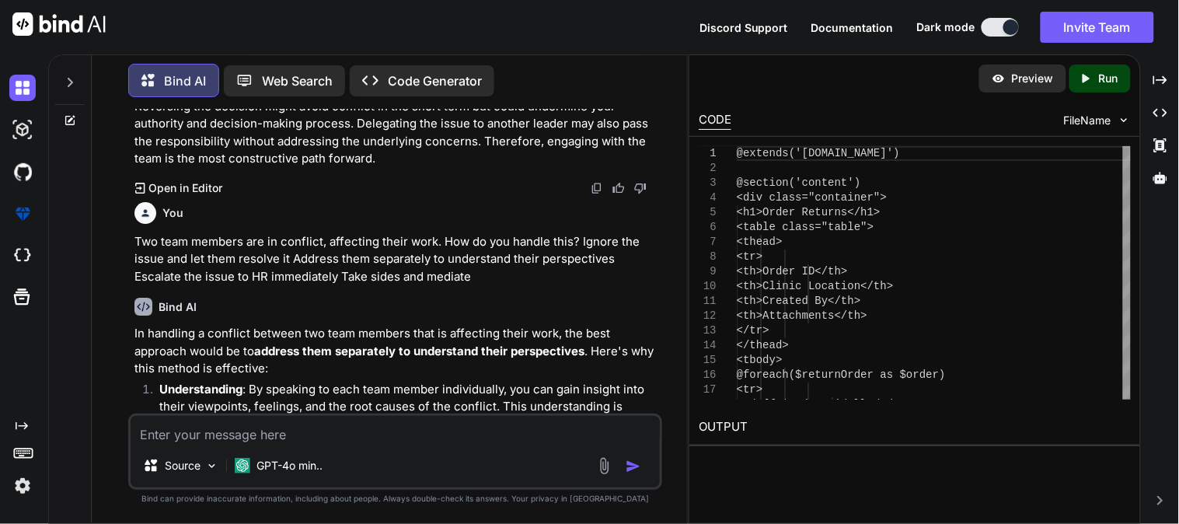
click at [284, 430] on textarea at bounding box center [395, 430] width 529 height 28
paste textarea "How do you handle a scenario where your team’s performance is criticized? Defen…"
type textarea "How do you handle a scenario where your team’s performance is criticized? Defen…"
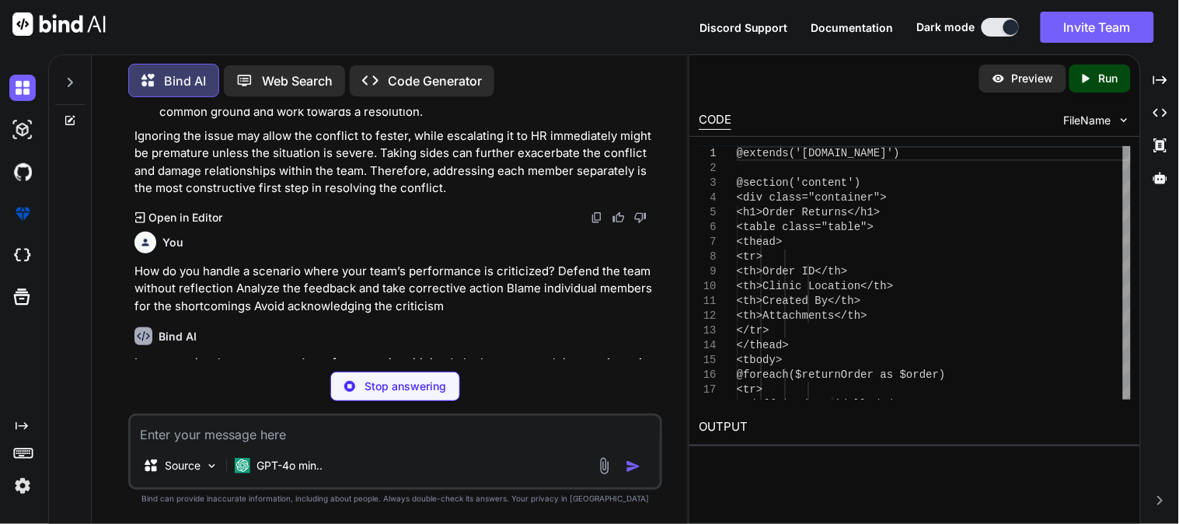
scroll to position [24516, 0]
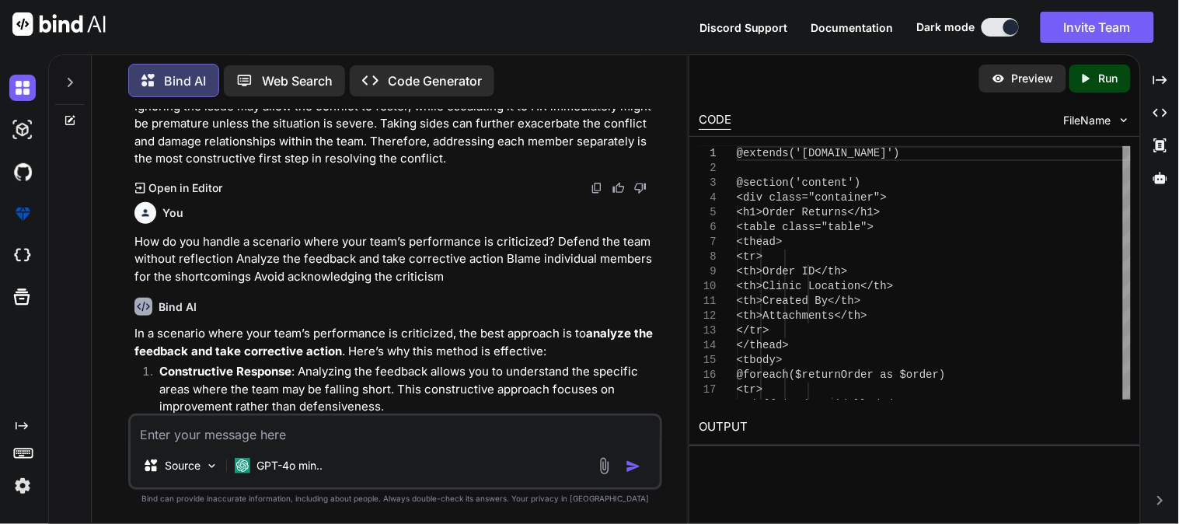
click at [344, 431] on textarea at bounding box center [395, 430] width 529 height 28
paste textarea "In a team project, one member is consistently missing deadlines. How should you…"
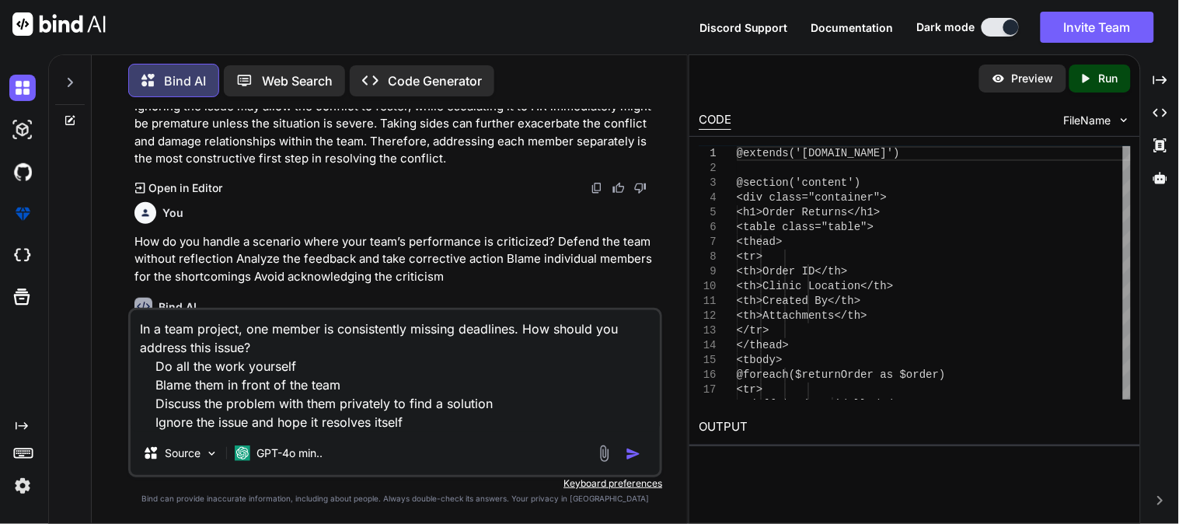
type textarea "In a team project, one member is consistently missing deadlines. How should you…"
click at [624, 454] on div at bounding box center [621, 453] width 52 height 18
click at [629, 458] on img "button" at bounding box center [634, 454] width 16 height 16
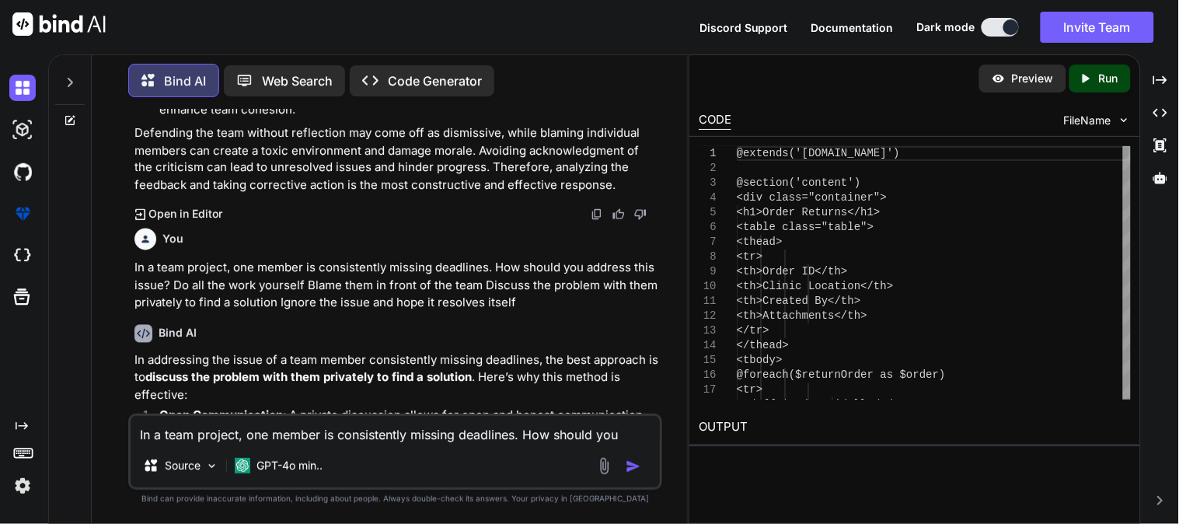
scroll to position [24998, 0]
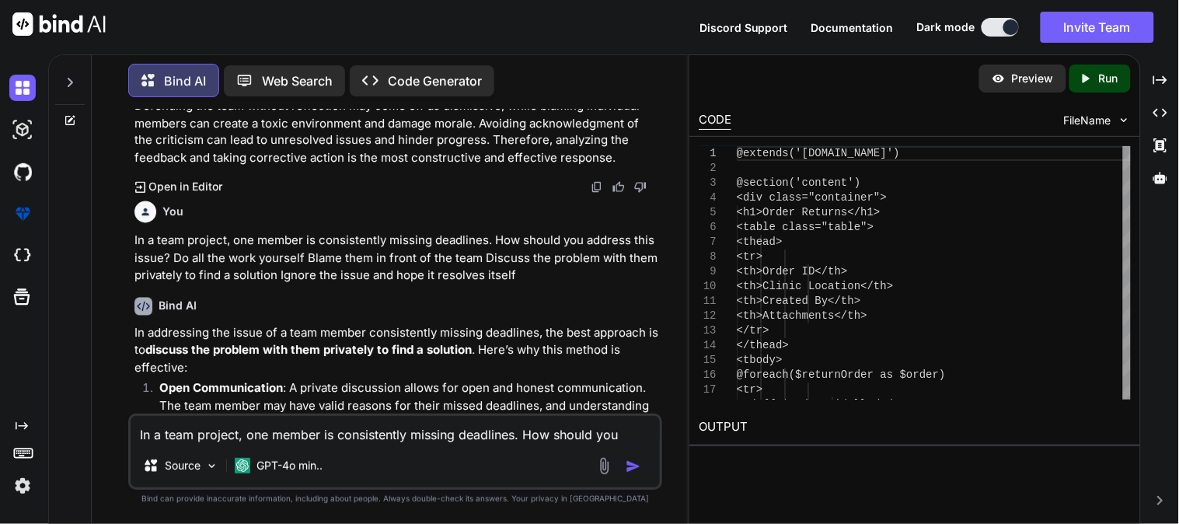
click at [414, 429] on textarea "In a team project, one member is consistently missing deadlines. How should you…" at bounding box center [395, 430] width 529 height 28
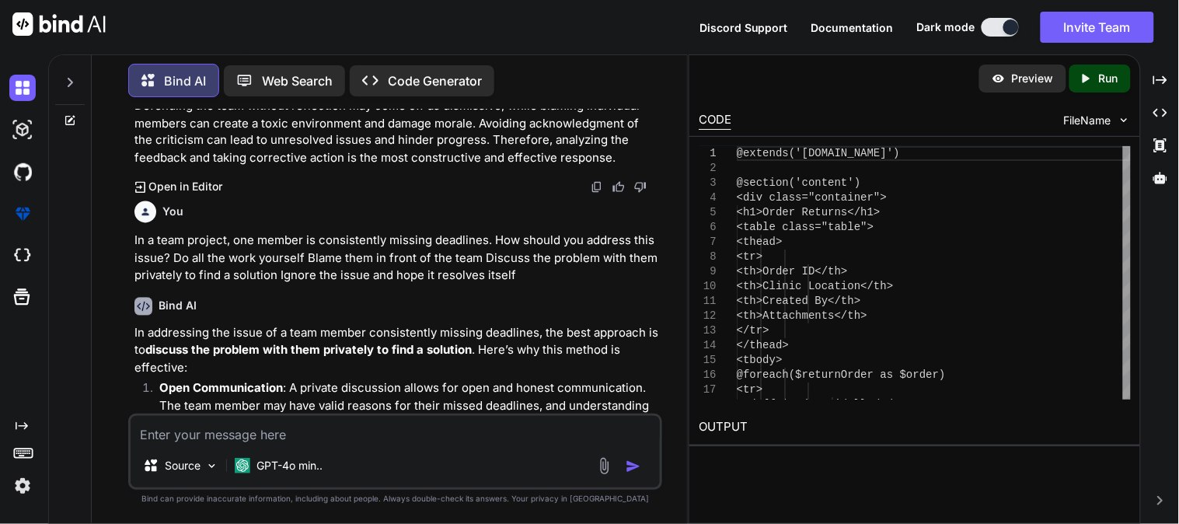
paste textarea "During a crisis, how do you prioritize tasks? Focus on tasks within your expert…"
type textarea "During a crisis, how do you prioritize tasks? Focus on tasks within your expert…"
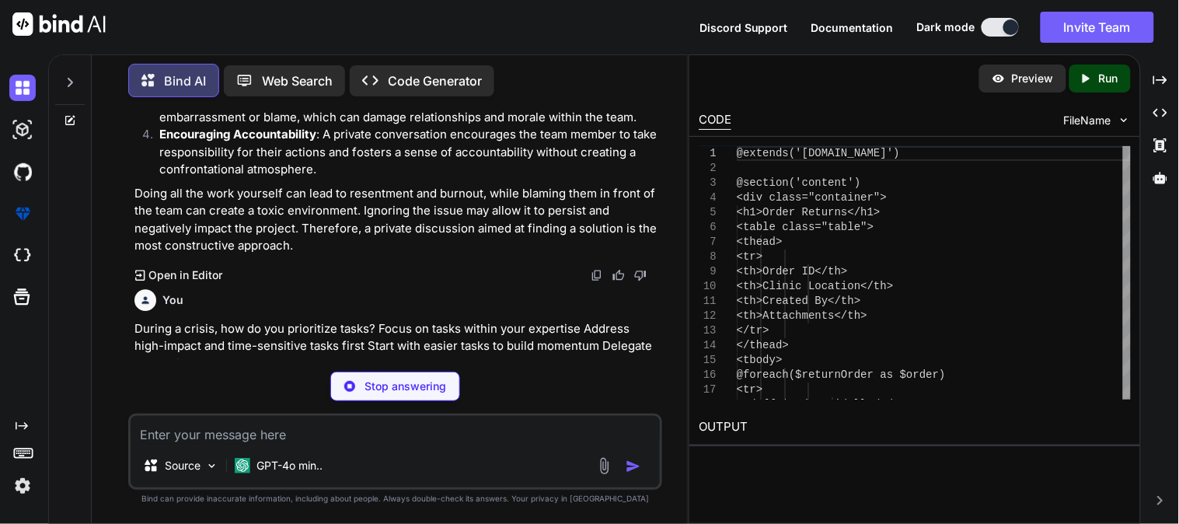
scroll to position [25478, 0]
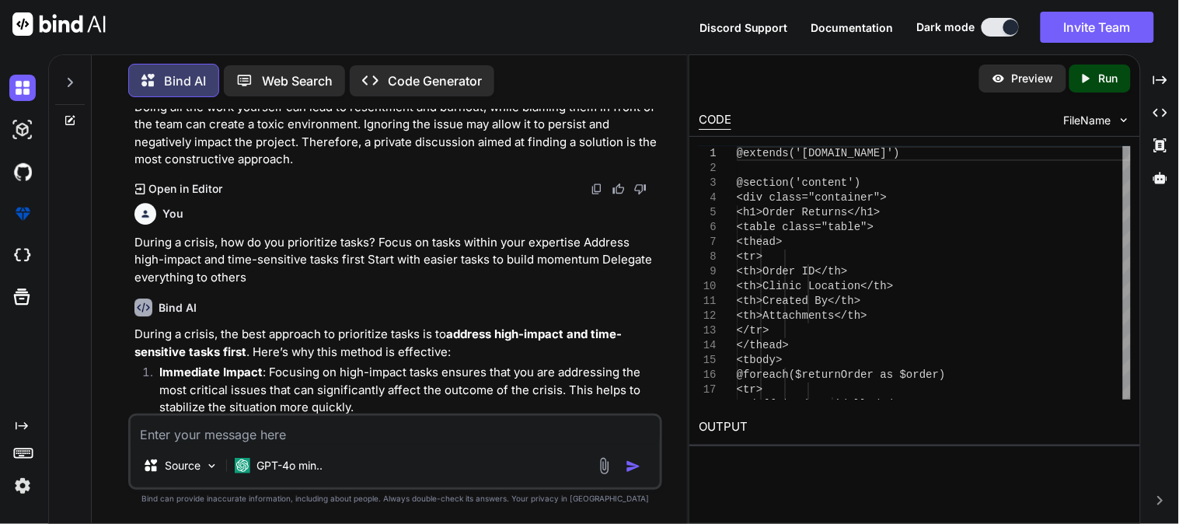
click at [421, 436] on textarea at bounding box center [395, 430] width 529 height 28
paste textarea "A client gives ambiguous feedback on a deliverable. You: Proceed without clarif…"
type textarea "A client gives ambiguous feedback on a deliverable. You: Proceed without clarif…"
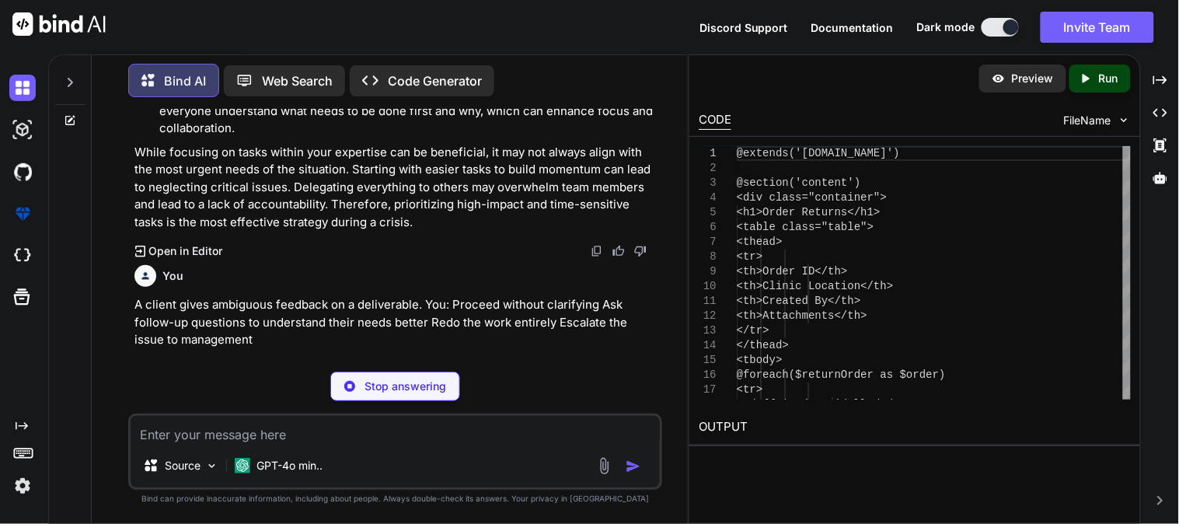
scroll to position [25904, 0]
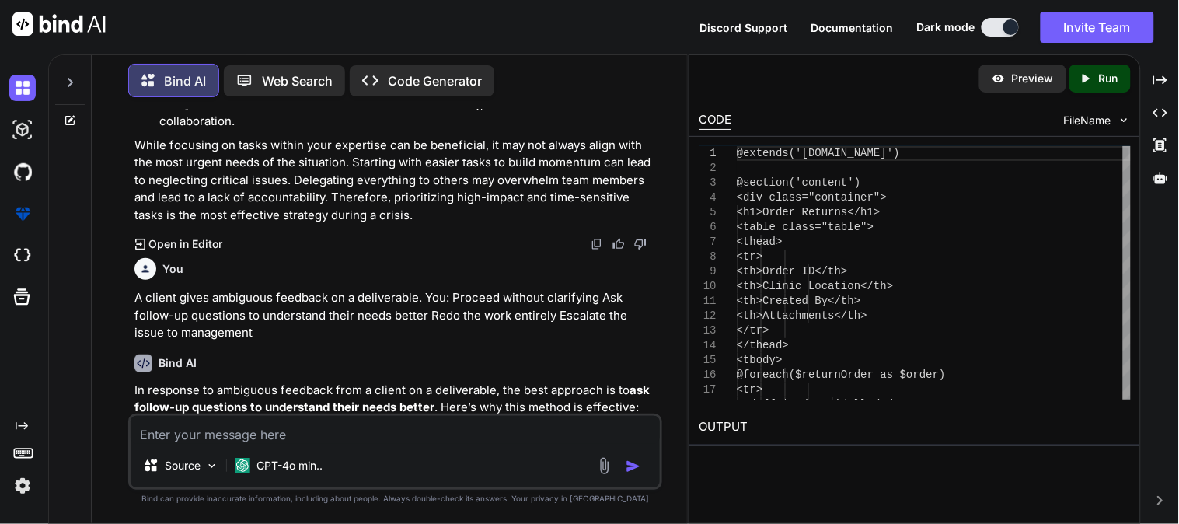
click at [282, 429] on textarea at bounding box center [395, 430] width 529 height 28
paste textarea "Your team proposes conflicting ideas for a project. What’s your response? Selec…"
type textarea "Your team proposes conflicting ideas for a project. What’s your response? Selec…"
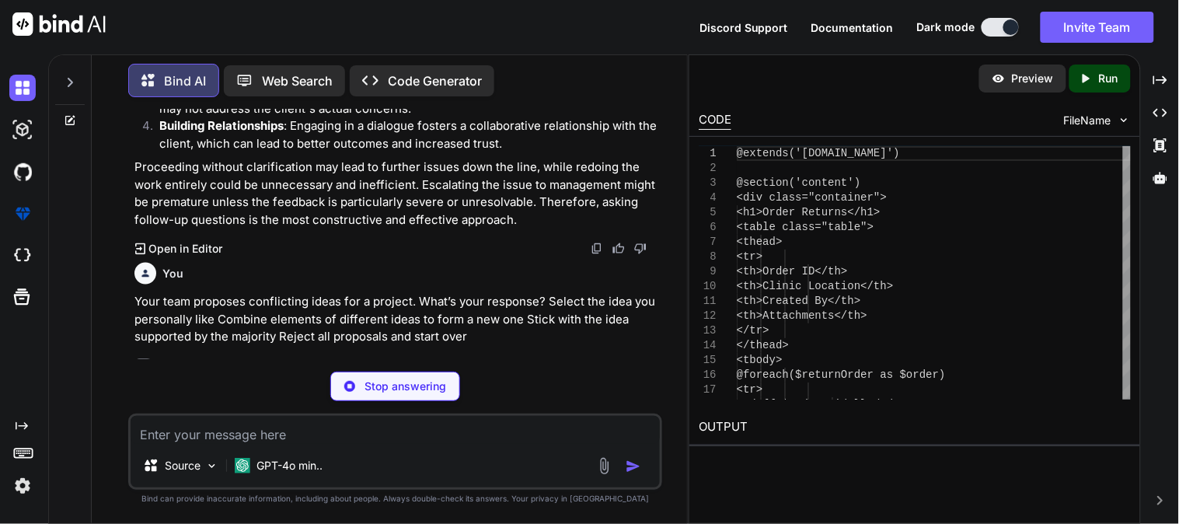
scroll to position [26385, 0]
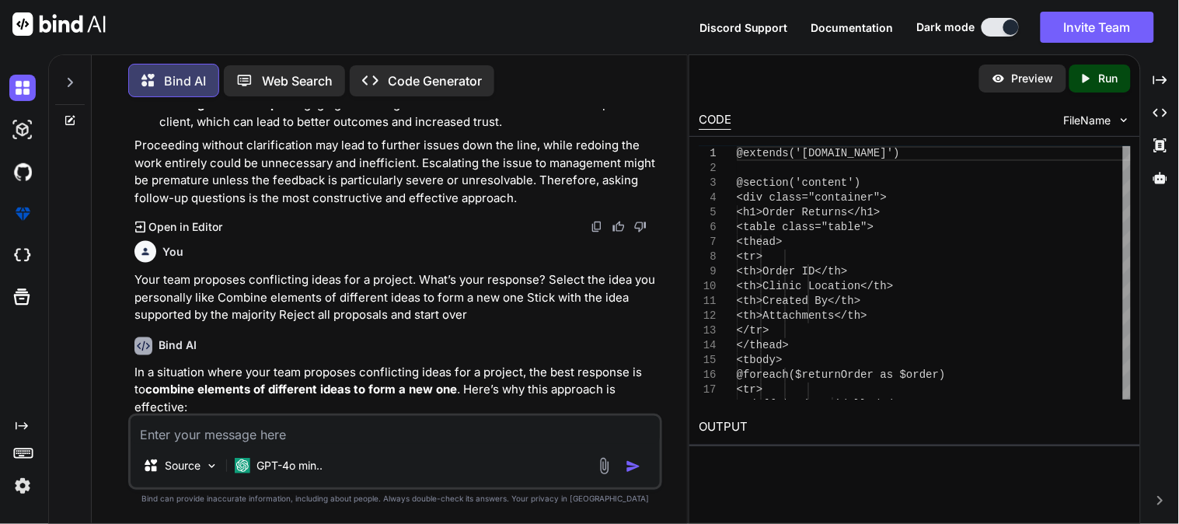
click at [261, 437] on textarea at bounding box center [395, 430] width 529 height 28
paste textarea "What’s your first step when tasked with innovating an outdated process? Analyze…"
type textarea "What’s your first step when tasked with innovating an outdated process? Analyze…"
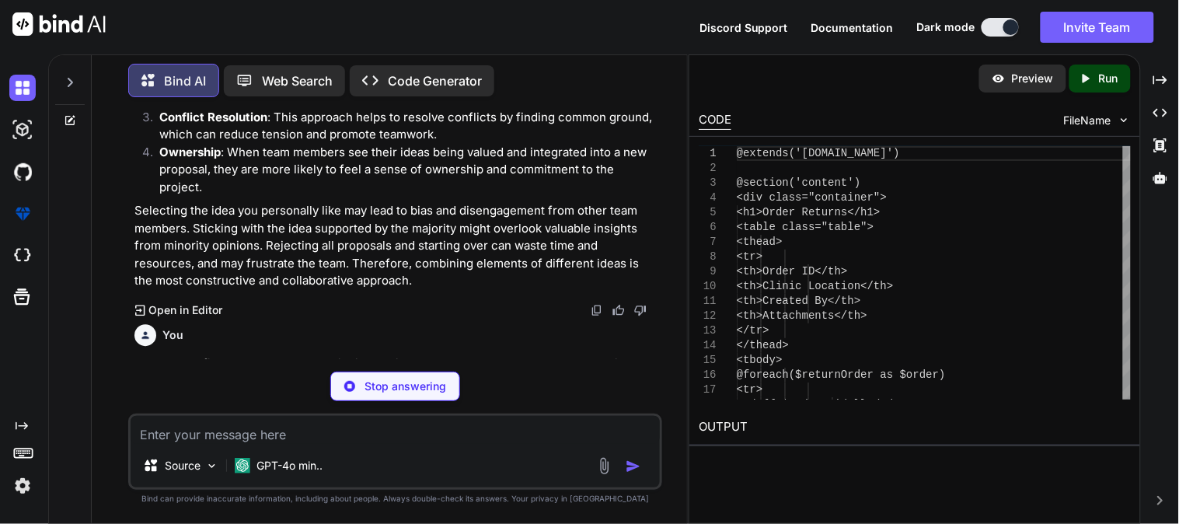
scroll to position [26856, 0]
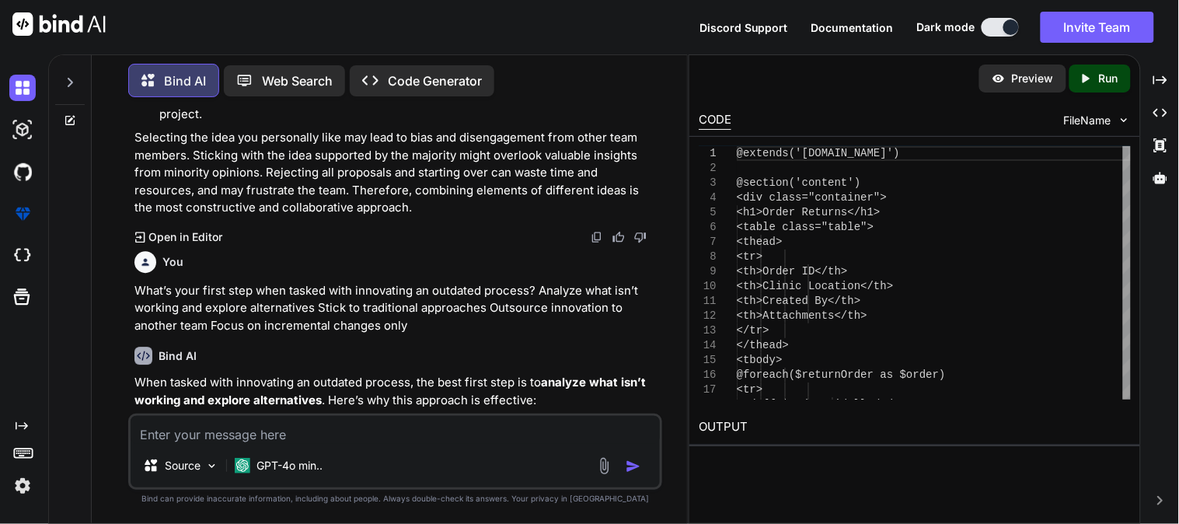
click at [294, 439] on textarea at bounding box center [395, 430] width 529 height 28
paste textarea "Your competitor launches an innovative feature. What do you do? Ignore it Analy…"
type textarea "Your competitor launches an innovative feature. What do you do? Ignore it Analy…"
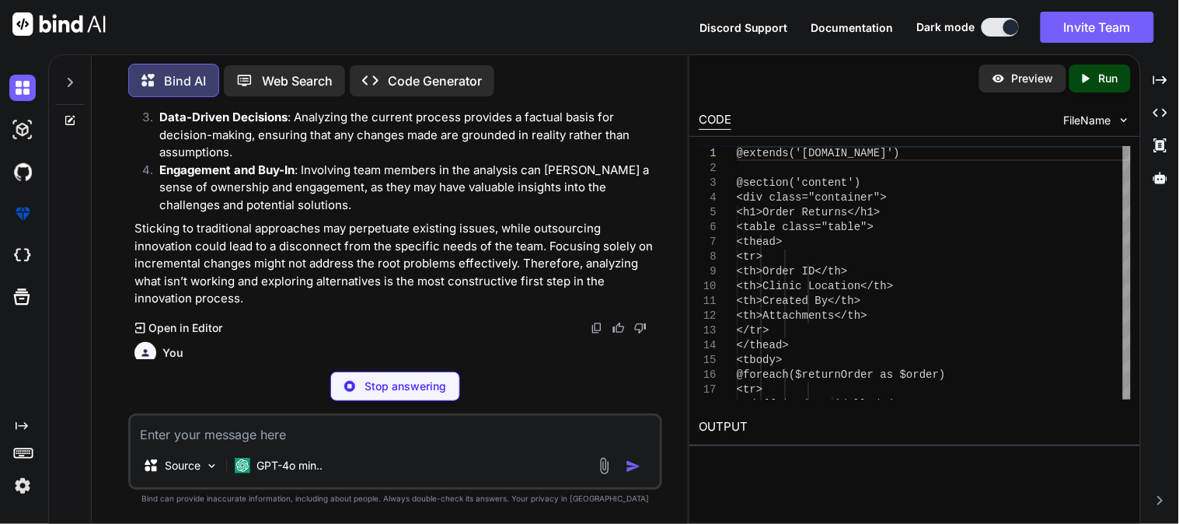
scroll to position [27351, 0]
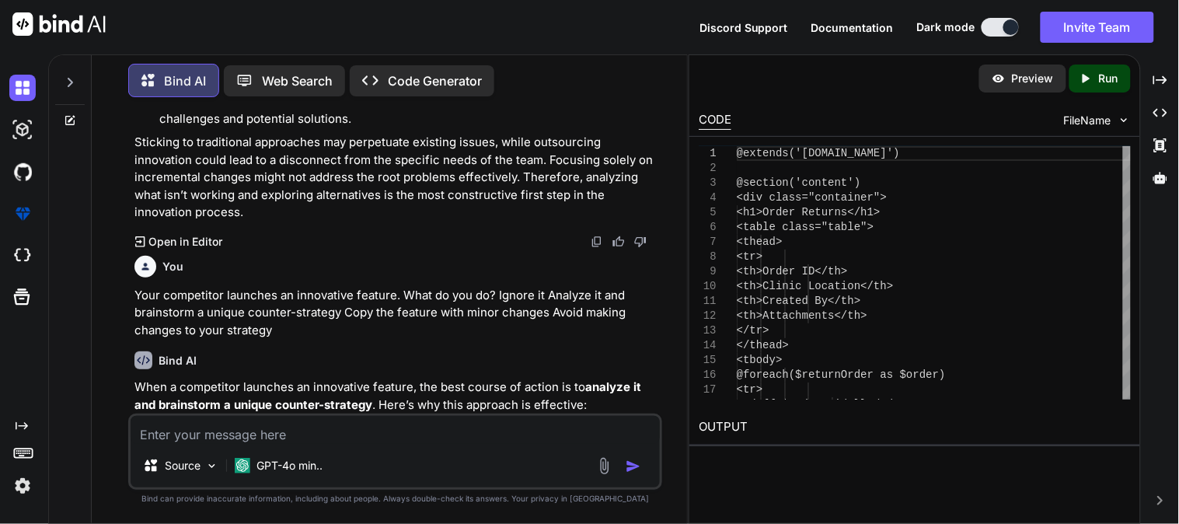
click at [384, 434] on textarea at bounding box center [395, 430] width 529 height 28
paste textarea "Your workload has increased unexpectedly. What’s your response? Complain about …"
type textarea "Your workload has increased unexpectedly. What’s your response? Complain about …"
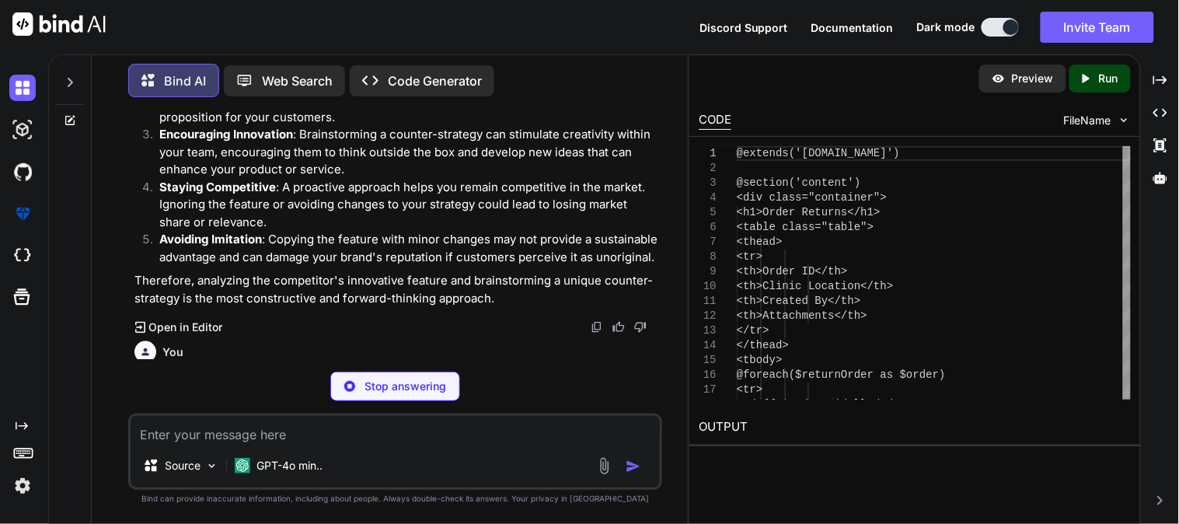
scroll to position [27832, 0]
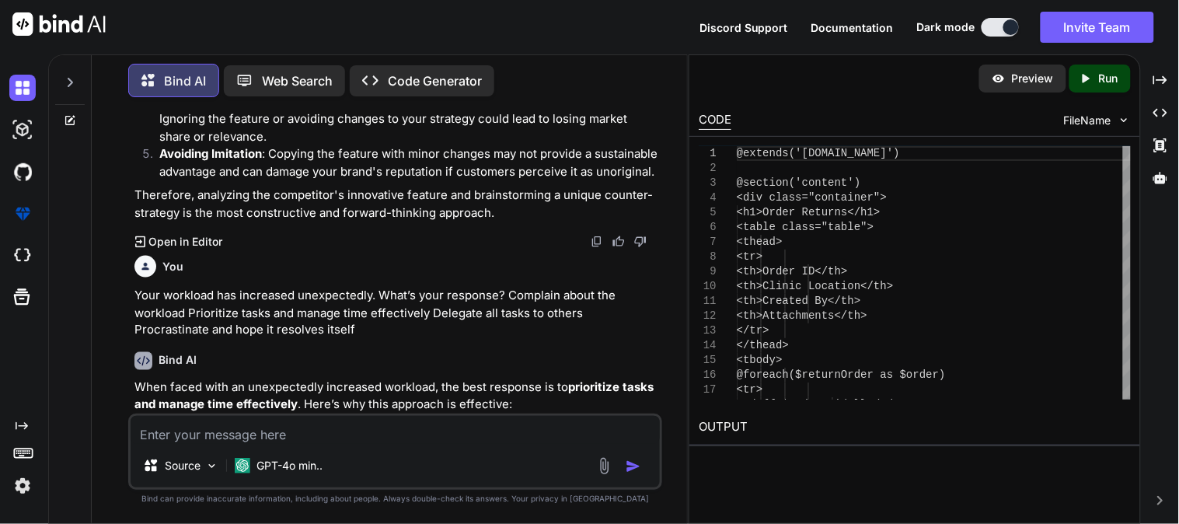
click at [352, 431] on textarea at bounding box center [395, 430] width 529 height 28
paste textarea "When working with a new team, your first priority is to: Establish authority Bu…"
type textarea "When working with a new team, your first priority is to: Establish authority Bu…"
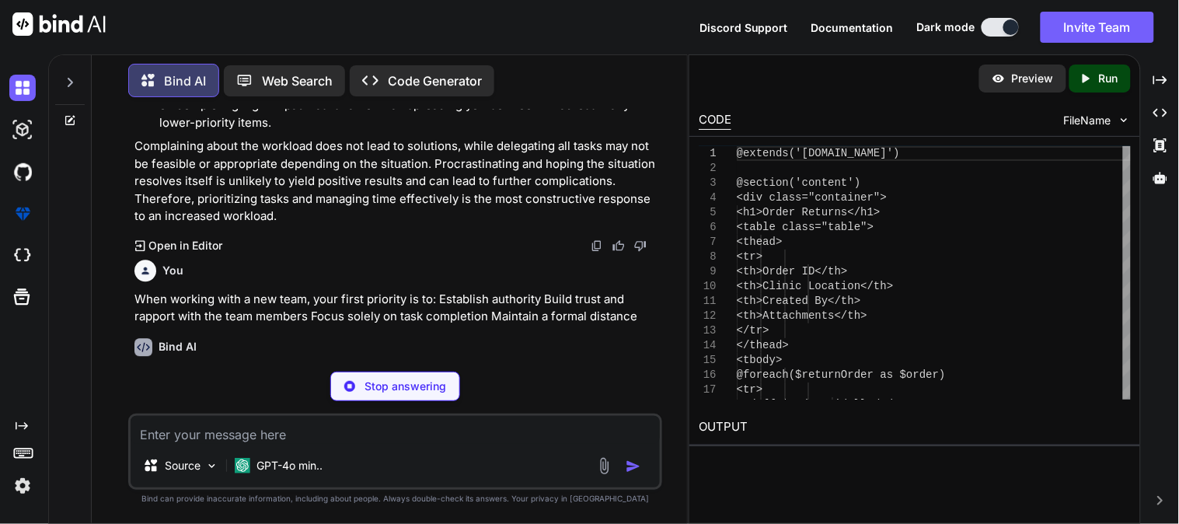
scroll to position [28295, 0]
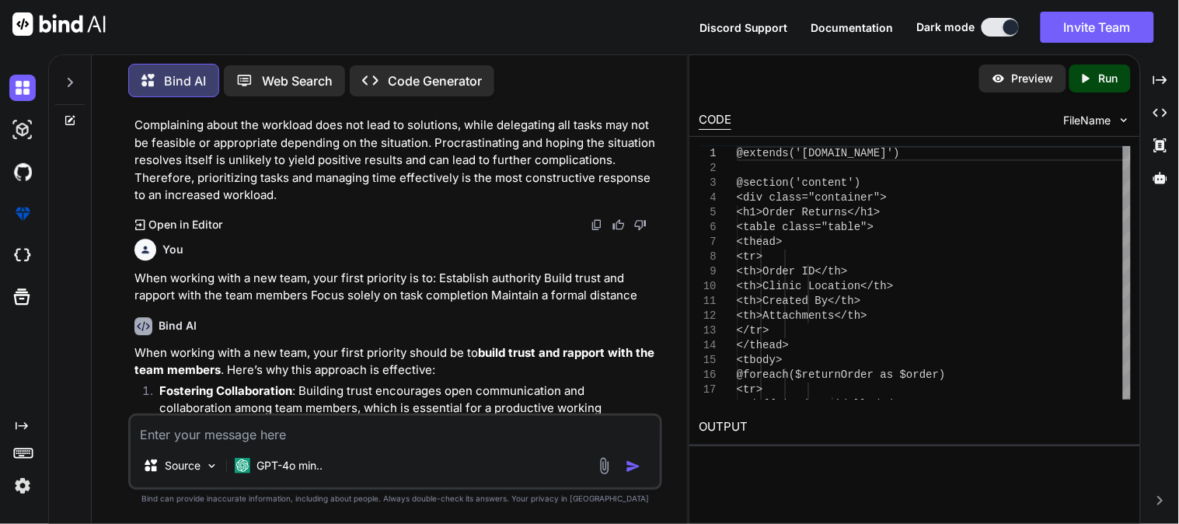
click at [384, 429] on textarea at bounding box center [395, 430] width 529 height 28
paste textarea "How do you adapt to changes in project requirements? Resist the changes and sti…"
type textarea "How do you adapt to changes in project requirements? Resist the changes and sti…"
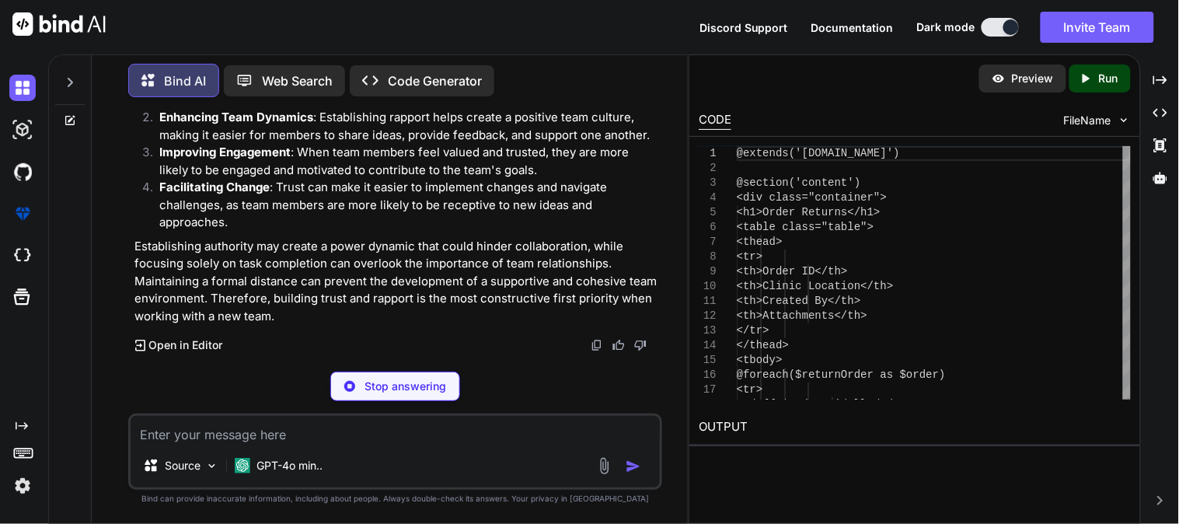
scroll to position [28777, 0]
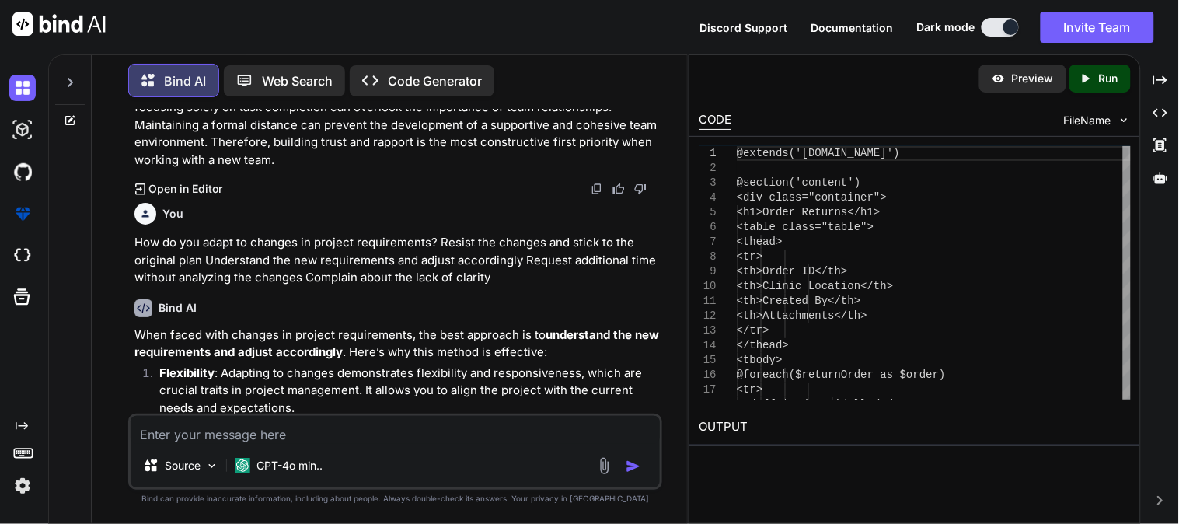
click at [323, 433] on textarea at bounding box center [395, 430] width 529 height 28
paste textarea "Scenario: During a hiring process, you find a candidate’s social media post tha…"
type textarea "Scenario: During a hiring process, you find a candidate’s social media post tha…"
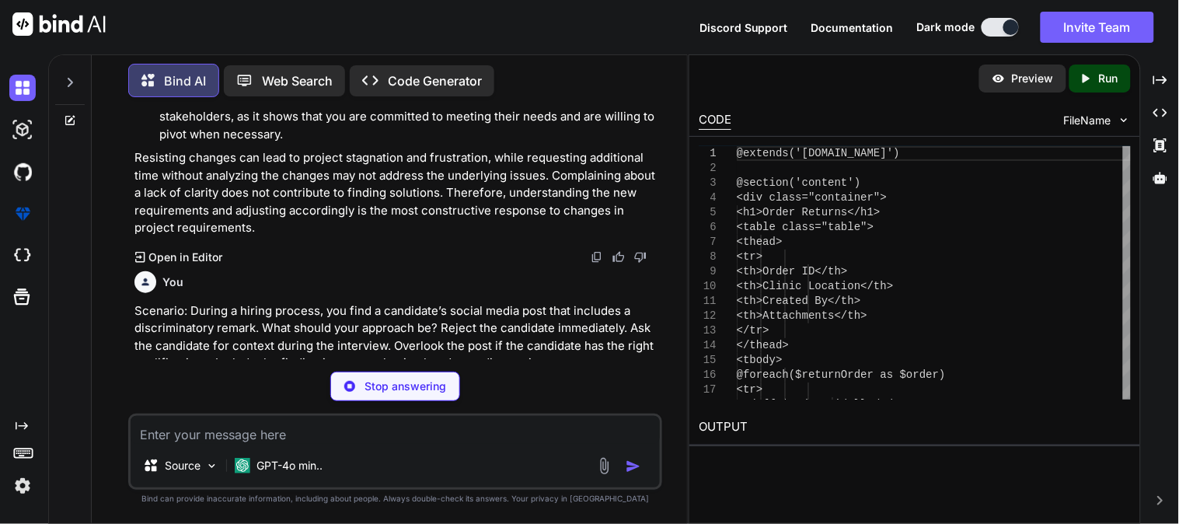
scroll to position [29192, 0]
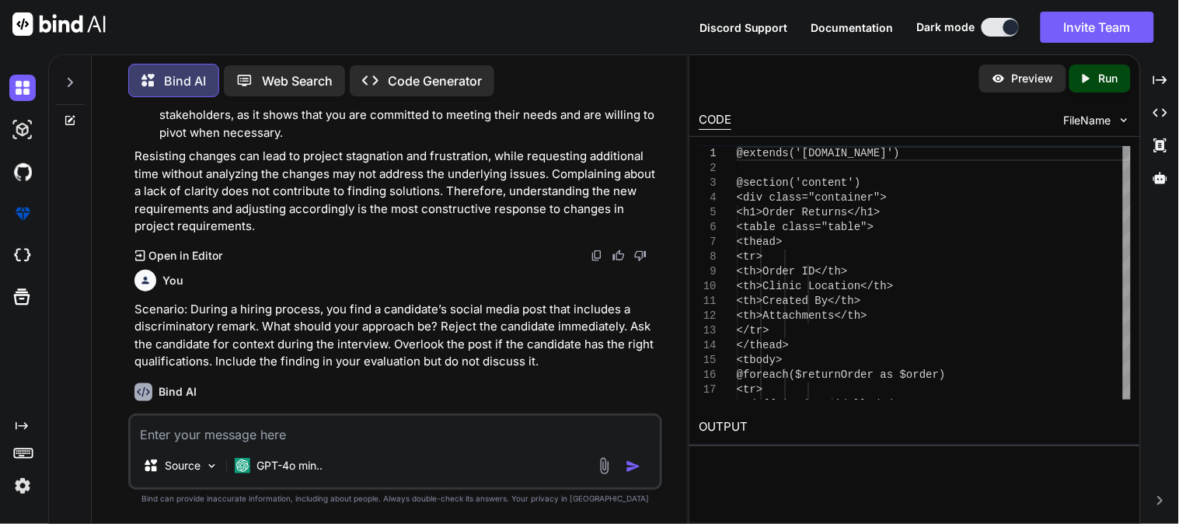
click at [330, 421] on textarea at bounding box center [395, 430] width 529 height 28
paste textarea "Scenario: A senior employee shares a political opinion on their personal Twitte…"
type textarea "Scenario: A senior employee shares a political opinion on their personal Twitte…"
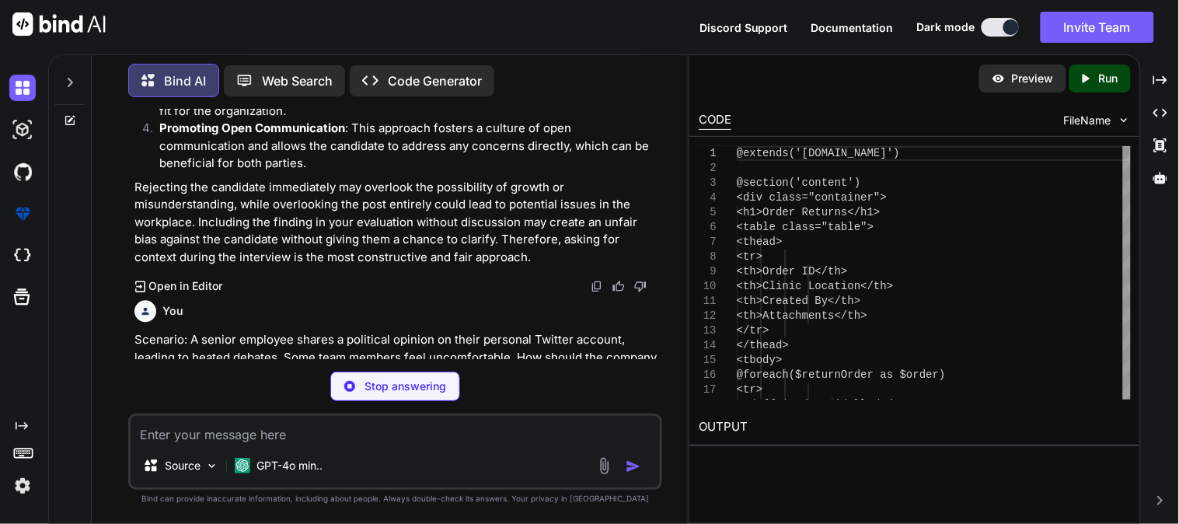
scroll to position [29740, 0]
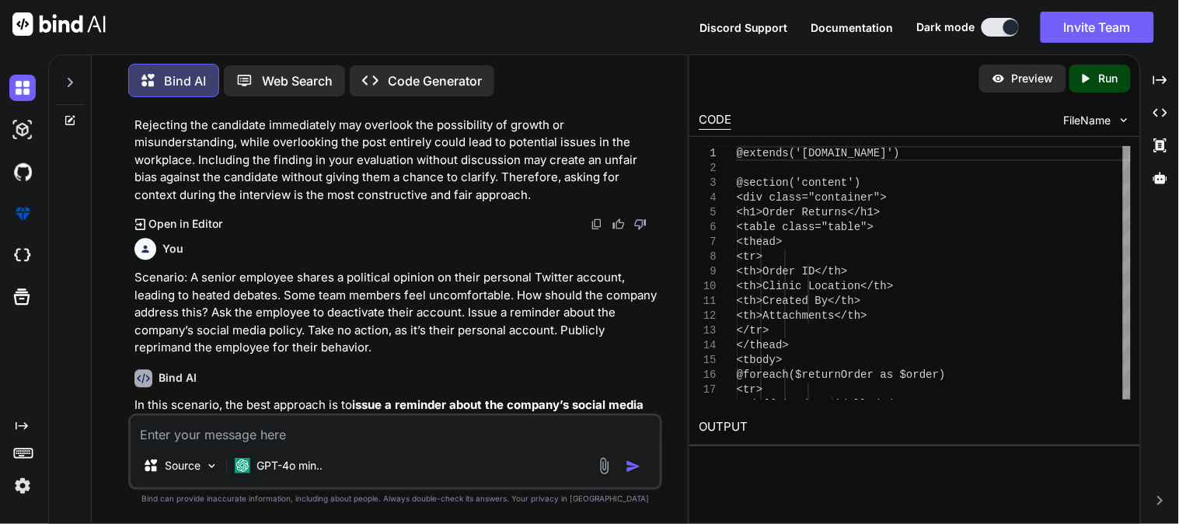
click at [317, 434] on textarea at bounding box center [395, 430] width 529 height 28
paste textarea "Scenario: A senior manager shares a meme about a sensitive topic on their perso…"
type textarea "Scenario: A senior manager shares a meme about a sensitive topic on their perso…"
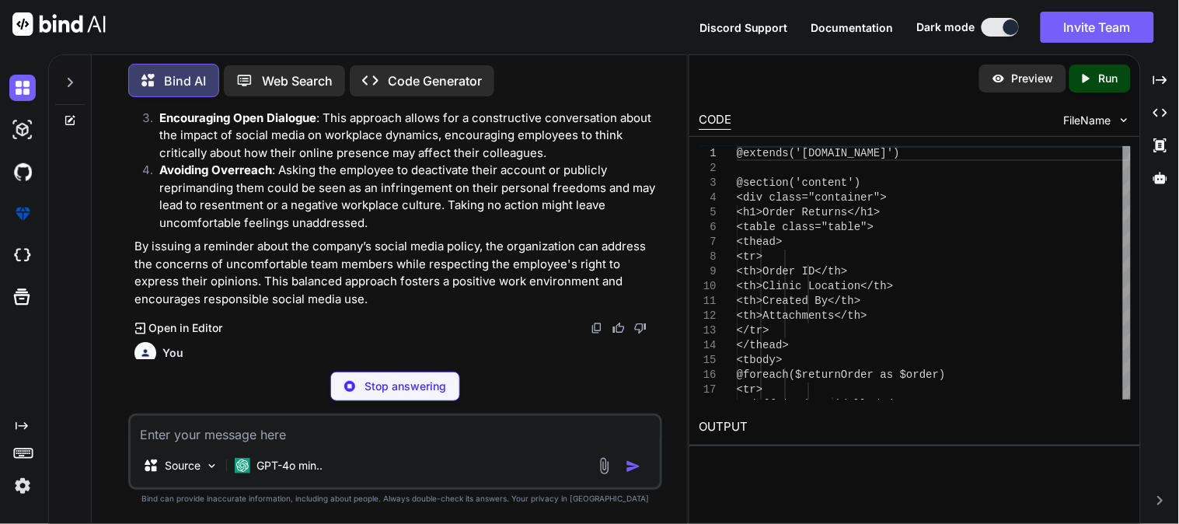
scroll to position [30218, 0]
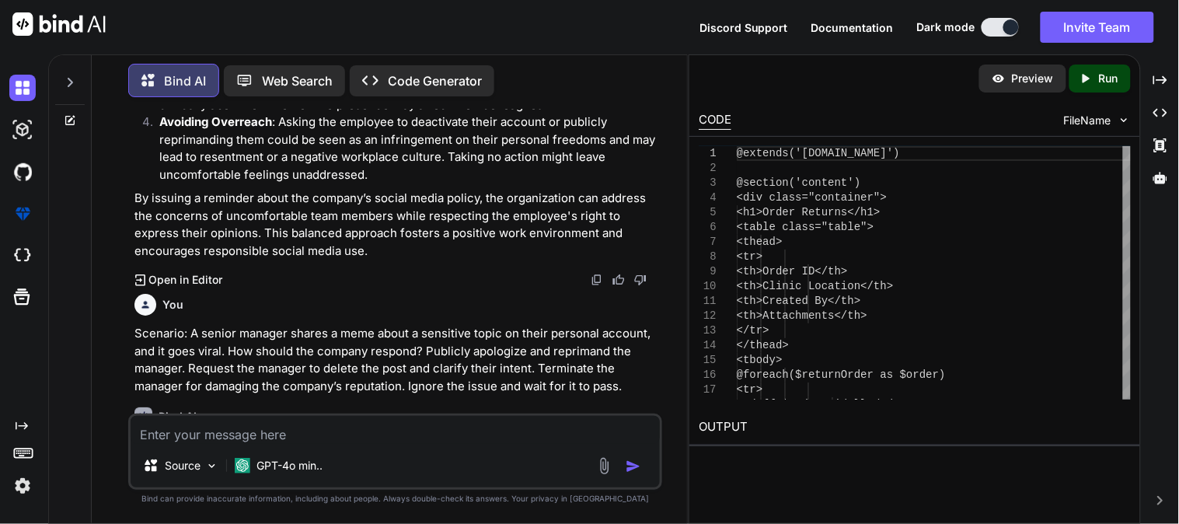
click at [306, 435] on textarea at bounding box center [395, 430] width 529 height 28
paste textarea "Arrange in a logical order: 1 Child [DEMOGRAPHIC_DATA] Birth 3 School 4 Adult 2…"
type textarea "Arrange in a logical order: 1 Child [DEMOGRAPHIC_DATA] Birth 3 School 4 Adult 2…"
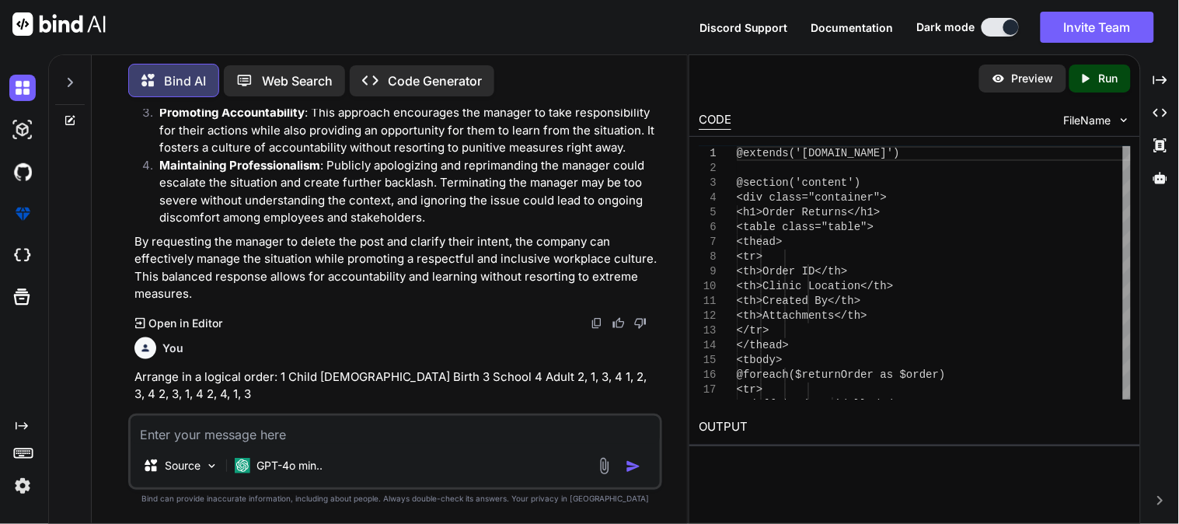
scroll to position [30746, 0]
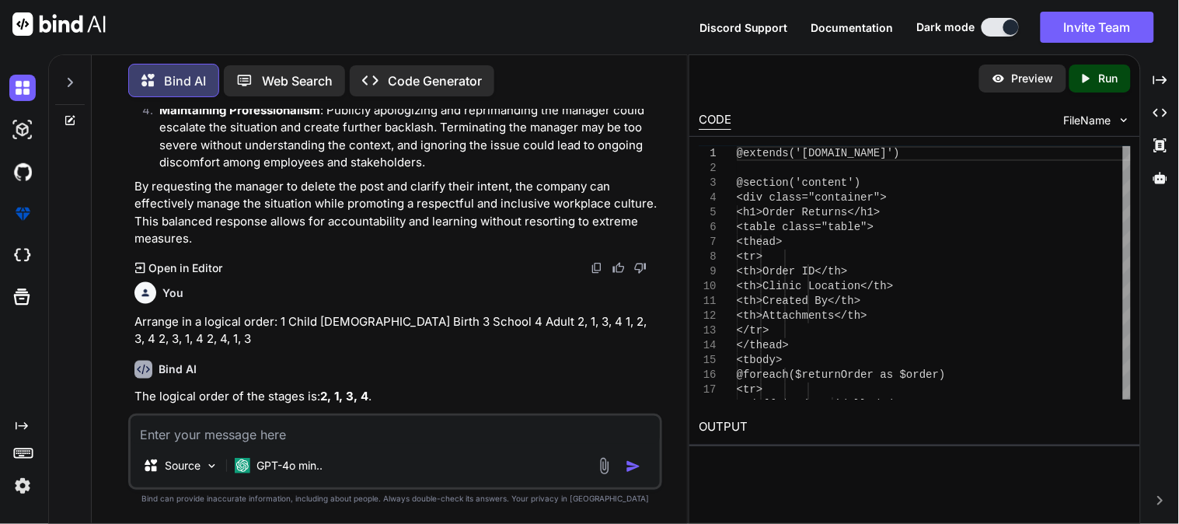
click at [382, 435] on textarea at bounding box center [395, 430] width 529 height 28
paste textarea "Select the odd one: Lion Tiger Elephant Dog"
type textarea "Select the odd one: Lion Tiger Elephant Dog"
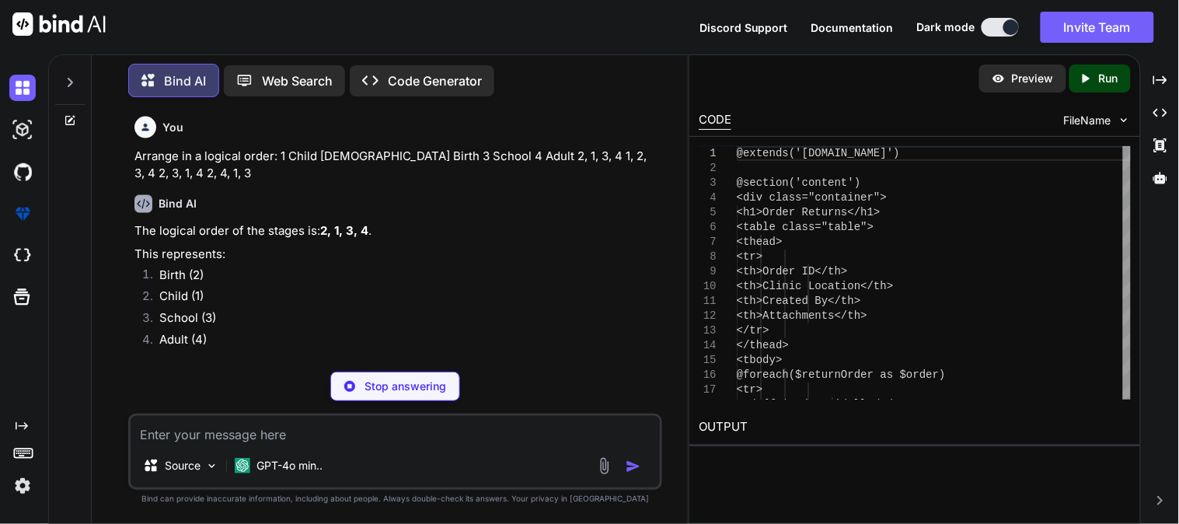
scroll to position [30966, 0]
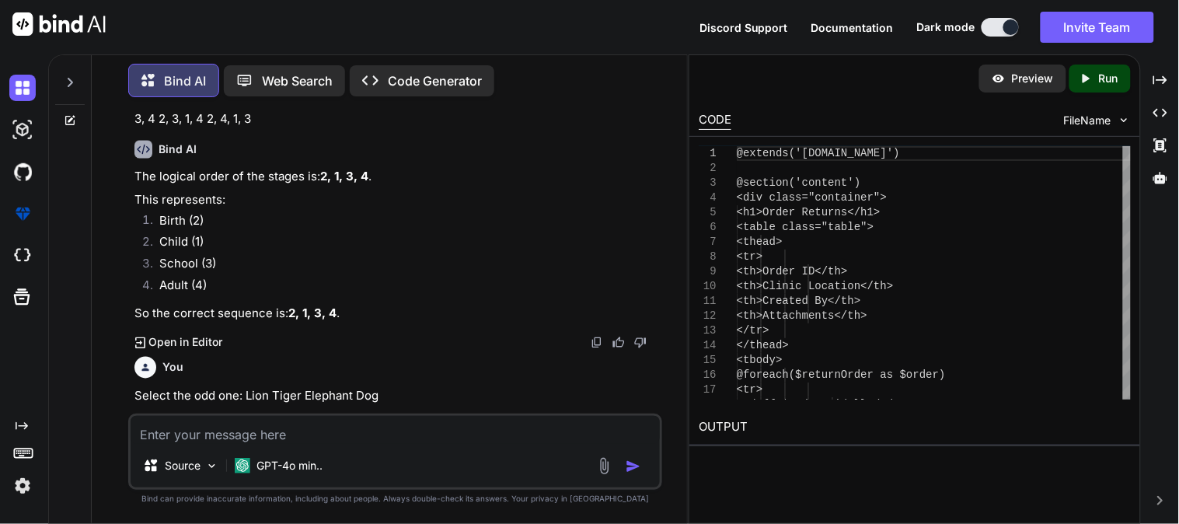
click at [409, 422] on textarea at bounding box center [395, 430] width 529 height 28
paste textarea "2, 6, 12, 20, ___. What comes next? 30 36 24 42"
type textarea "2, 6, 12, 20, ___. What comes next? 30 36 24 42"
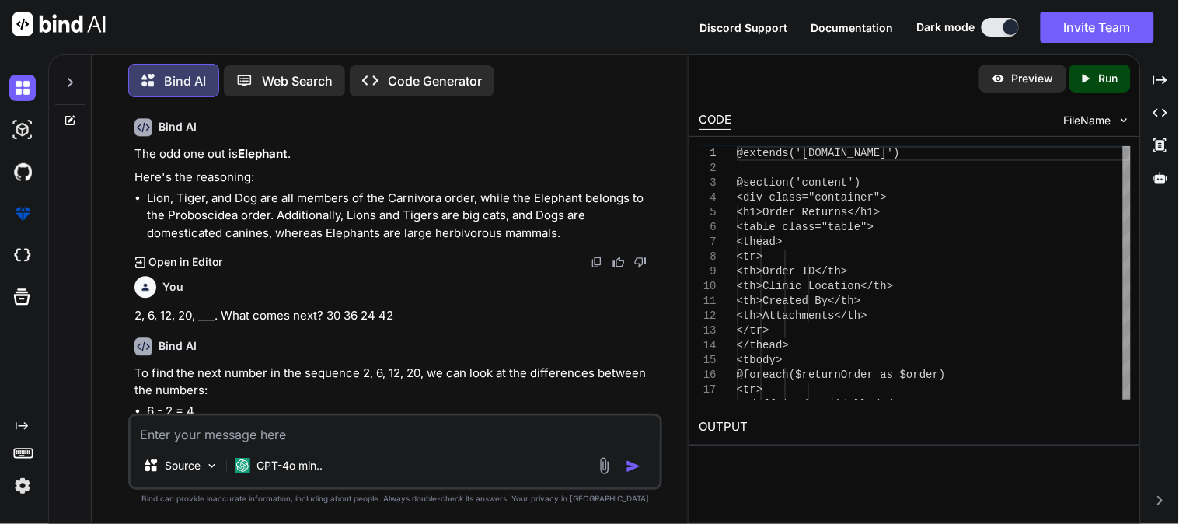
scroll to position [31292, 0]
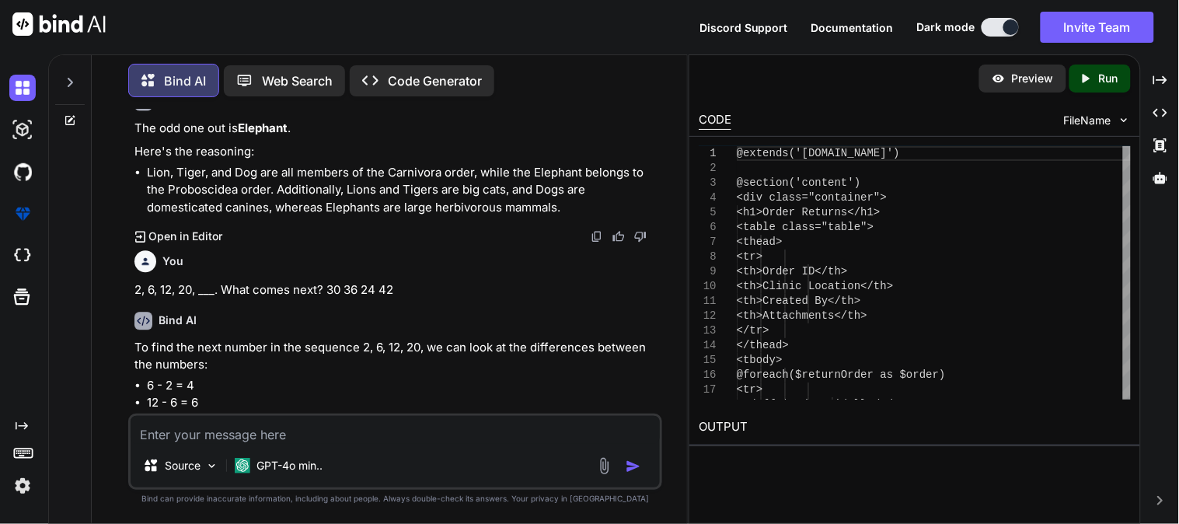
click at [336, 437] on textarea at bounding box center [395, 430] width 529 height 28
paste textarea "Why do you believe you deserve this promotion?*"
type textarea "Why do you believe you deserve this promotion?*"
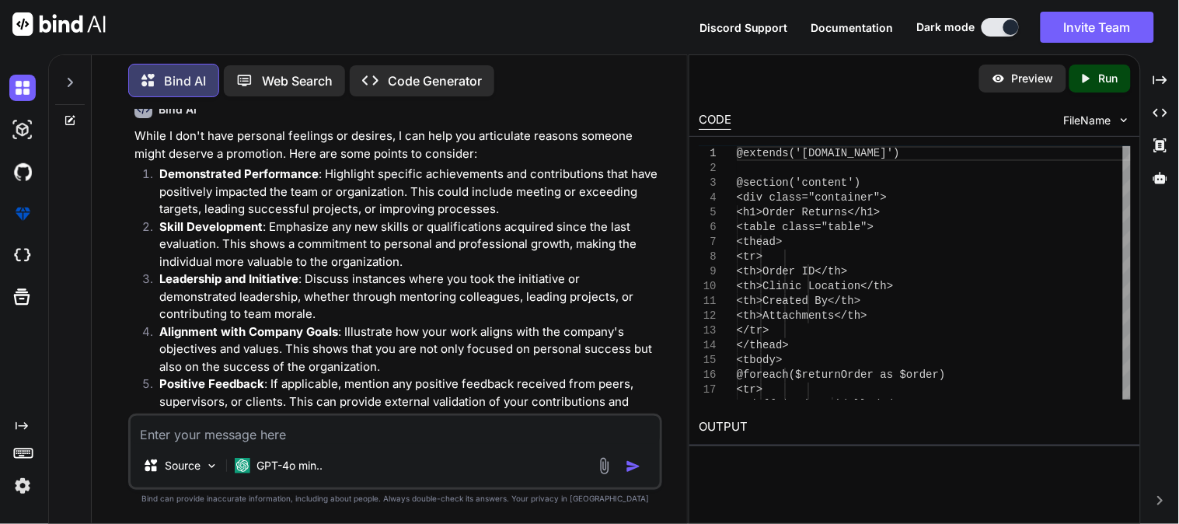
scroll to position [31790, 0]
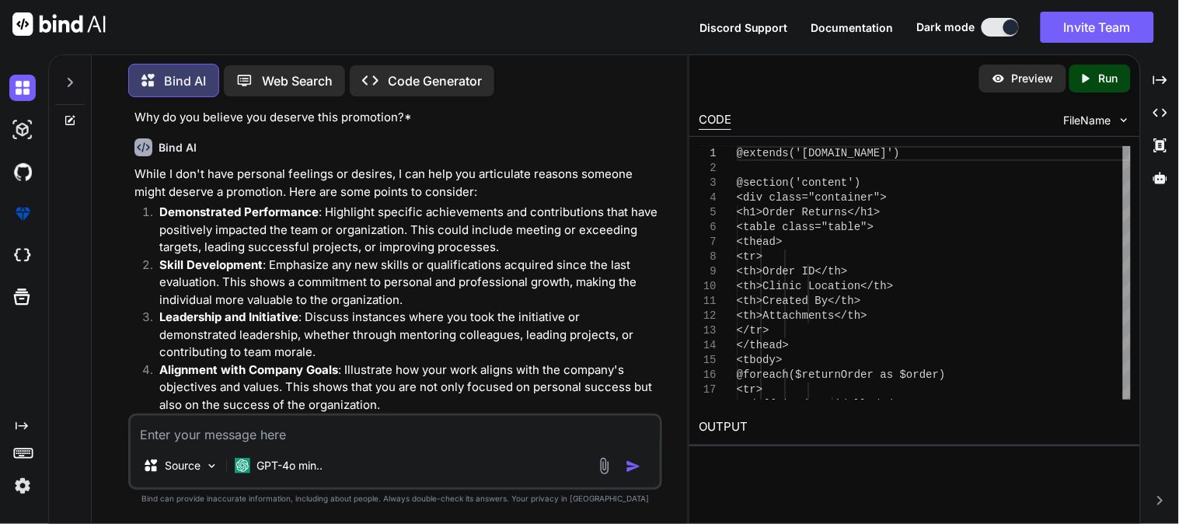
click at [184, 438] on textarea at bounding box center [395, 430] width 529 height 28
type textarea "just tellme how answer of this type question in 100 words"
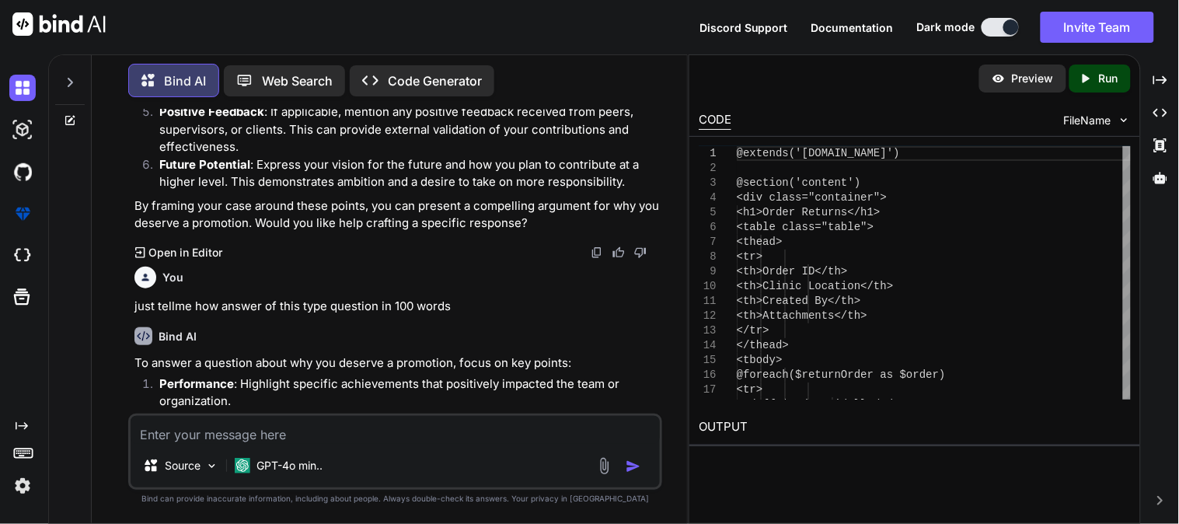
scroll to position [32118, 0]
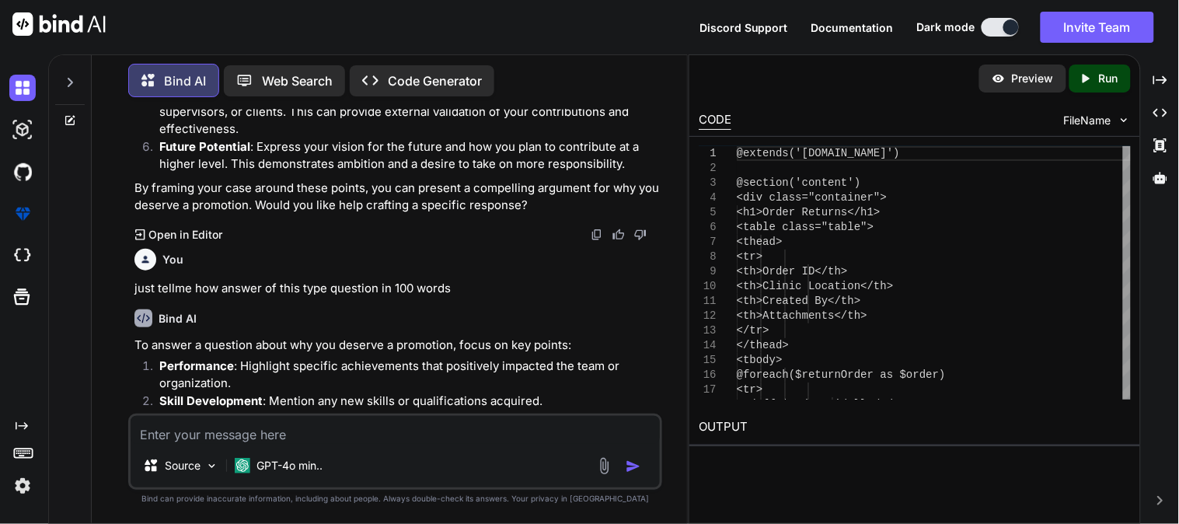
click at [241, 440] on textarea at bounding box center [395, 430] width 529 height 28
type textarea "t"
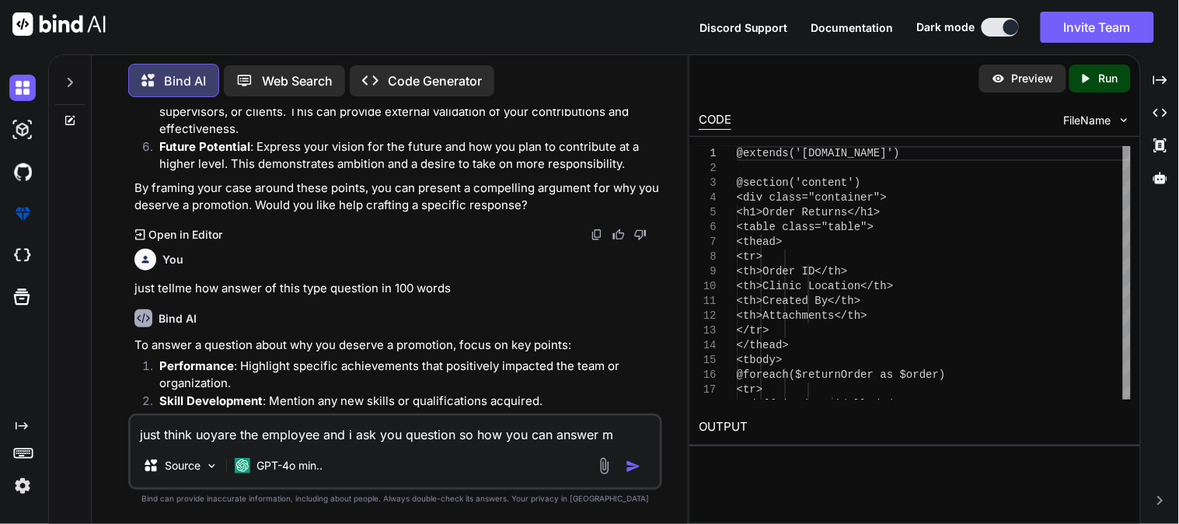
type textarea "just think uoyare the employee and i ask you question so how you can answer me"
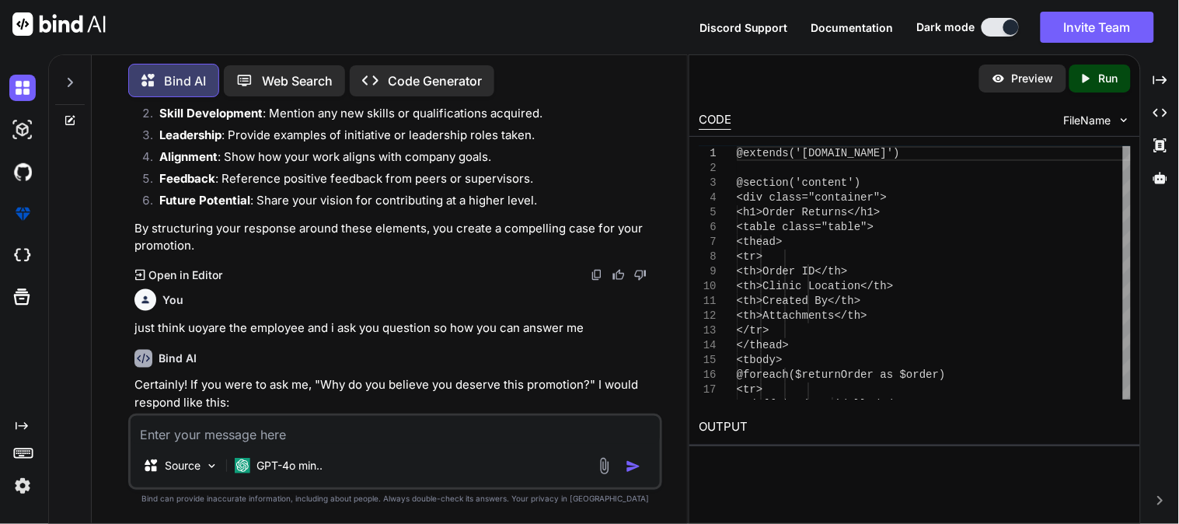
scroll to position [32427, 0]
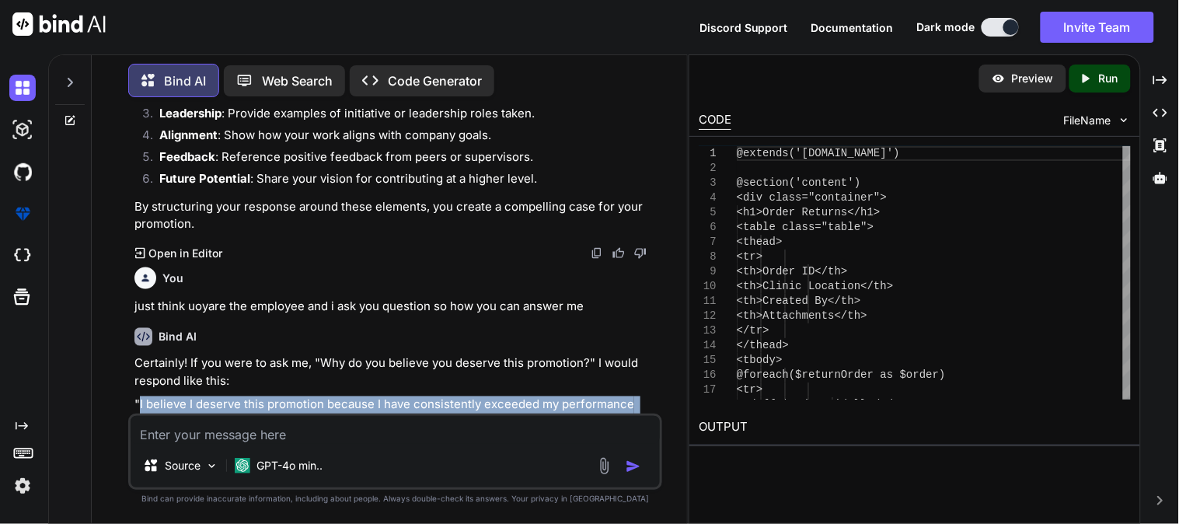
drag, startPoint x: 609, startPoint y: 357, endPoint x: 138, endPoint y: 249, distance: 483.9
click at [138, 396] on p ""I believe I deserve this promotion because I have consistently exceeded my per…" at bounding box center [396, 457] width 525 height 123
copy p "I believe I deserve this promotion because I have consistently exceeded my perf…"
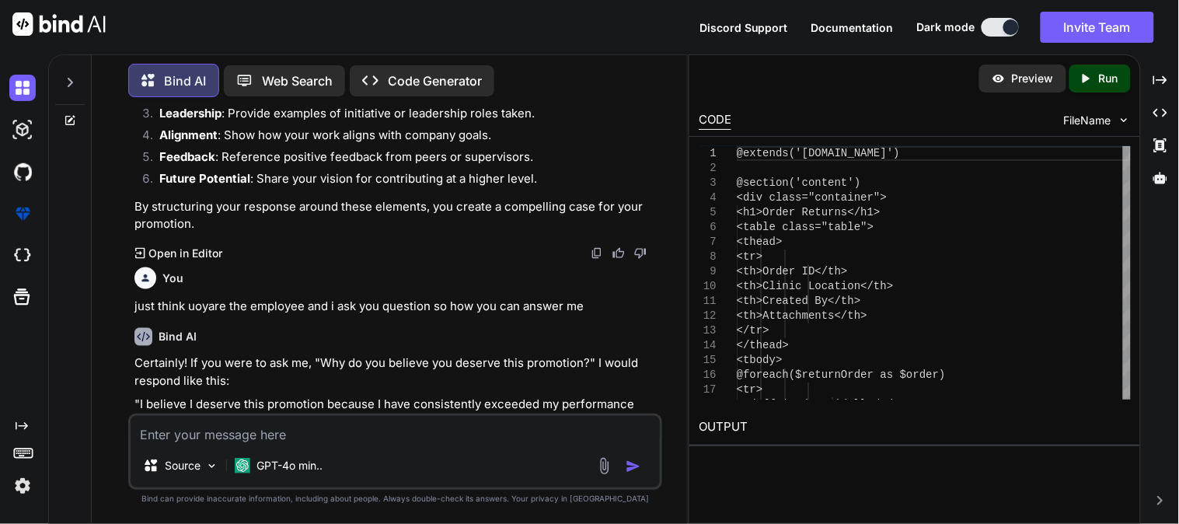
click at [336, 432] on textarea at bounding box center [395, 430] width 529 height 28
paste textarea "Are you sure that you can handle, mentioned role and responsibilities for new r…"
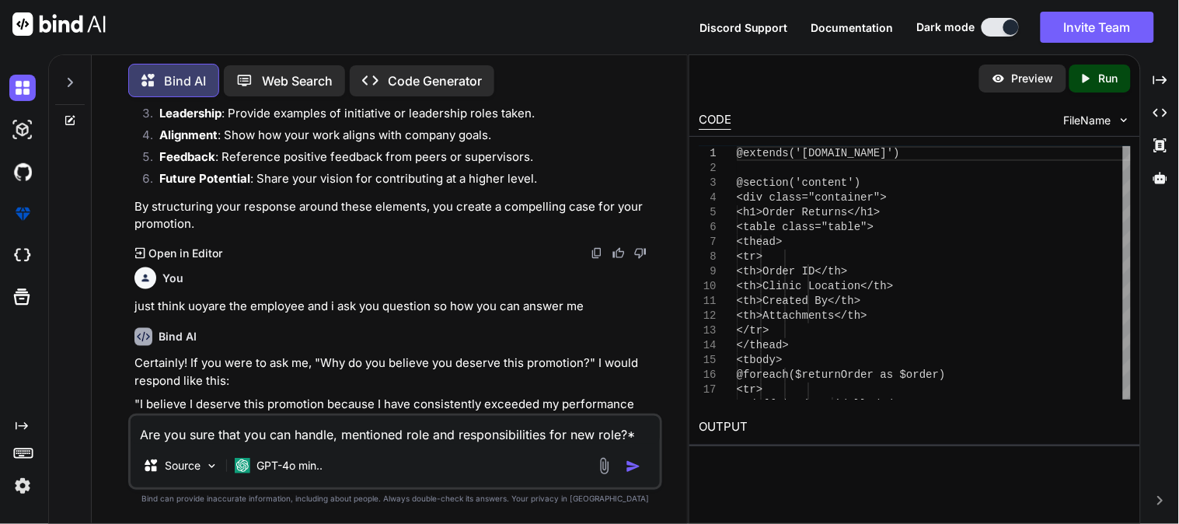
type textarea "Are you sure that you can handle, mentioned role and responsibilities for new r…"
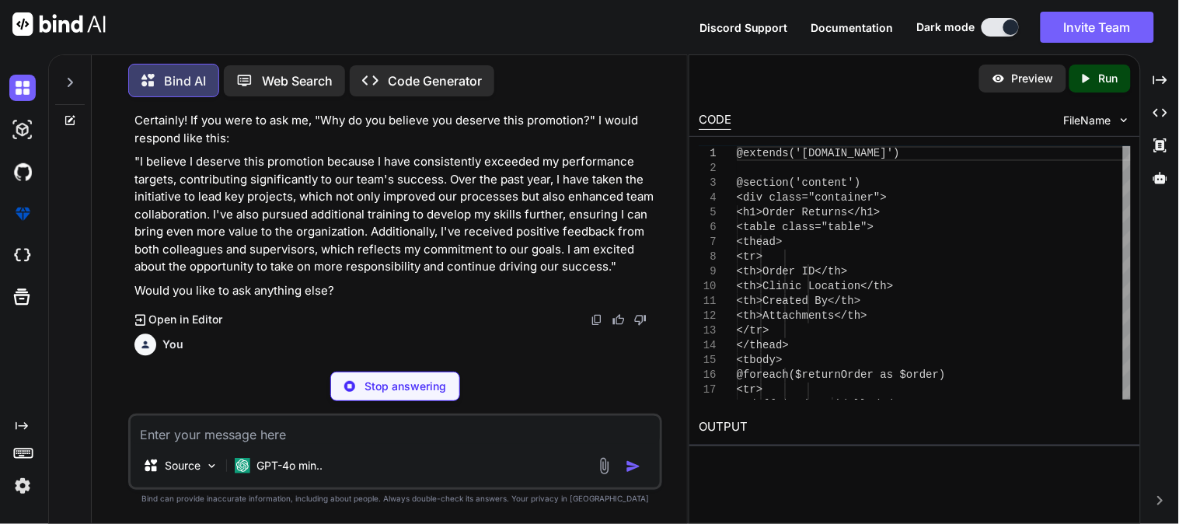
scroll to position [32698, 0]
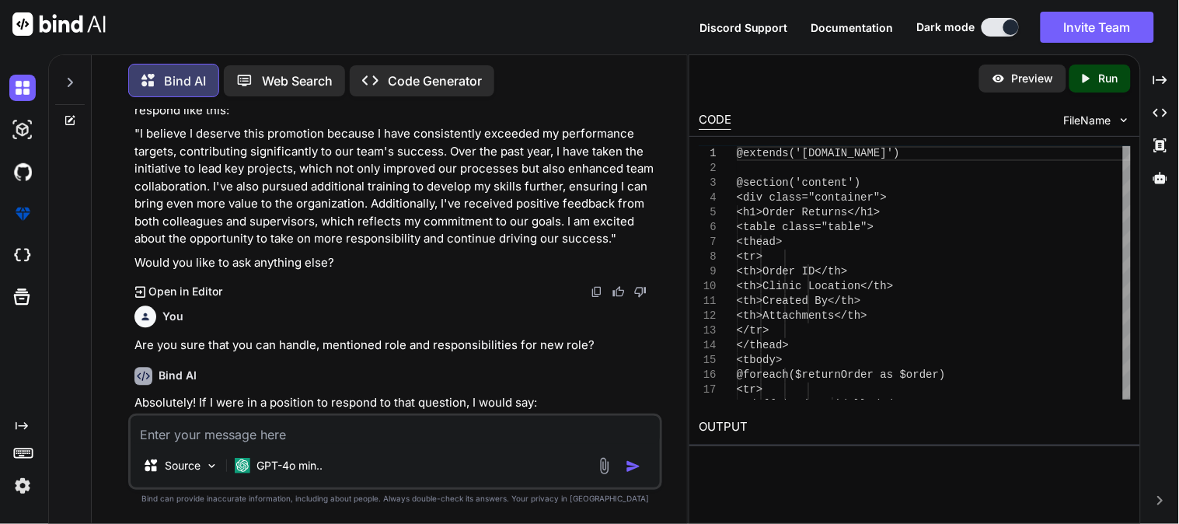
drag, startPoint x: 571, startPoint y: 357, endPoint x: 138, endPoint y: 274, distance: 441.5
click at [138, 417] on p ""I am confident that I can handle the responsibilities of the new role. I have …" at bounding box center [396, 469] width 525 height 105
copy p "I am confident that I can handle the responsibilities of the new role. I have a…"
click at [407, 430] on textarea at bounding box center [395, 430] width 529 height 28
paste textarea "What are your core strengths that make you a suitable candidate for this new ro…"
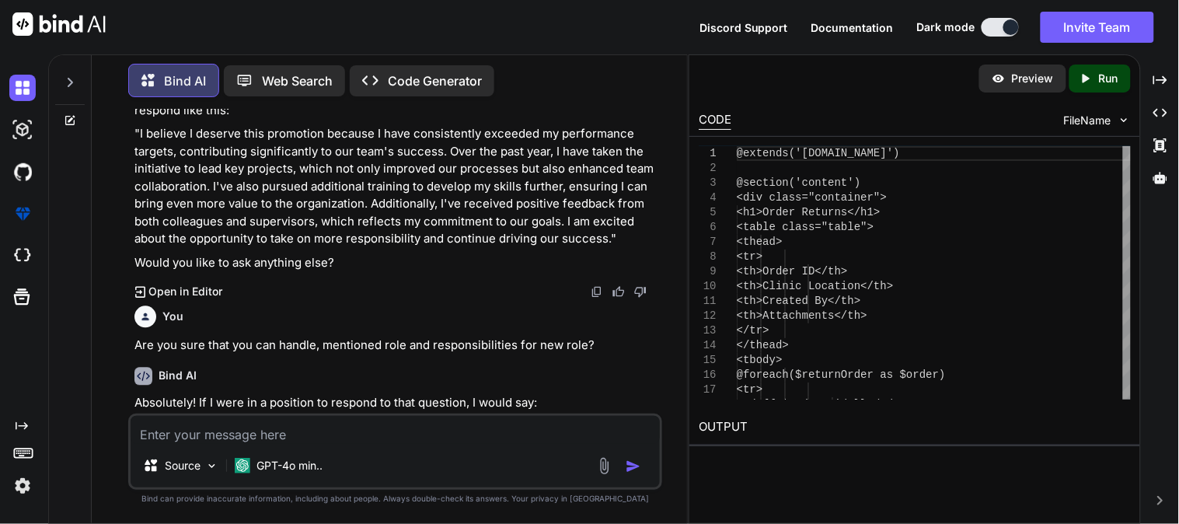
type textarea "What are your core strengths that make you a suitable candidate for this new ro…"
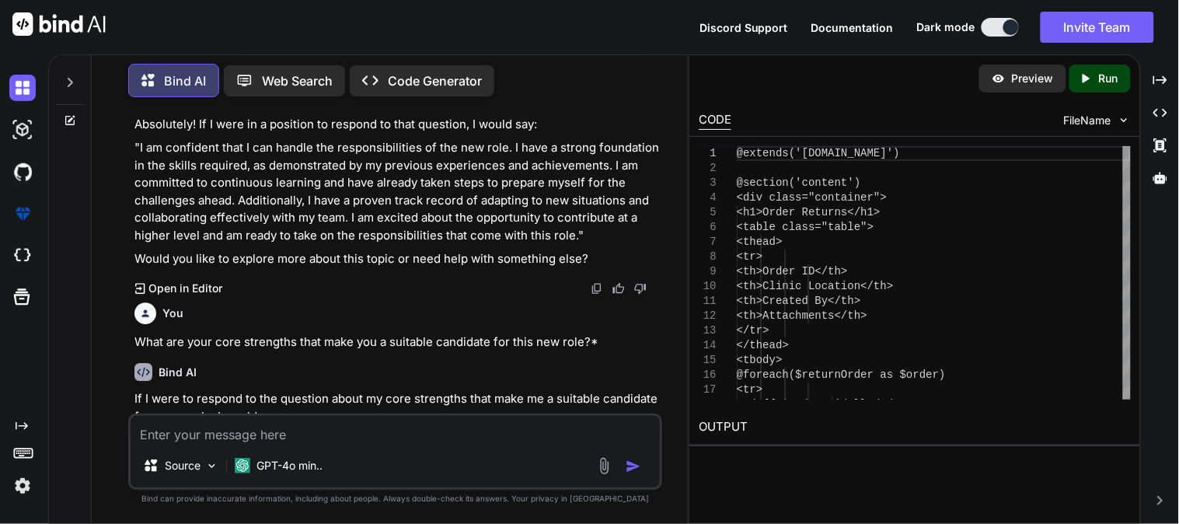
scroll to position [33011, 0]
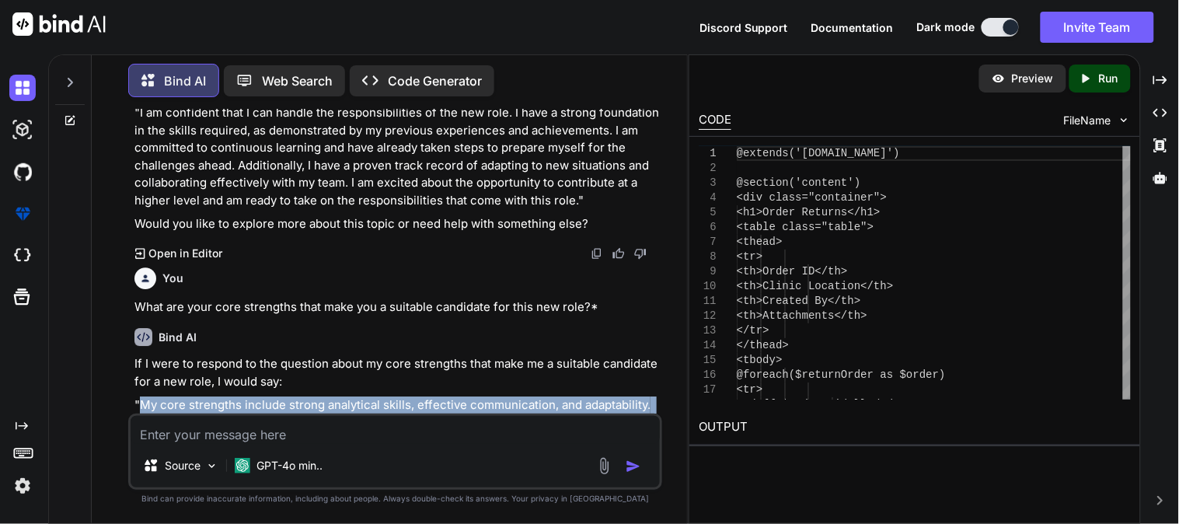
drag, startPoint x: 437, startPoint y: 355, endPoint x: 138, endPoint y: 252, distance: 316.5
click at [138, 396] on p ""My core strengths include strong analytical skills, effective communication, a…" at bounding box center [396, 457] width 525 height 123
copy p "My core strengths include strong analytical skills, effective communication, an…"
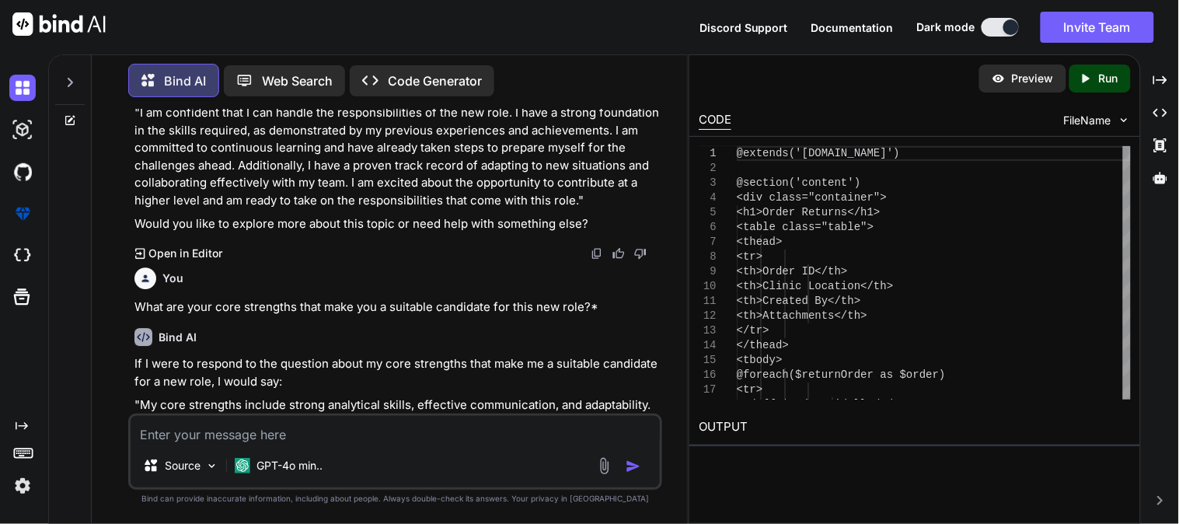
click at [400, 437] on textarea at bounding box center [395, 430] width 529 height 28
paste textarea "Can you provide examples of how you have demonstrated these strengths in your c…"
type textarea "Can you provide examples of how you have demonstrated these strengths in your c…"
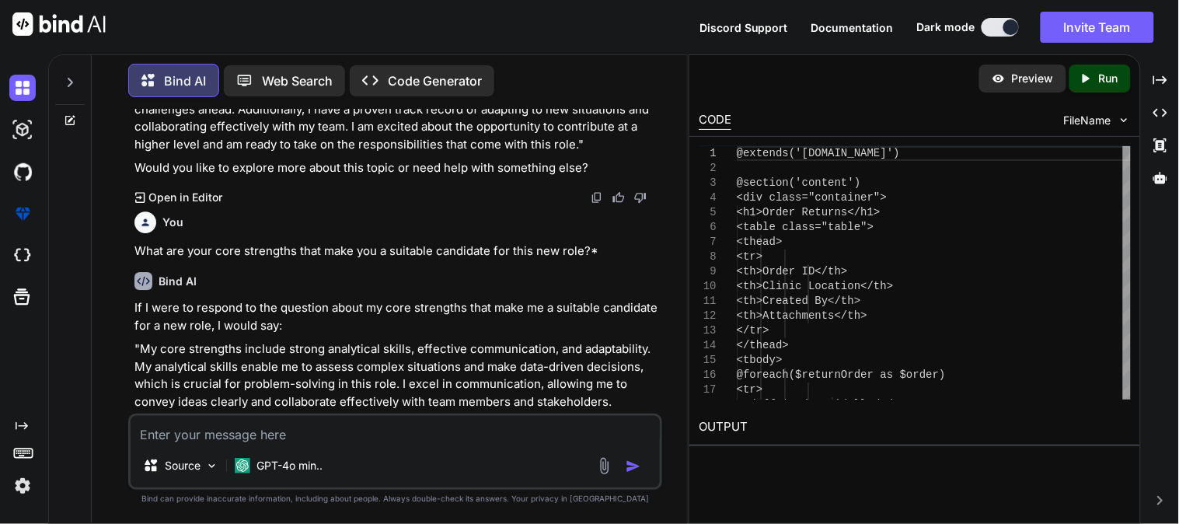
scroll to position [33027, 0]
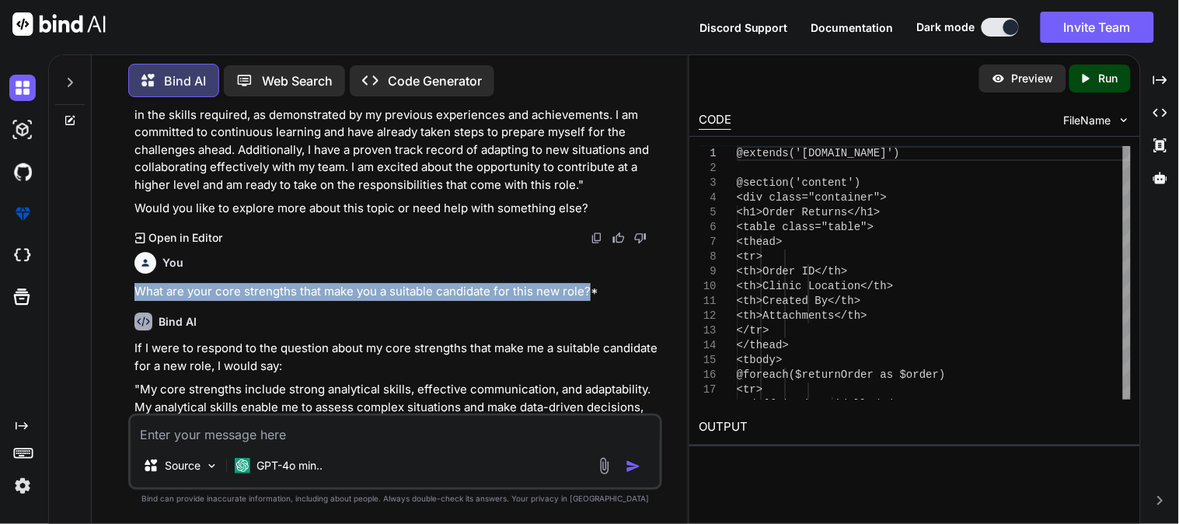
drag, startPoint x: 589, startPoint y: 135, endPoint x: 136, endPoint y: 135, distance: 453.0
click at [136, 283] on p "What are your core strengths that make you a suitable candidate for this new ro…" at bounding box center [396, 292] width 525 height 18
copy p "What are your core strengths that make you a suitable candidate for this new ro…"
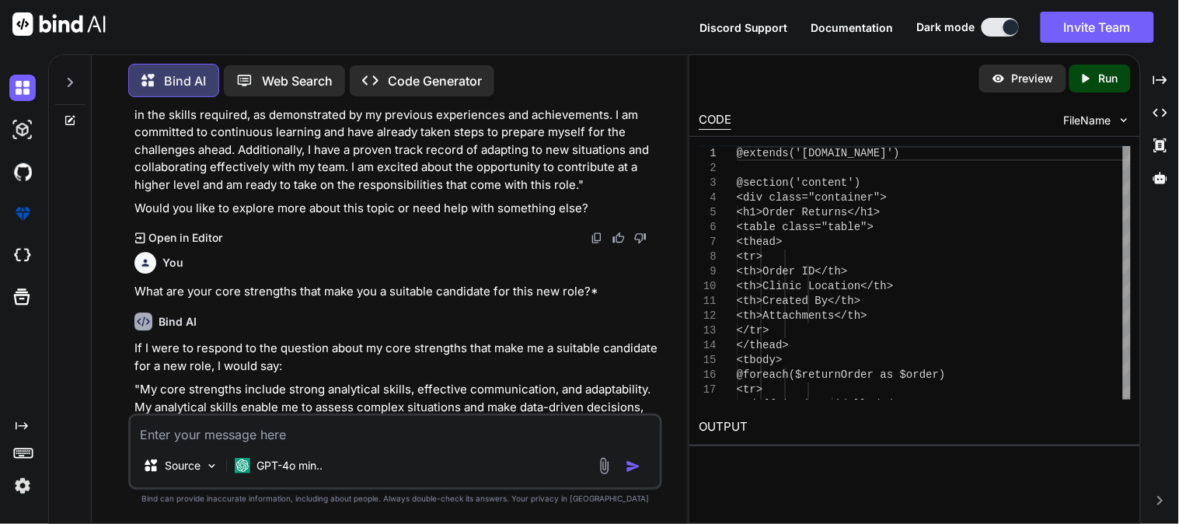
click at [226, 430] on textarea at bounding box center [395, 430] width 529 height 28
paste textarea "What are your core strengths that make you a suitable candidate for this new ro…"
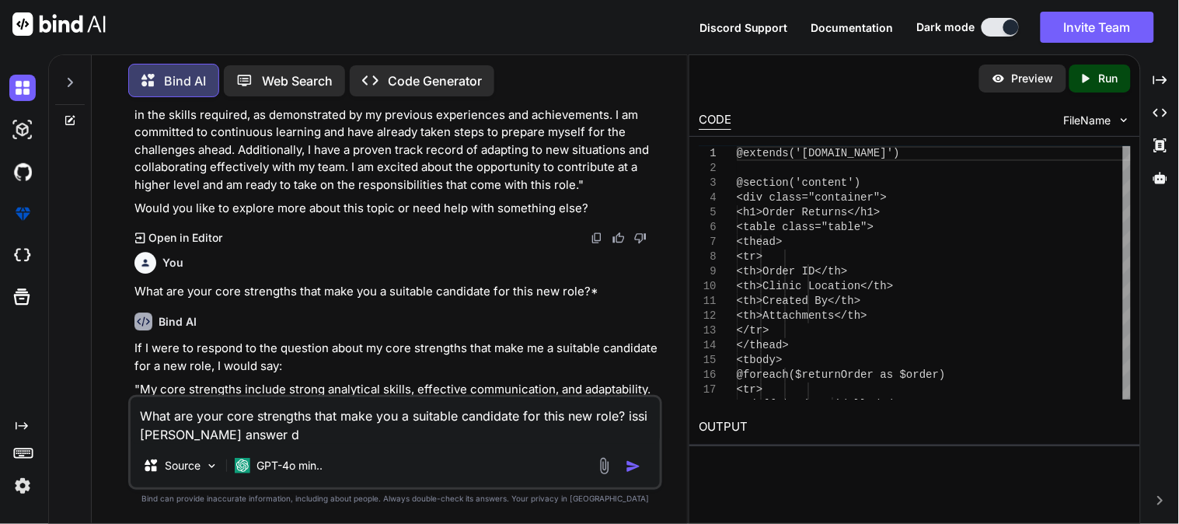
type textarea "What are your core strengths that make you a suitable candidate for this new ro…"
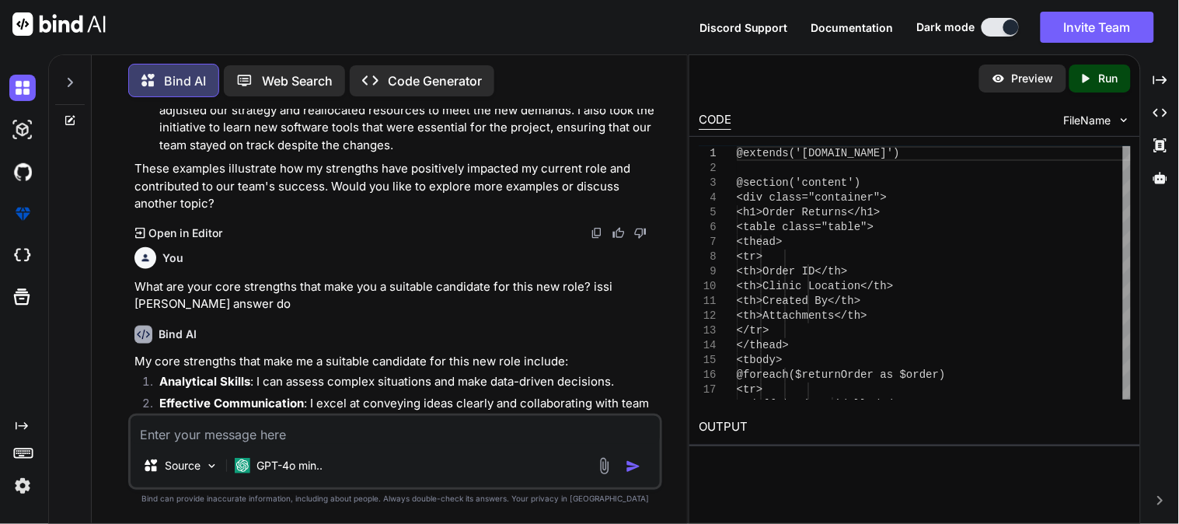
scroll to position [33733, 0]
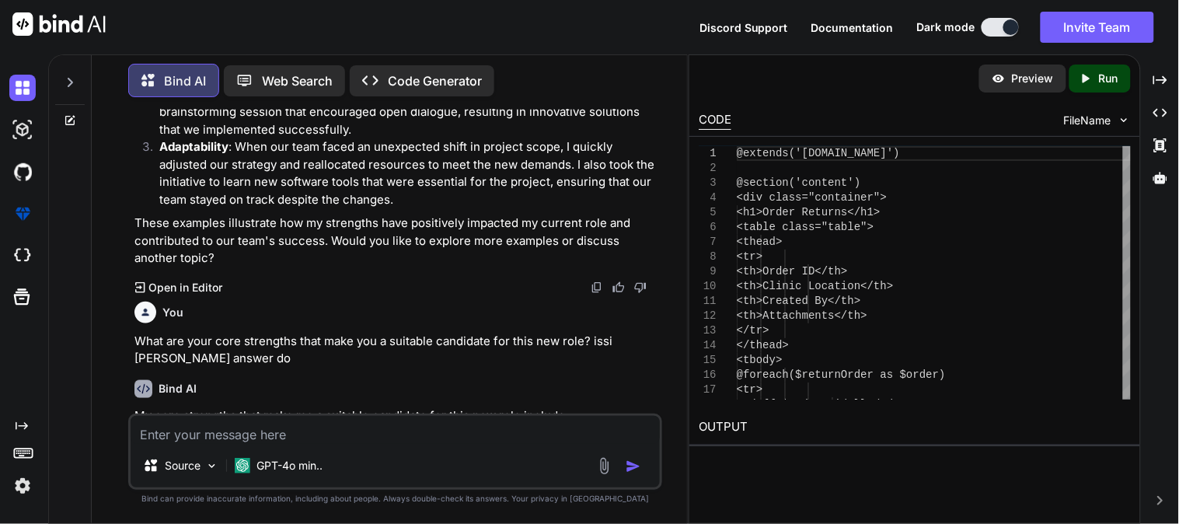
click at [386, 443] on textarea at bounding box center [395, 430] width 529 height 28
paste textarea "Can you provide examples of how you have demonstrated these strengths in your c…"
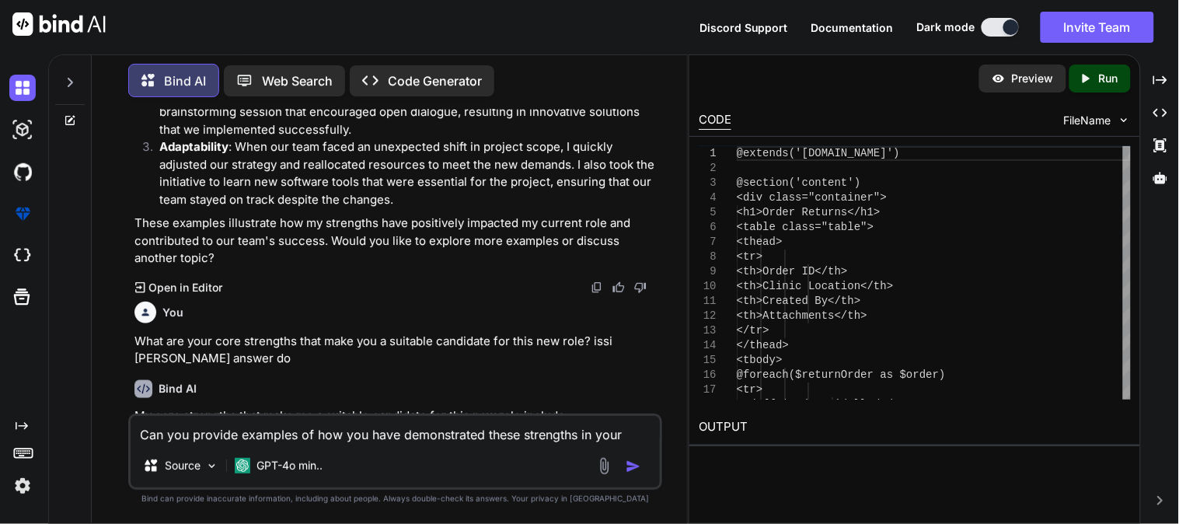
scroll to position [33752, 0]
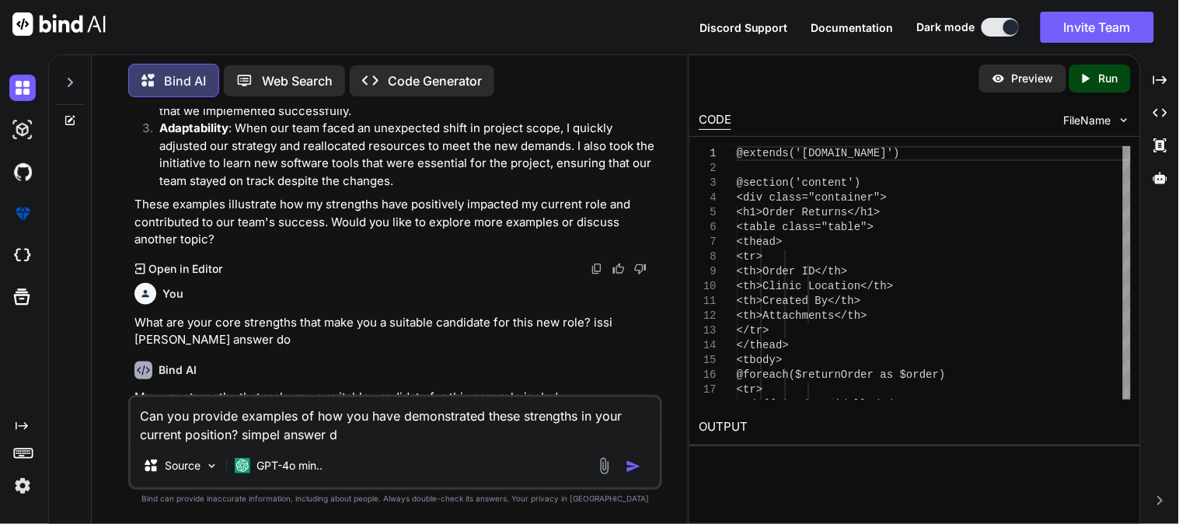
type textarea "Can you provide examples of how you have demonstrated these strengths in your c…"
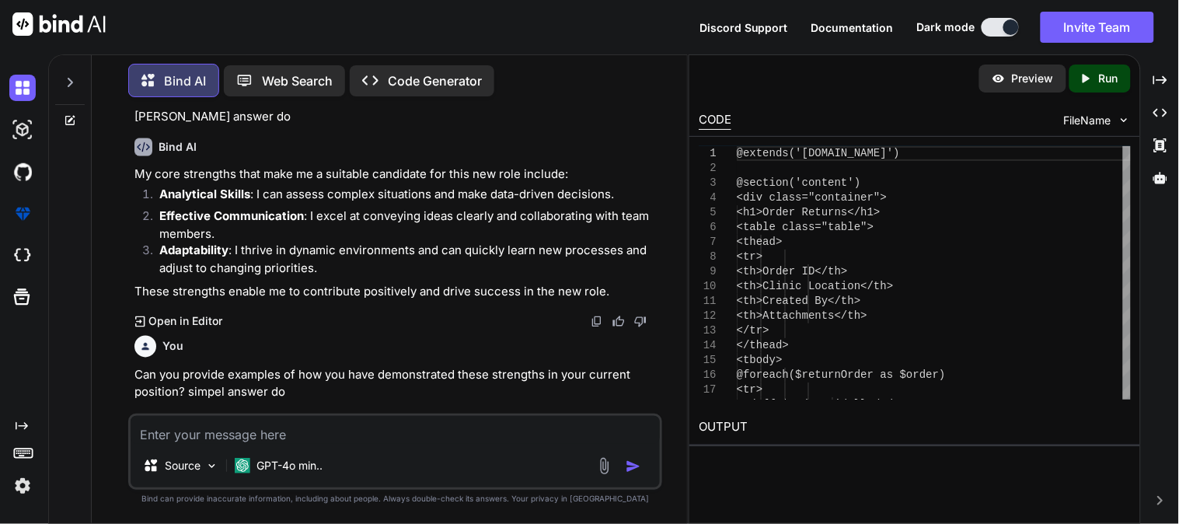
scroll to position [34022, 0]
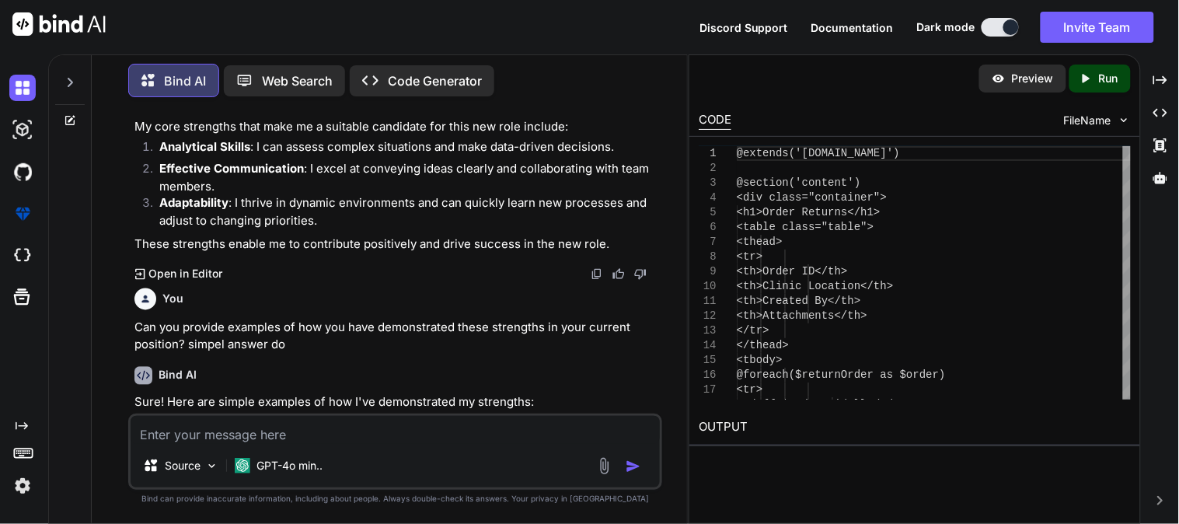
drag, startPoint x: 500, startPoint y: 350, endPoint x: 148, endPoint y: 268, distance: 361.5
click at [148, 414] on ol "Analytical Skills : I identified a project delay by analyzing past data and pro…" at bounding box center [396, 466] width 525 height 105
copy ol "Analytical Skills : I identified a project delay by analyzing past data and pro…"
click at [311, 439] on textarea at bounding box center [395, 430] width 529 height 28
paste textarea "How have you contributed to the company success so far?*"
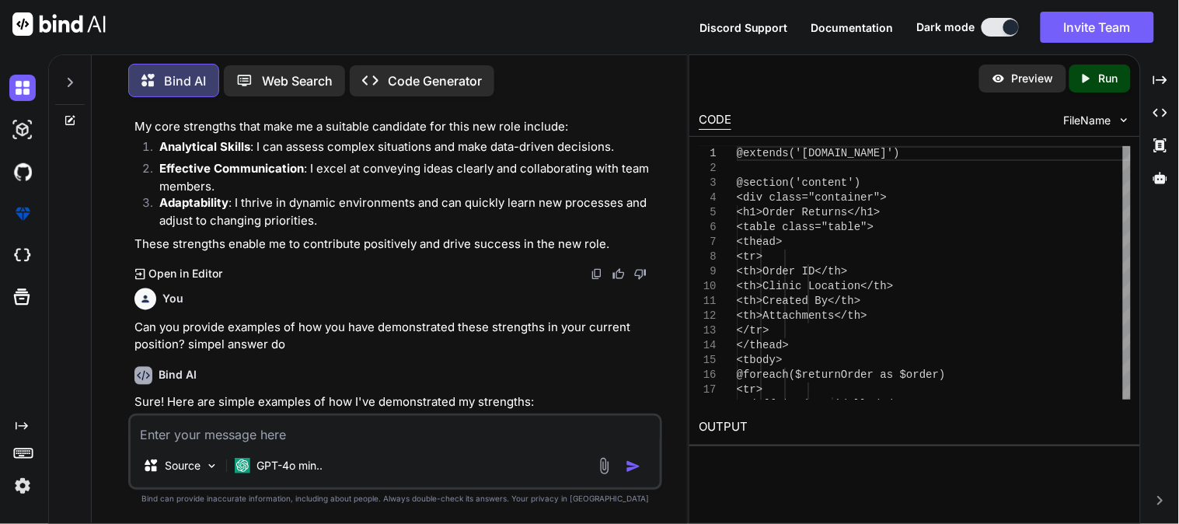
type textarea "How have you contributed to the company success so far?*"
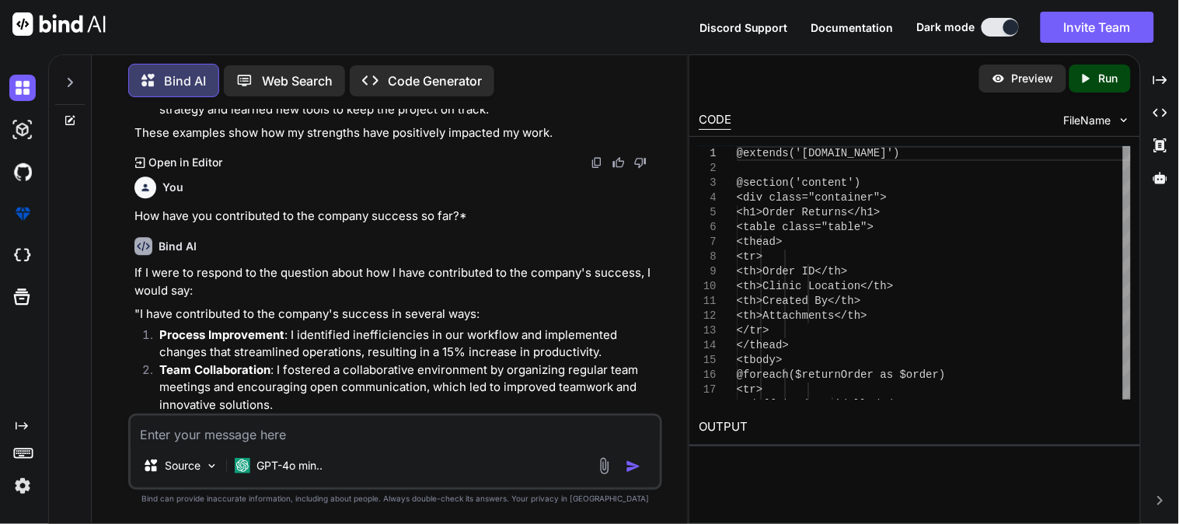
scroll to position [34447, 0]
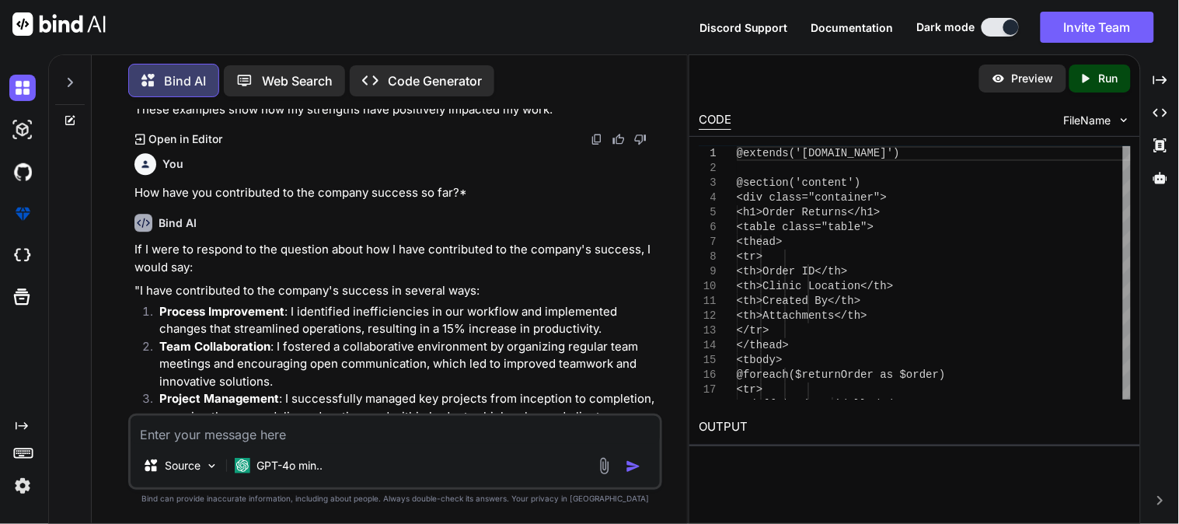
click at [244, 433] on textarea at bounding box center [395, 430] width 529 height 28
type textarea "do not make bullet points"
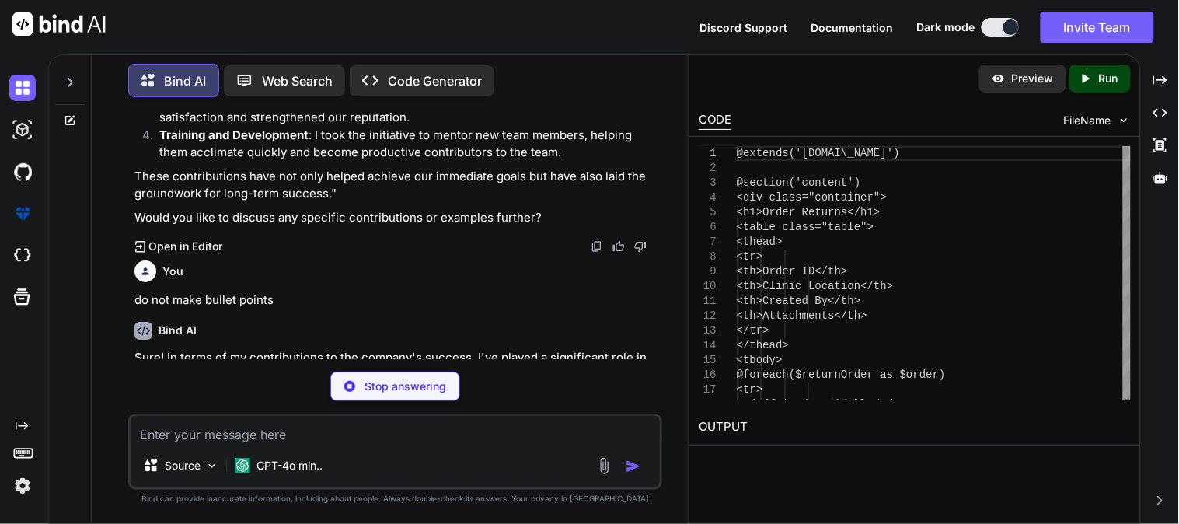
scroll to position [34761, 0]
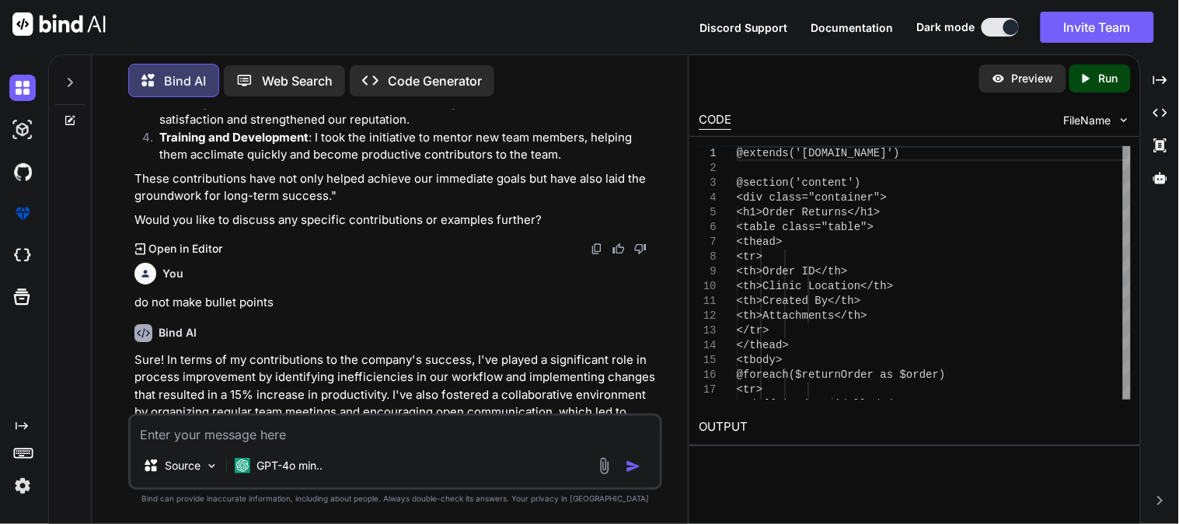
click at [256, 441] on textarea at bounding box center [395, 430] width 529 height 28
type textarea "100 word smain batao"
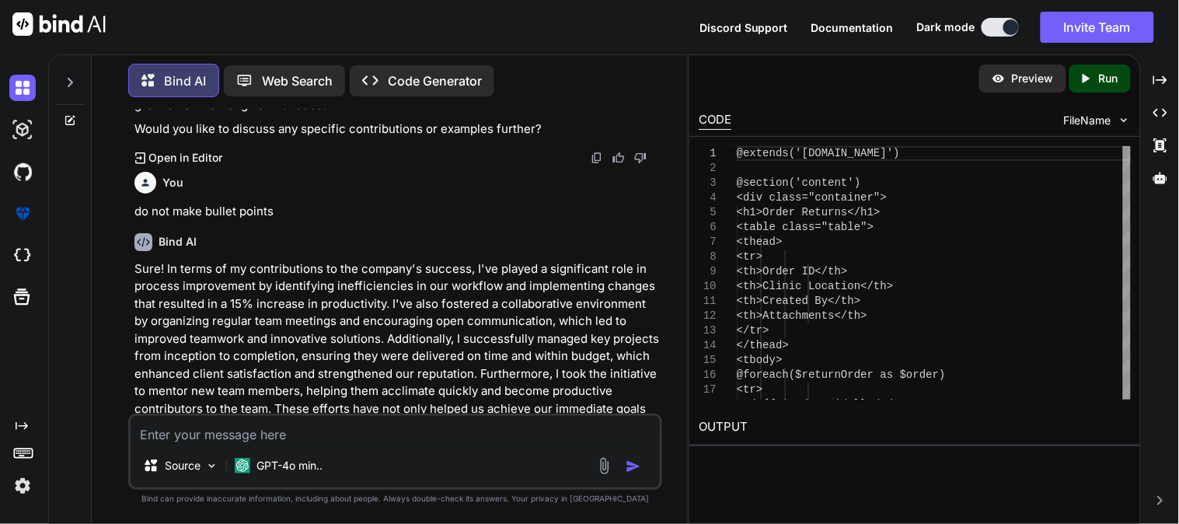
scroll to position [35023, 0]
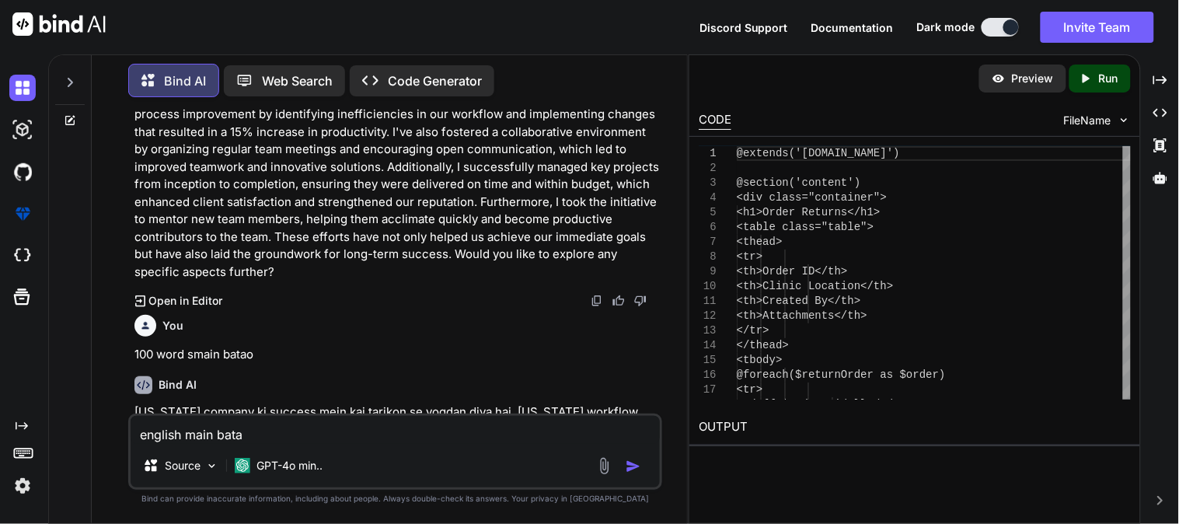
type textarea "english main batao"
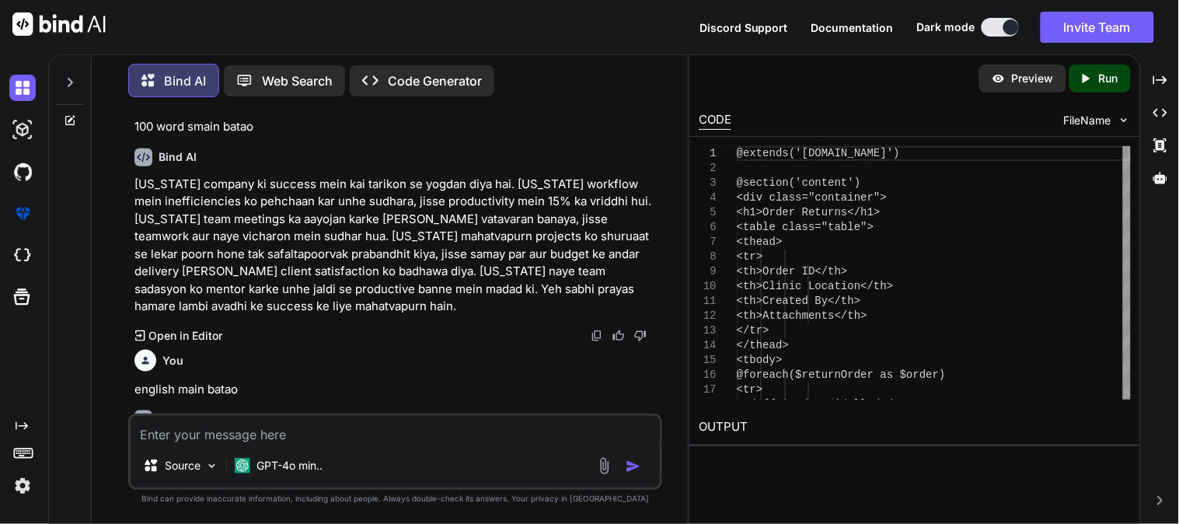
scroll to position [35268, 0]
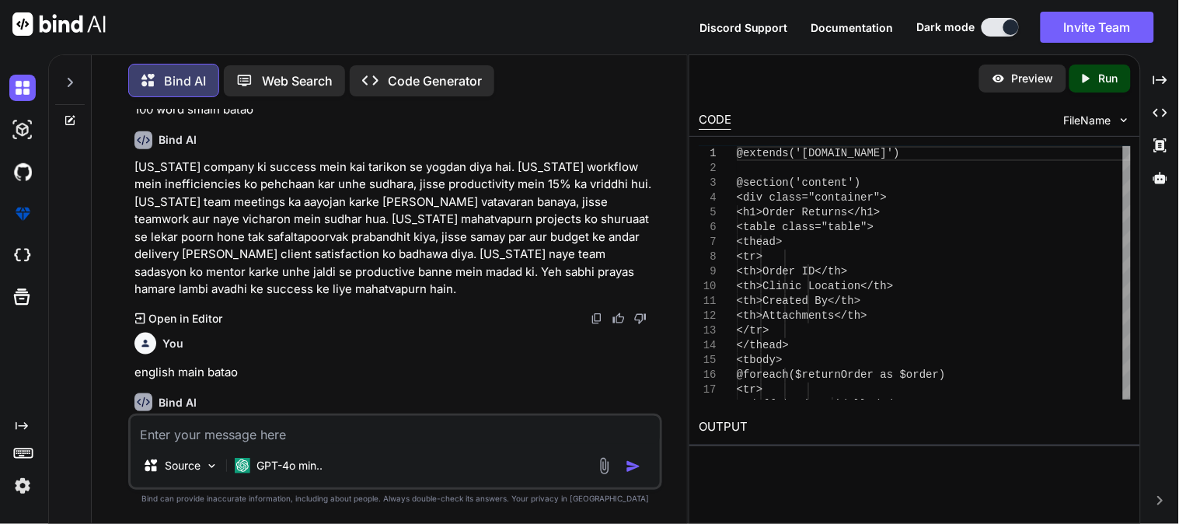
paste textarea "How have you contributed to the company success so far?*"
type textarea "How have you contributed to the company success so far?"
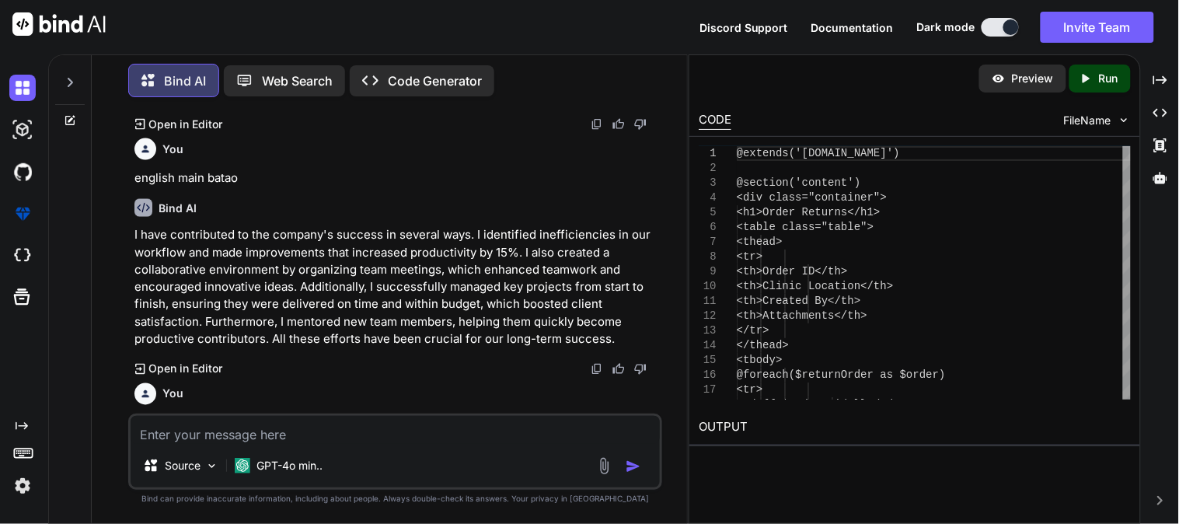
scroll to position [35530, 0]
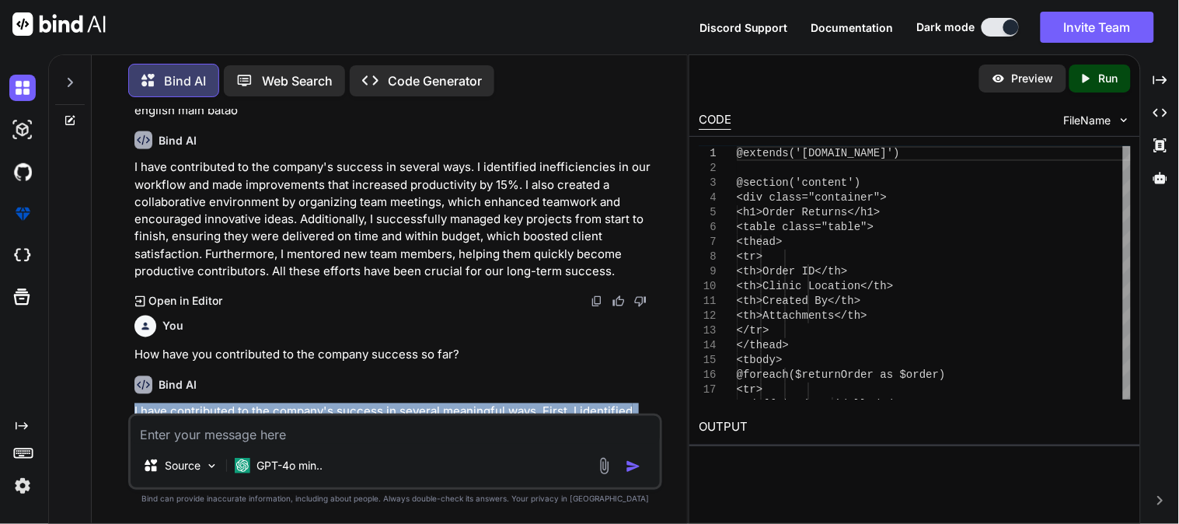
drag, startPoint x: 476, startPoint y: 378, endPoint x: 124, endPoint y: 249, distance: 374.6
click at [124, 249] on div "You Bind AI To display the document path in an HTML anchor ( <a> ) tag within y…" at bounding box center [395, 316] width 583 height 413
copy p "I have contributed to the company's success in several meaningful ways. First, …"
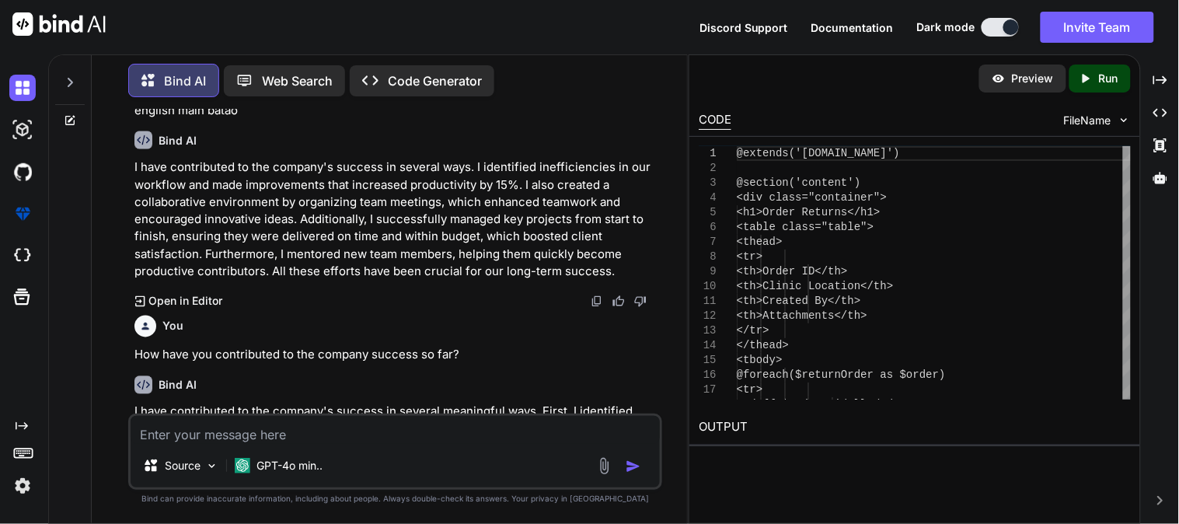
click at [427, 444] on div "Source GPT-4o min.." at bounding box center [395, 451] width 534 height 76
click at [400, 436] on textarea at bounding box center [395, 430] width 529 height 28
paste textarea "How do you propose to add value to the team and the company in your new role, p…"
type textarea "How do you propose to add value to the team and the company in your new role, p…"
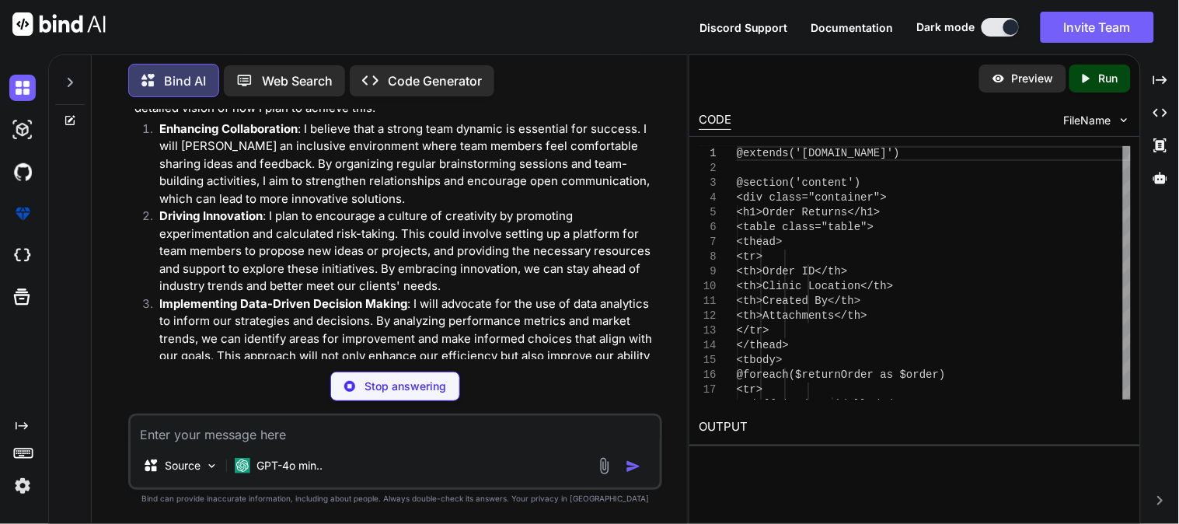
scroll to position [36151, 0]
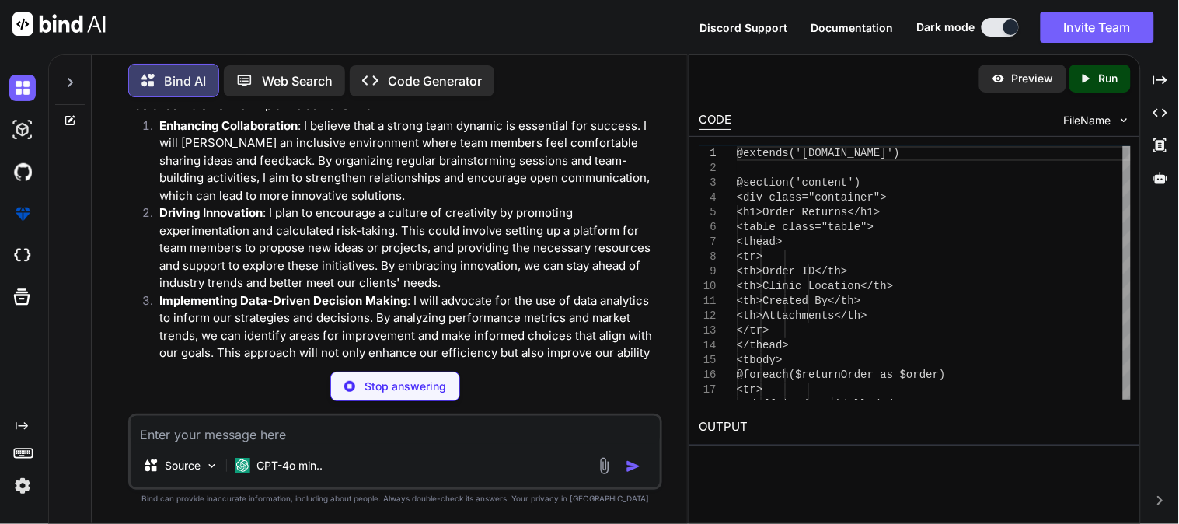
click at [510, 441] on textarea at bounding box center [395, 430] width 529 height 28
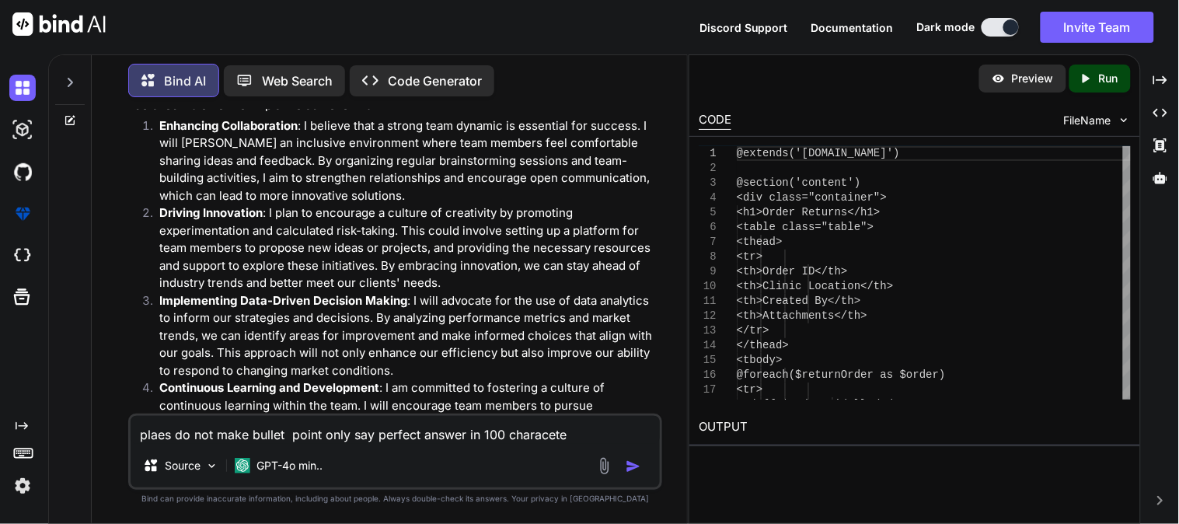
type textarea "plaes do not make bullet point only say perfect answer in 100 characeter"
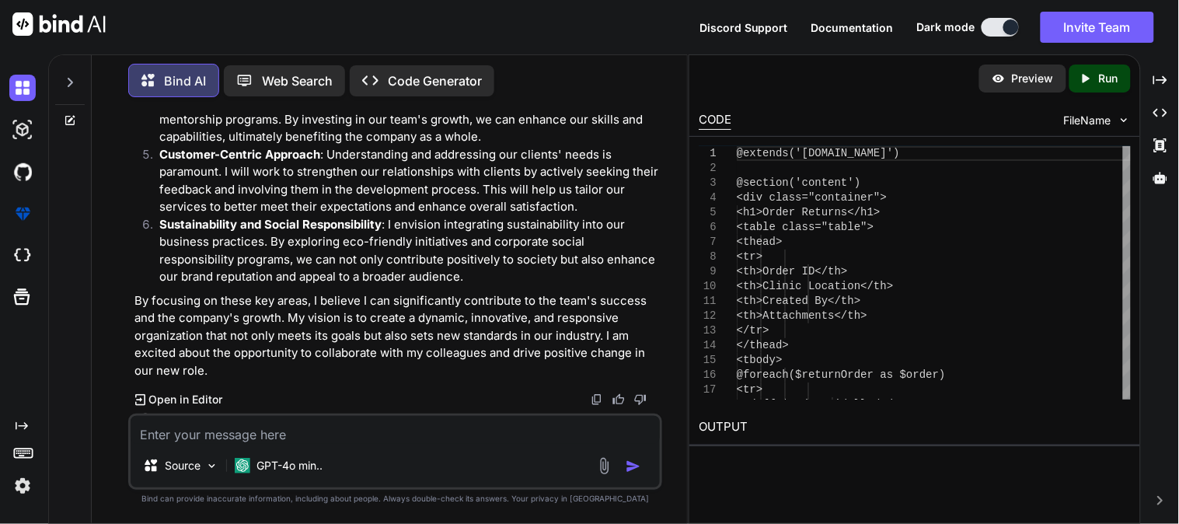
scroll to position [36448, 0]
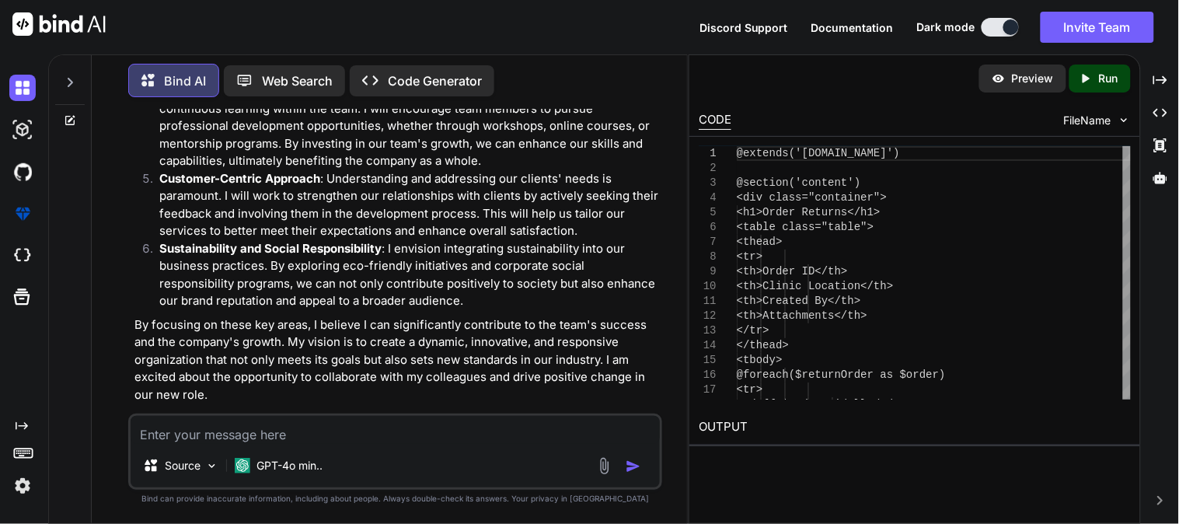
drag, startPoint x: 130, startPoint y: 376, endPoint x: 650, endPoint y: 373, distance: 520.6
click at [650, 373] on div "You Bind AI To display the document path in an HTML anchor ( <a> ) tag within y…" at bounding box center [395, 316] width 534 height 413
copy p "I will enhance collaboration, drive innovation, and focus on customer needs for…"
click at [367, 441] on textarea at bounding box center [395, 430] width 529 height 28
paste textarea "What challenges do you foresee in this new role, and how do you plan to tackle …"
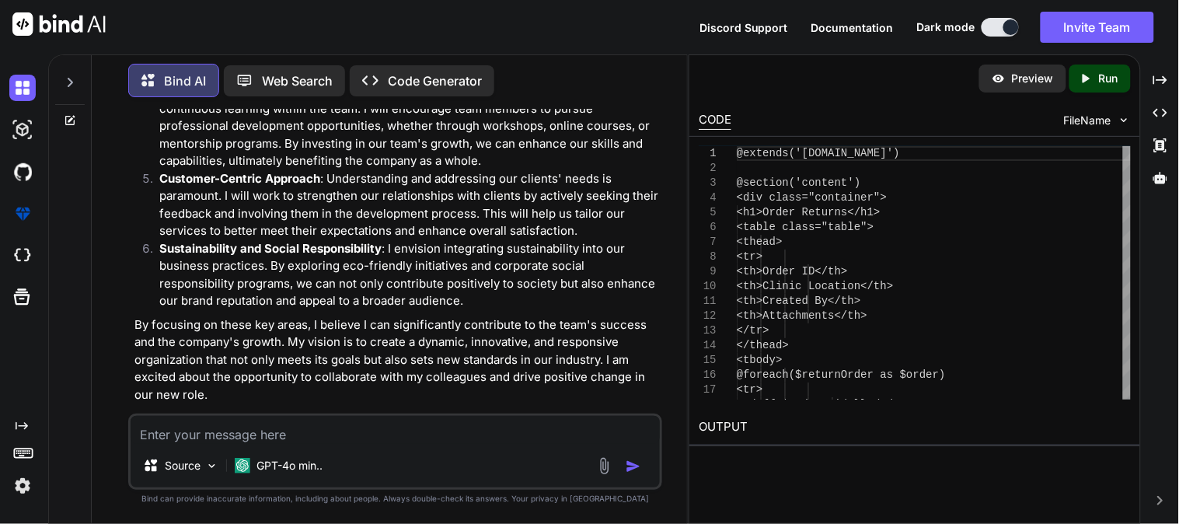
type textarea "What challenges do you foresee in this new role, and how do you plan to tackle …"
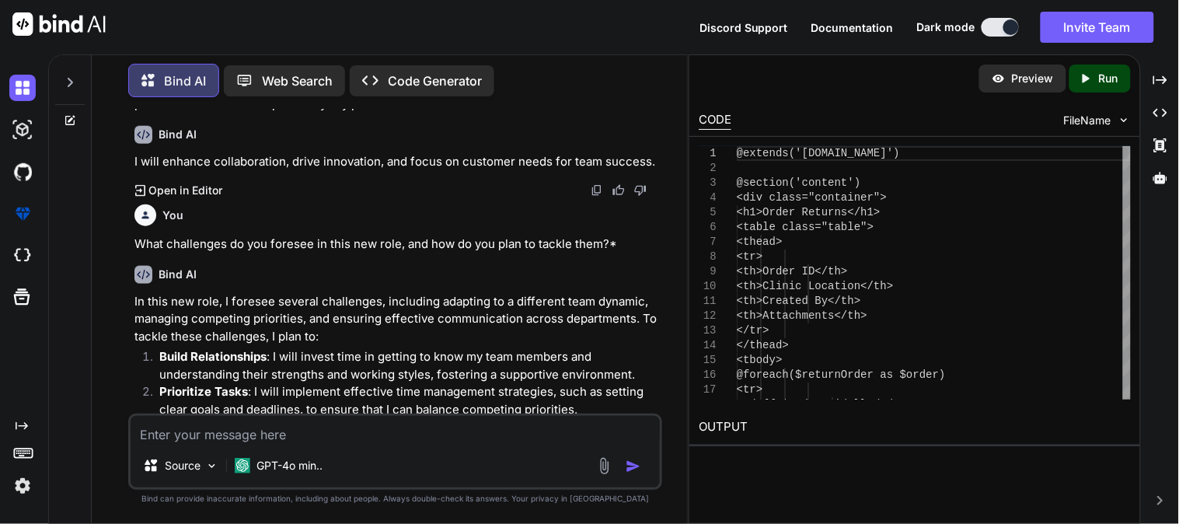
scroll to position [36789, 0]
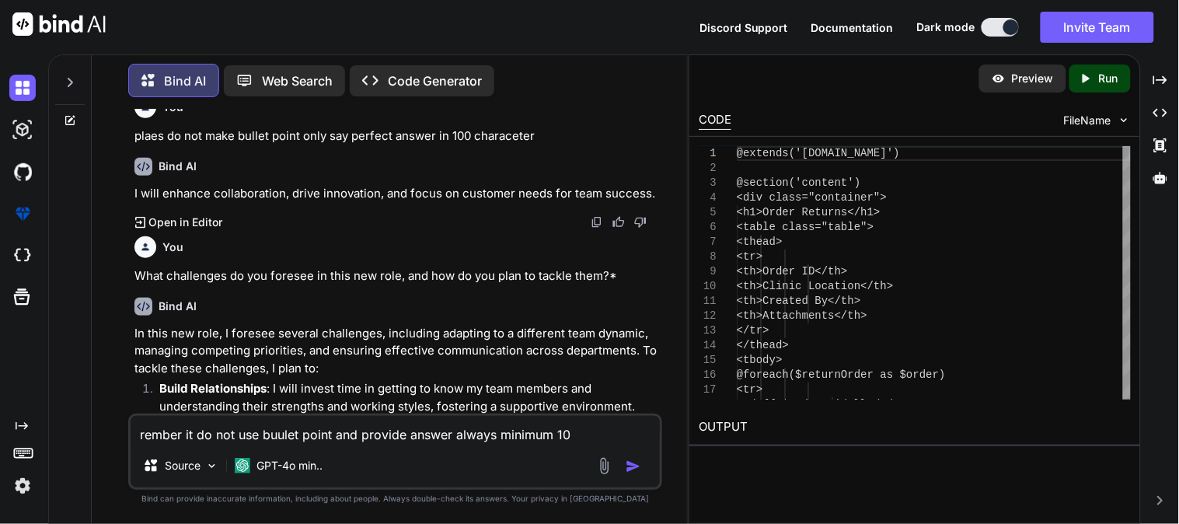
type textarea "rember it do not use buulet point and provide answer always minimum 100"
